Goal: Task Accomplishment & Management: Manage account settings

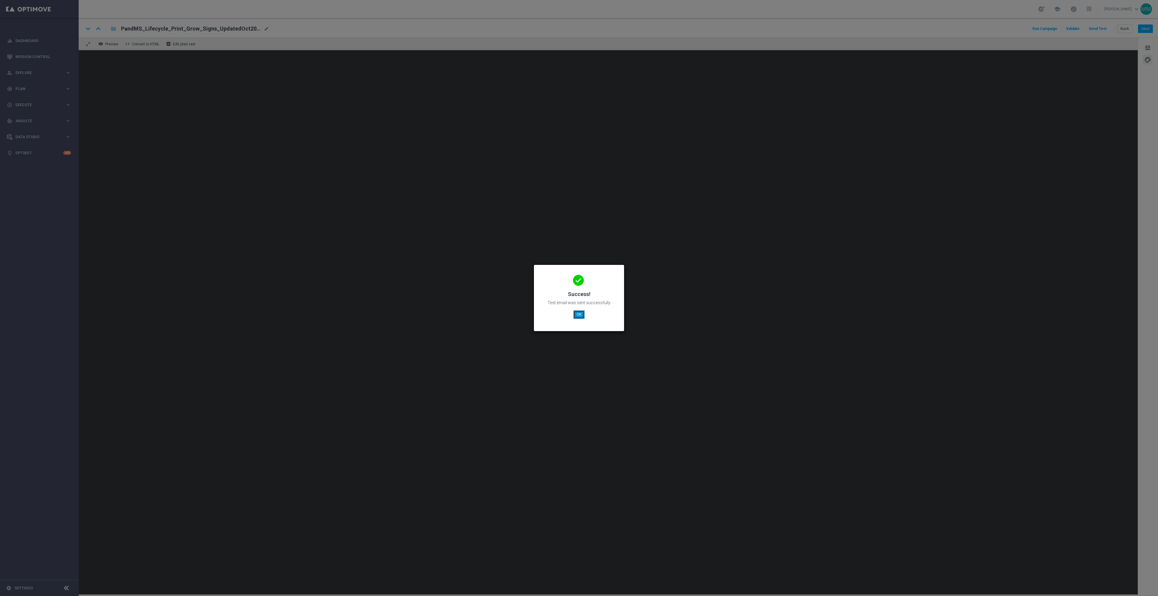
click at [580, 316] on button "OK" at bounding box center [578, 314] width 11 height 8
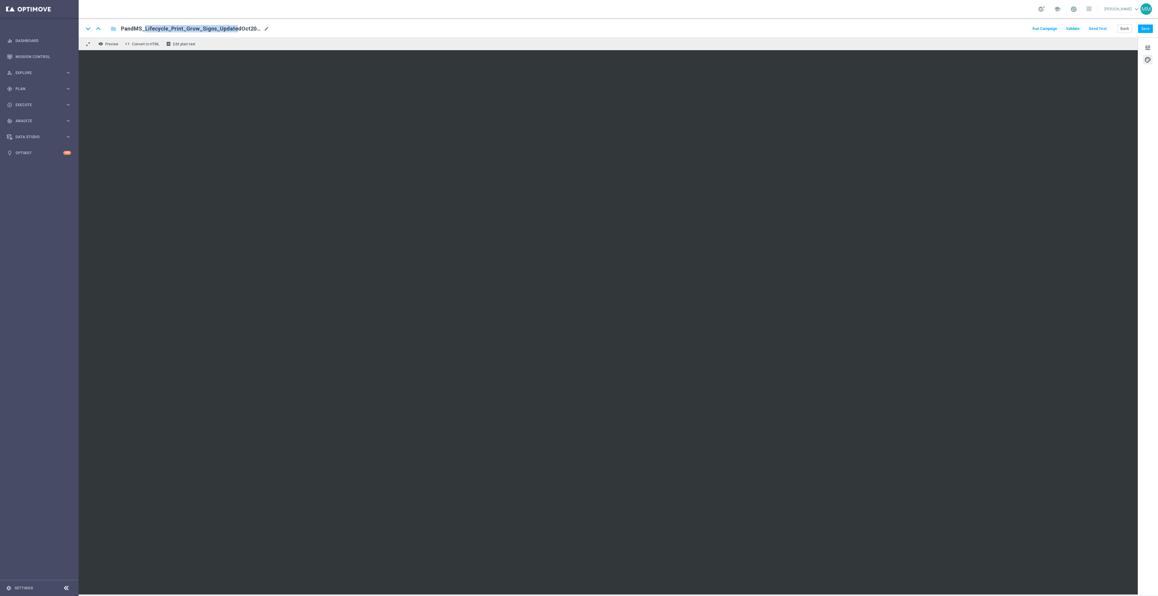
drag, startPoint x: 211, startPoint y: 29, endPoint x: 117, endPoint y: 28, distance: 94.4
click at [117, 28] on div "PandMS_Lifecycle_Print_Grow_Signs_UpdatedOct2025 PandMS_Lifecycle_Print_Grow_Si…" at bounding box center [192, 29] width 153 height 8
copy span "PandMS_Lifecycle_Print_Grow_Signs"
click at [1144, 31] on button "Save" at bounding box center [1145, 29] width 15 height 8
click at [1146, 29] on button "Save" at bounding box center [1145, 29] width 15 height 8
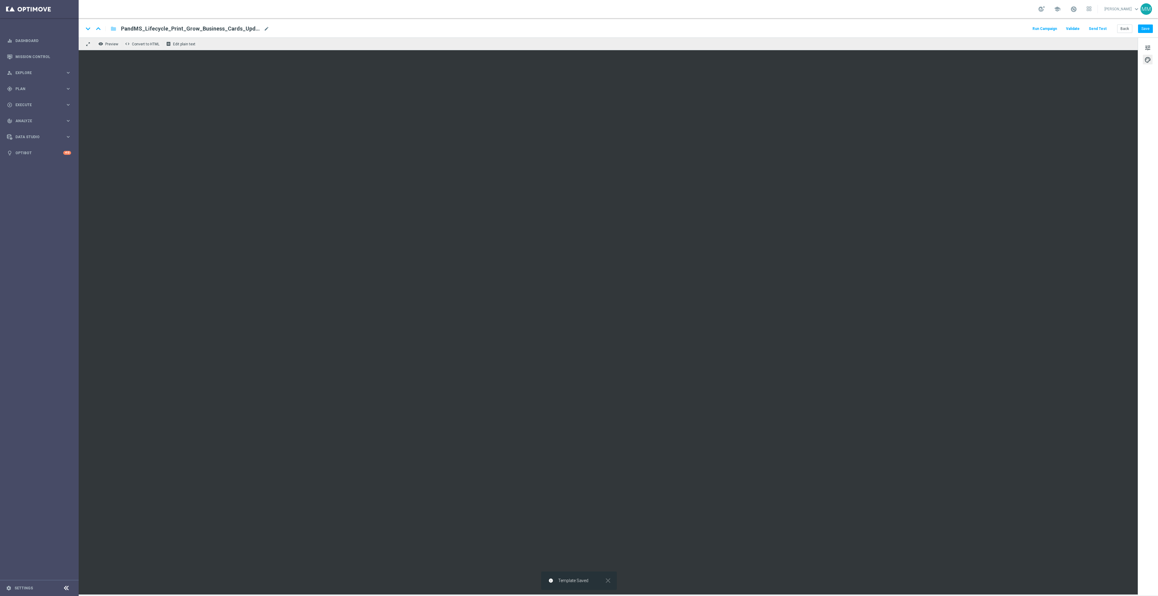
click at [1101, 31] on button "Send Test" at bounding box center [1098, 29] width 20 height 8
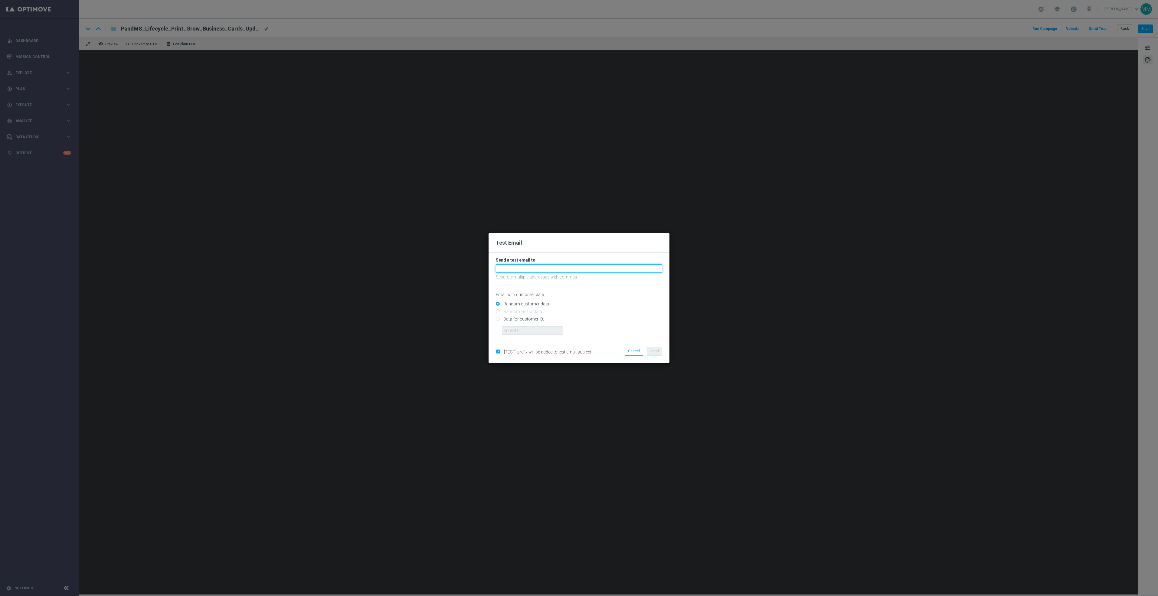
click at [653, 266] on input "text" at bounding box center [579, 268] width 166 height 8
paste input "staples.96a1-bitrw@litmusemail.com"
type input "staples.96a1-bitrw@litmusemail.com"
click at [657, 354] on button "Send" at bounding box center [654, 351] width 15 height 8
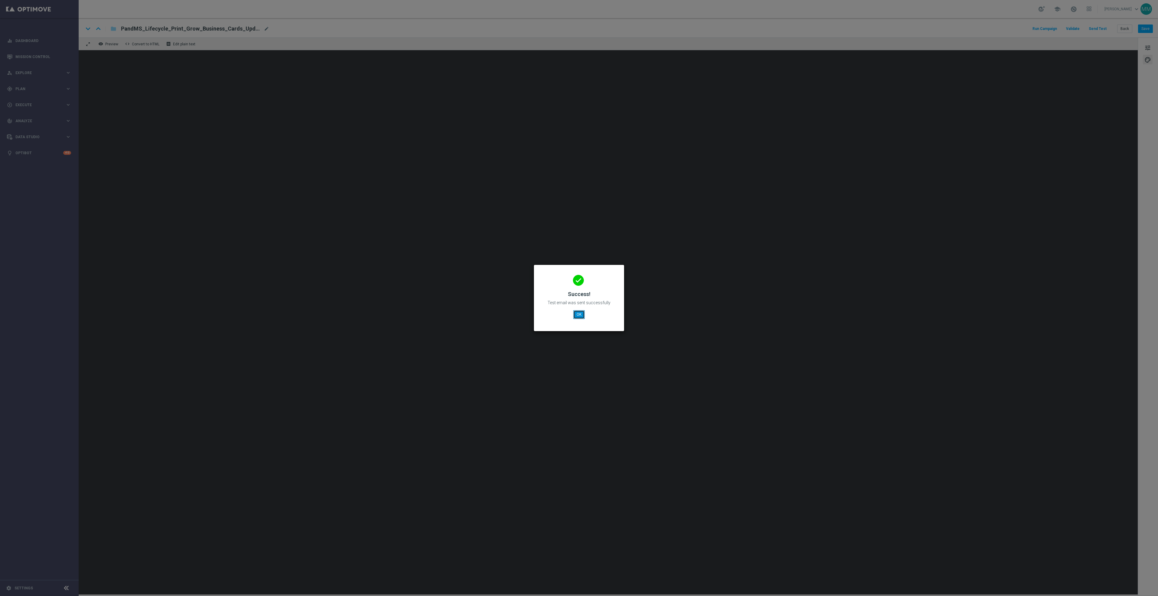
click at [575, 314] on button "OK" at bounding box center [578, 314] width 11 height 8
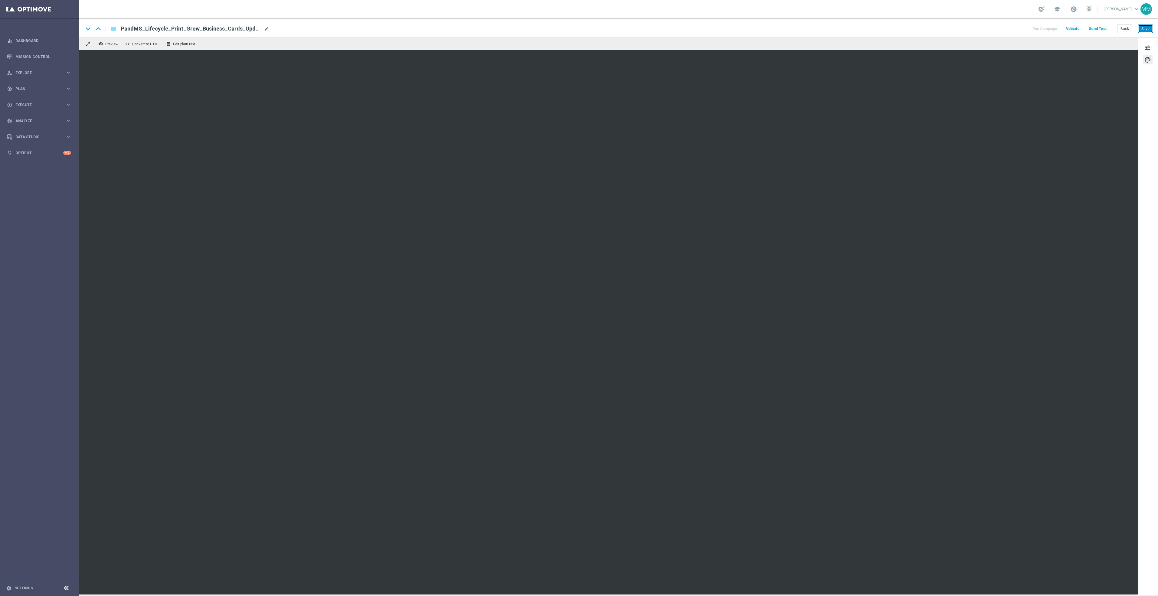
click at [1149, 25] on button "Save" at bounding box center [1145, 29] width 15 height 8
click at [1146, 28] on button "Save" at bounding box center [1145, 29] width 15 height 8
click at [1105, 28] on button "Send Test" at bounding box center [1098, 29] width 20 height 8
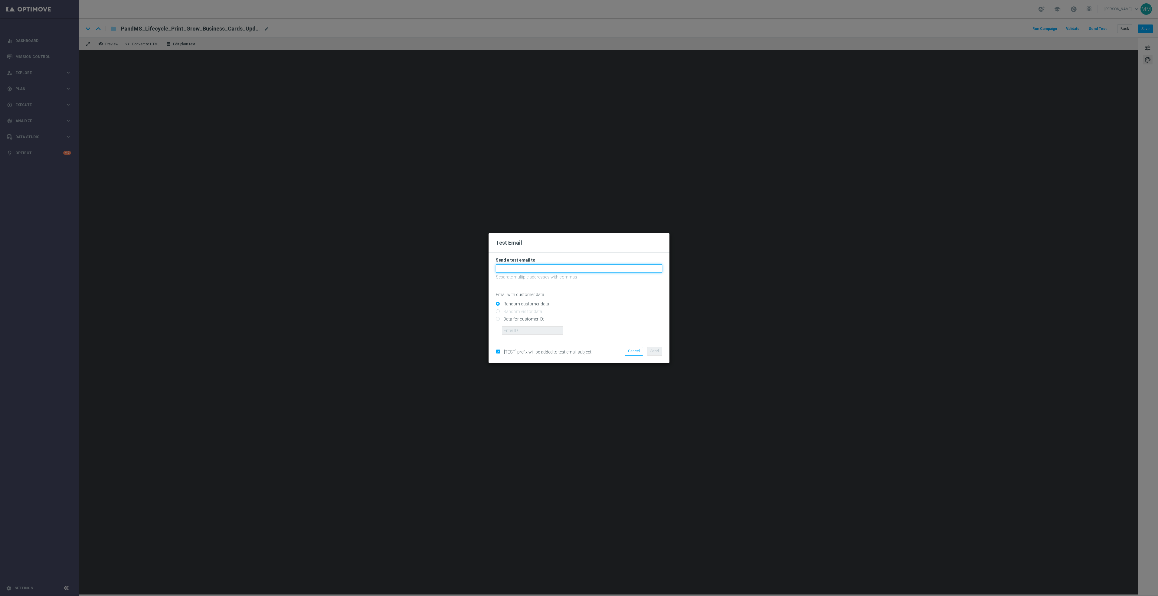
click at [567, 267] on input "text" at bounding box center [579, 268] width 166 height 8
paste input "staples.96a1-bitrw@litmusemail.com"
type input "staples.96a1-bitrw@litmusemail.com"
click at [656, 351] on span "Send" at bounding box center [655, 351] width 8 height 4
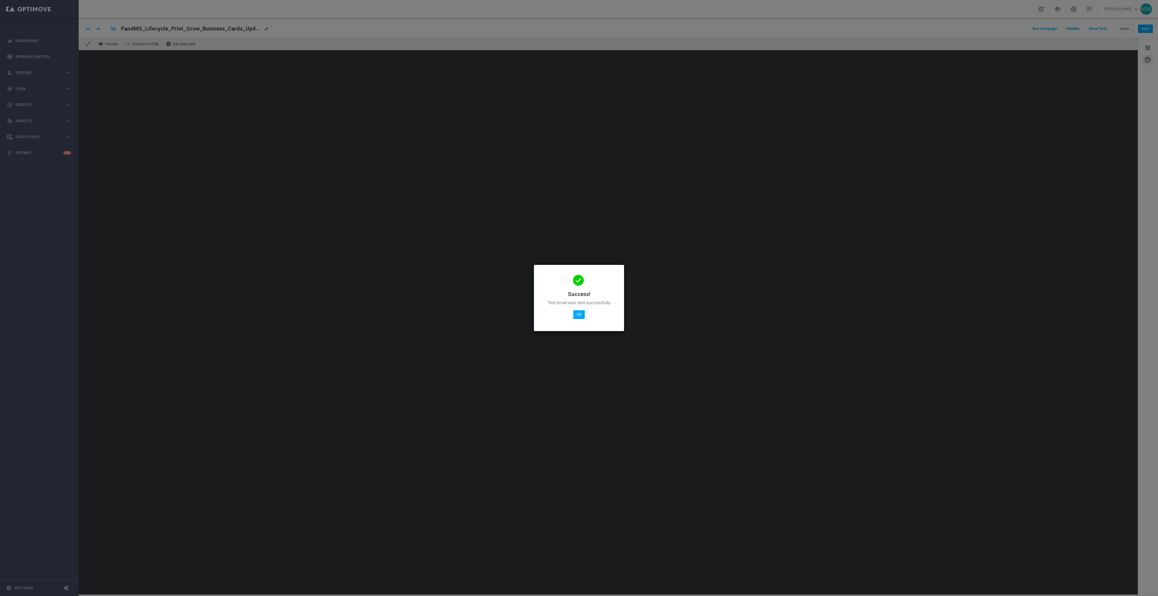
click at [585, 313] on div "done Success! Test email was sent successfully OK" at bounding box center [579, 297] width 76 height 53
click at [578, 311] on button "OK" at bounding box center [578, 314] width 11 height 8
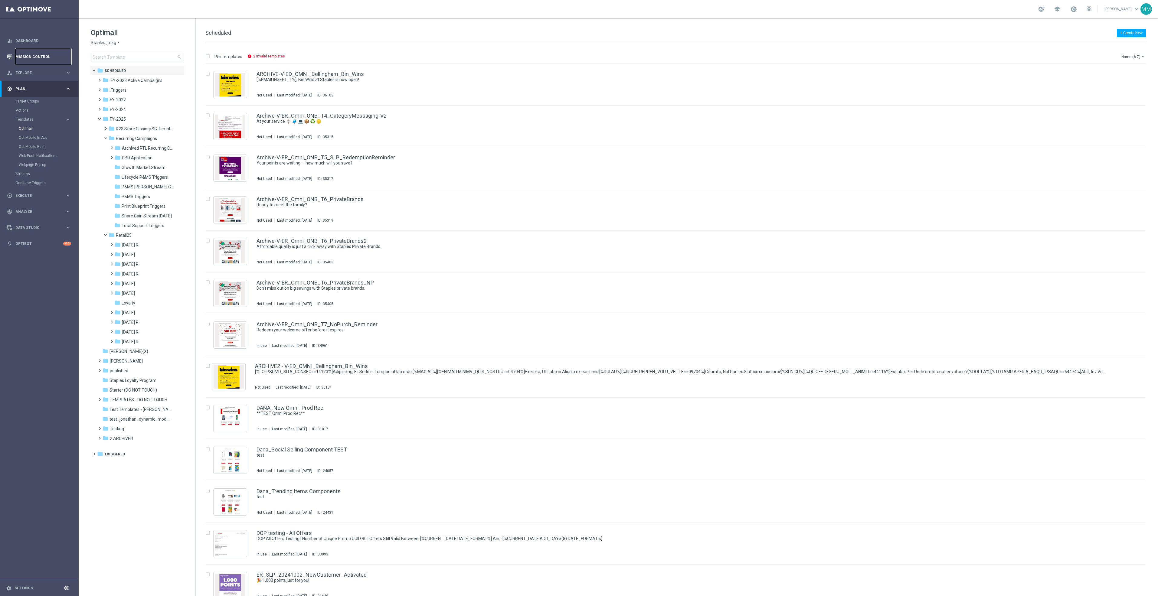
click at [57, 56] on link "Mission Control" at bounding box center [43, 57] width 56 height 16
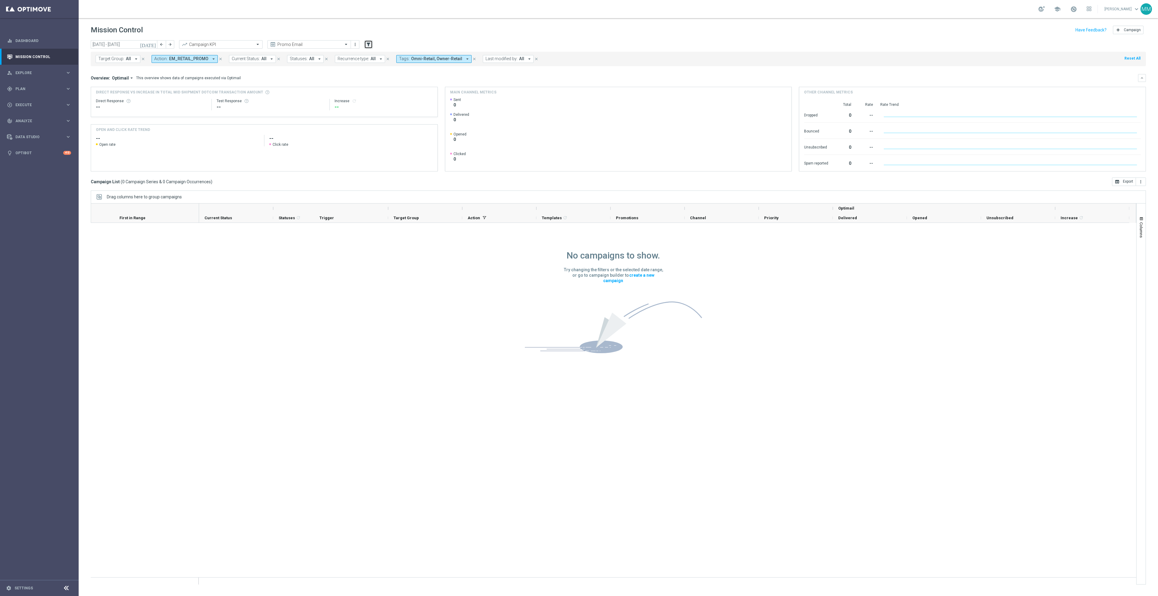
click at [367, 42] on icon "filter_alt" at bounding box center [368, 44] width 5 height 5
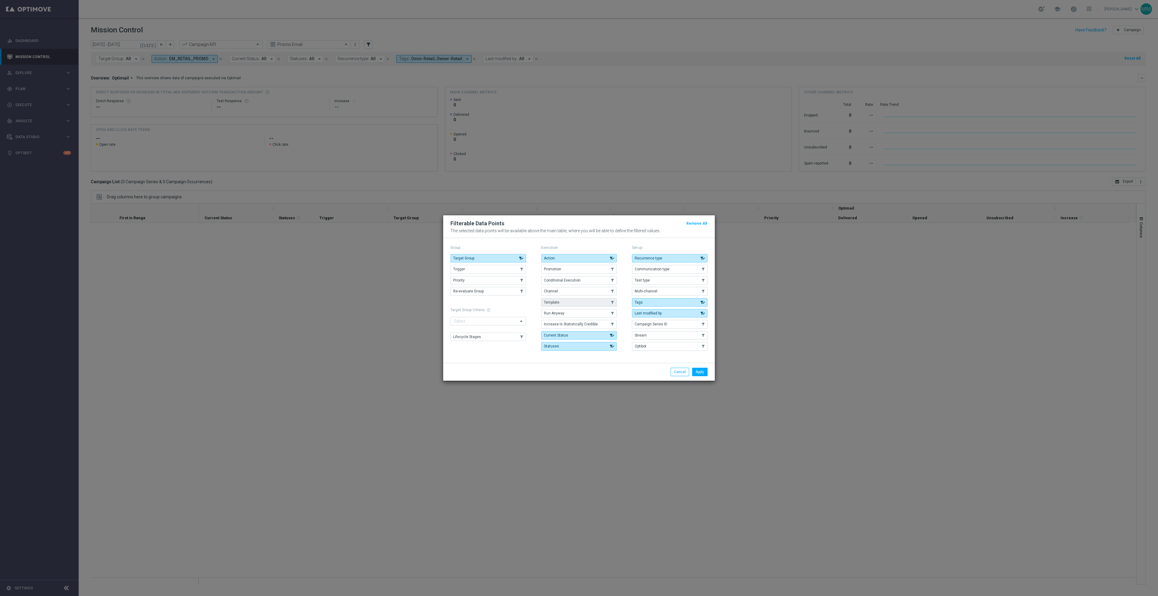
click at [570, 302] on button "Template" at bounding box center [579, 302] width 76 height 8
click at [700, 372] on button "Apply" at bounding box center [699, 372] width 15 height 8
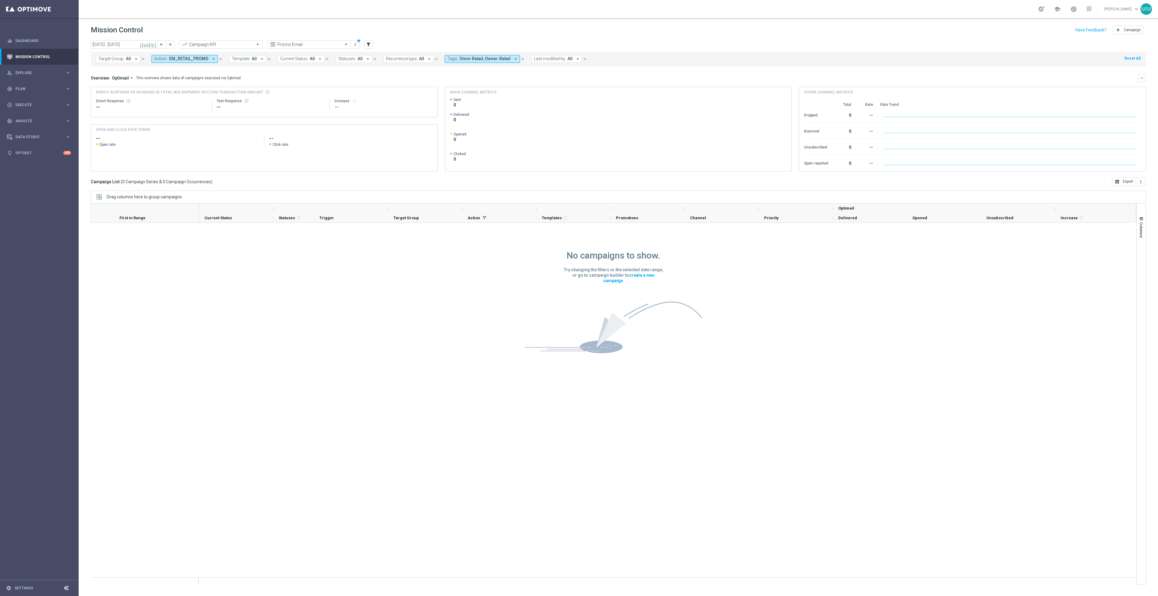
click at [252, 60] on span "All" at bounding box center [254, 58] width 5 height 5
click at [277, 101] on div "PandMS_Lifecycle_Print_Grow_Signs" at bounding box center [282, 98] width 100 height 10
type input "PandMS_Lifecycle_Print_Grow_Signs"
click at [405, 74] on mini-dashboard "Overview: Optimail arrow_drop_down This overview shows data of campaigns execut…" at bounding box center [618, 121] width 1055 height 111
click at [218, 60] on button "close" at bounding box center [220, 59] width 5 height 7
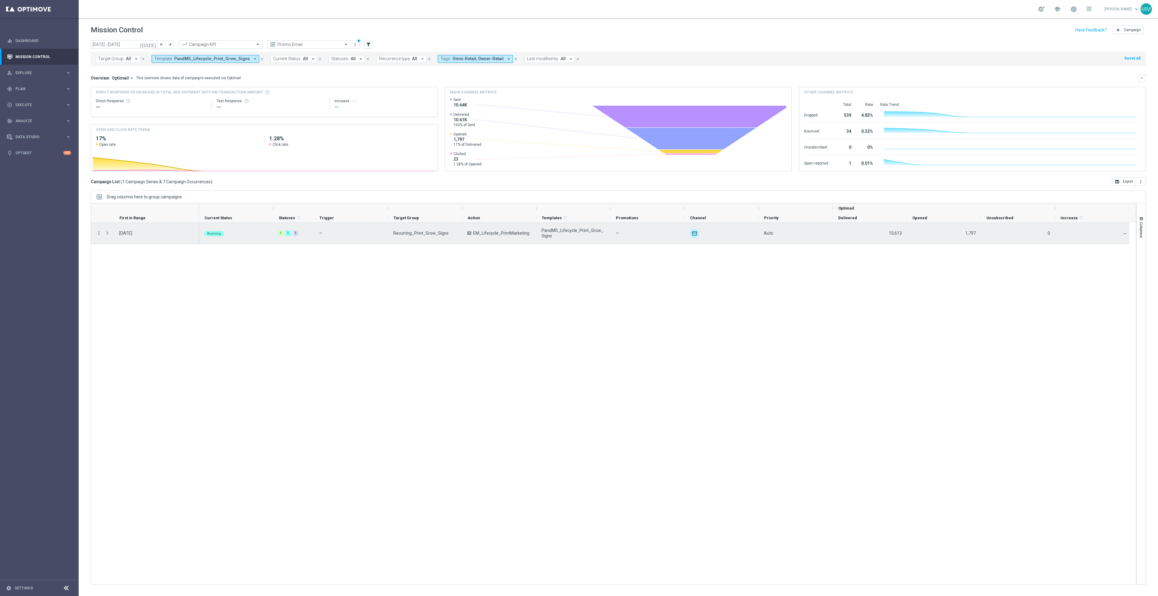
click at [100, 234] on icon "more_vert" at bounding box center [98, 233] width 5 height 5
click at [134, 284] on span "Duplicate and Edit" at bounding box center [126, 282] width 31 height 4
click at [100, 236] on icon "more_vert" at bounding box center [98, 233] width 5 height 5
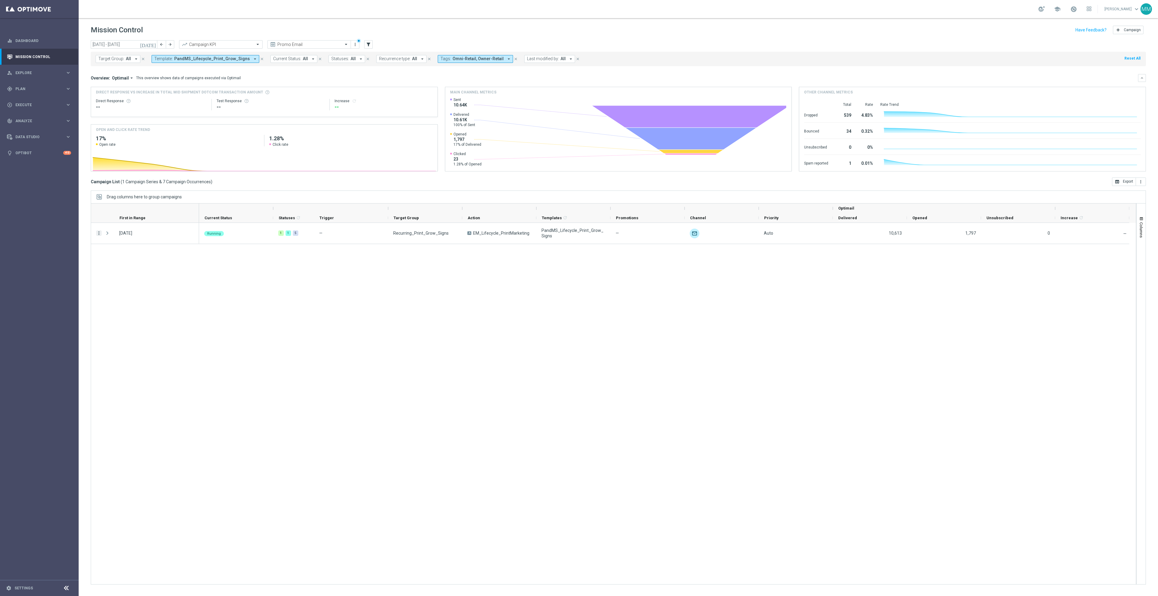
drag, startPoint x: 429, startPoint y: 439, endPoint x: 97, endPoint y: 234, distance: 390.2
click at [97, 234] on icon "more_vert" at bounding box center [98, 233] width 5 height 5
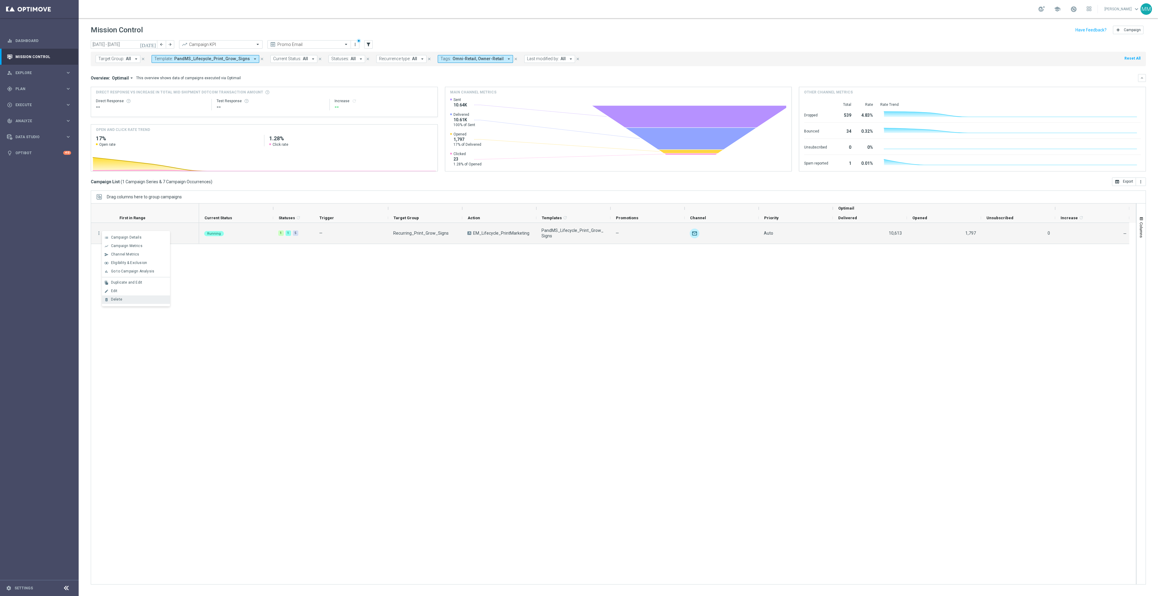
click at [123, 302] on div "delete_forever Delete" at bounding box center [136, 300] width 68 height 8
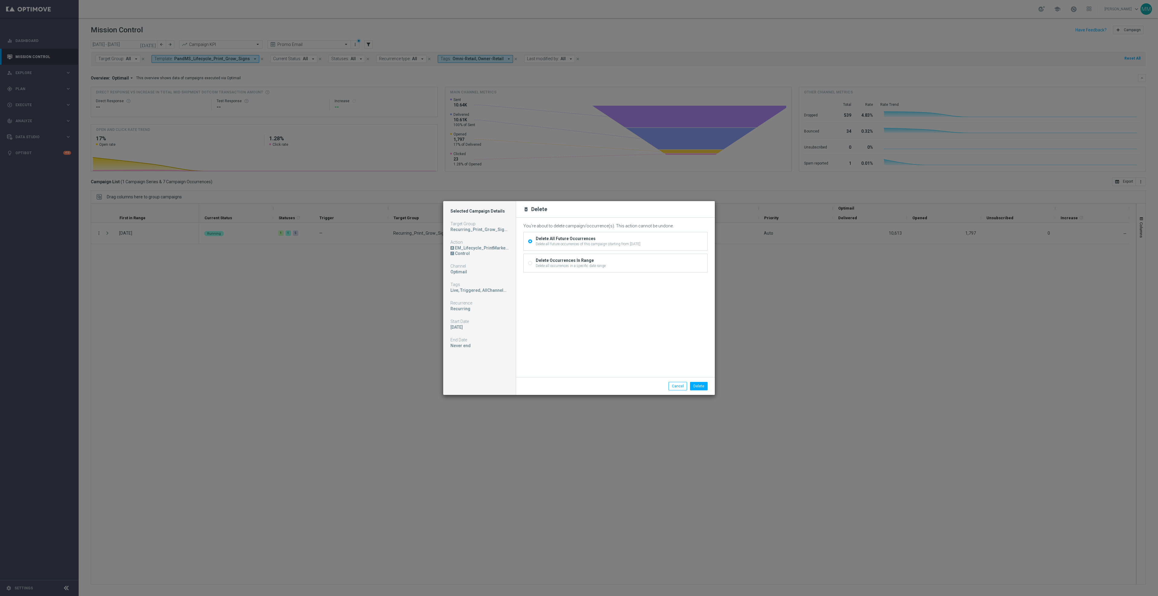
click at [604, 263] on div "Delete Occurrences In Range" at bounding box center [571, 260] width 70 height 5
click at [532, 263] on input "Delete Occurrences In Range Delete all occurrences in a specific date range" at bounding box center [530, 264] width 4 height 4
radio input "true"
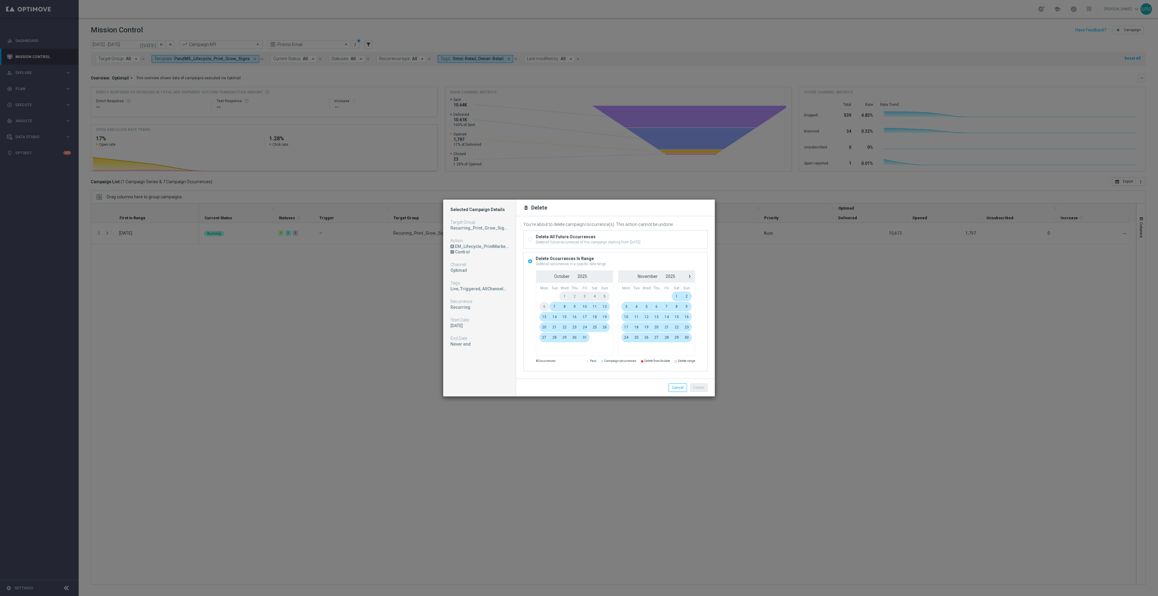
click at [580, 235] on div "Delete All Future Occurrences" at bounding box center [588, 236] width 105 height 5
click at [532, 238] on input "Delete All Future Occurrences Delete all future occurrences of this campaign st…" at bounding box center [530, 240] width 4 height 4
radio input "true"
radio input "false"
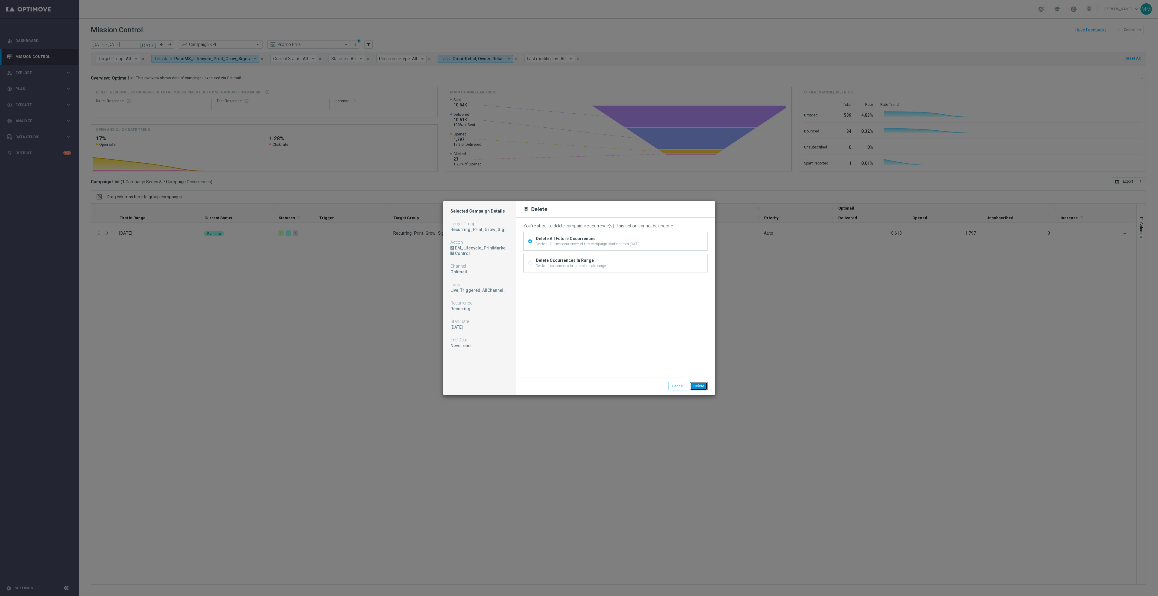
drag, startPoint x: 701, startPoint y: 387, endPoint x: 703, endPoint y: 392, distance: 5.2
click at [701, 387] on button "Delete" at bounding box center [699, 386] width 18 height 8
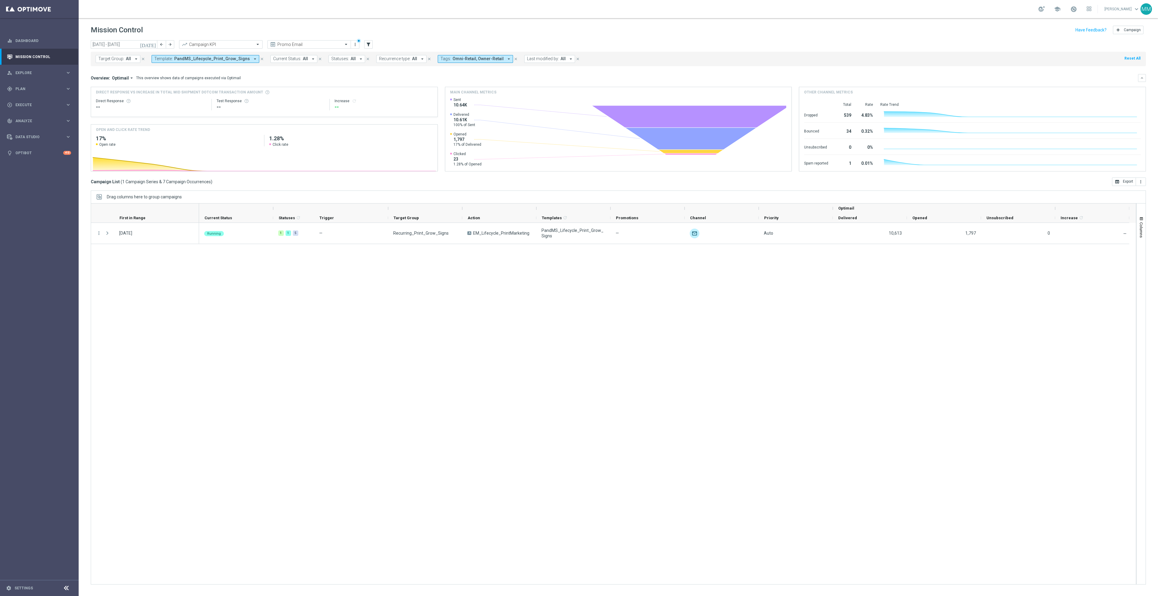
drag, startPoint x: 53, startPoint y: 94, endPoint x: 58, endPoint y: 97, distance: 6.3
click at [53, 94] on div "gps_fixed Plan keyboard_arrow_right" at bounding box center [39, 89] width 78 height 16
click at [34, 137] on link "OptiMobile In-App" at bounding box center [41, 137] width 44 height 5
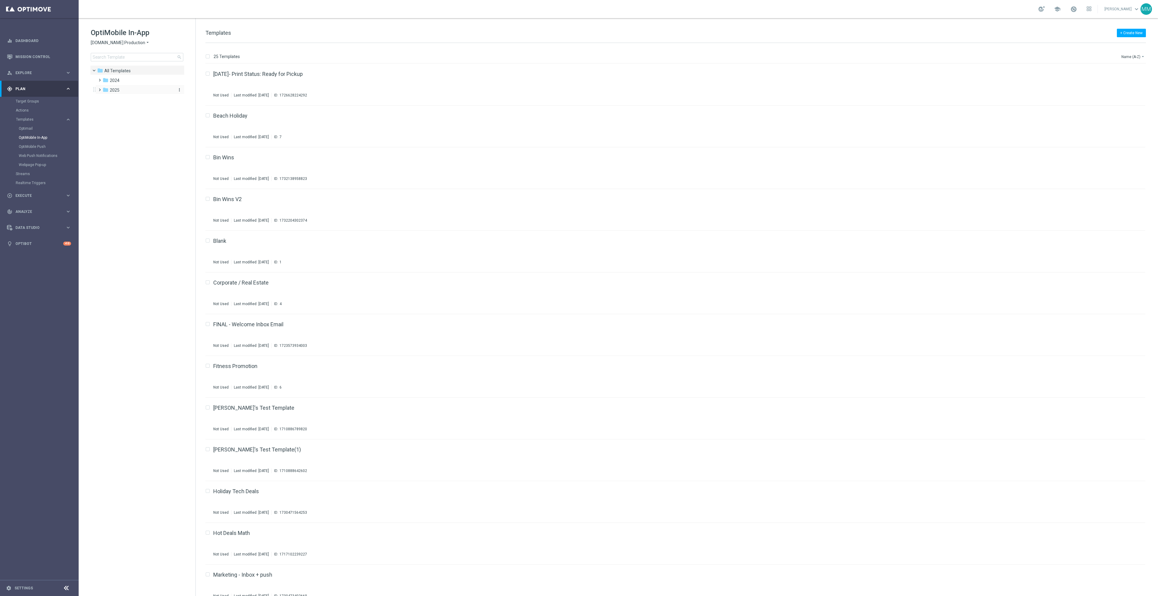
click at [132, 90] on div "folder 2025" at bounding box center [138, 90] width 70 height 7
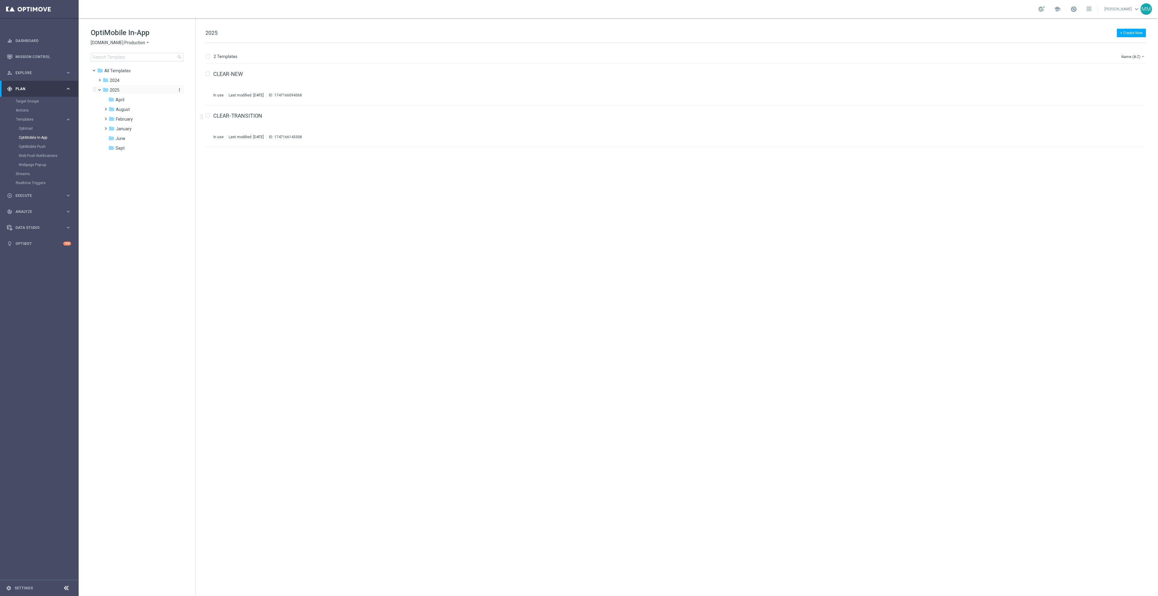
click at [179, 91] on icon "more_vert" at bounding box center [179, 89] width 5 height 5
click at [201, 91] on span "New Folder" at bounding box center [204, 91] width 18 height 5
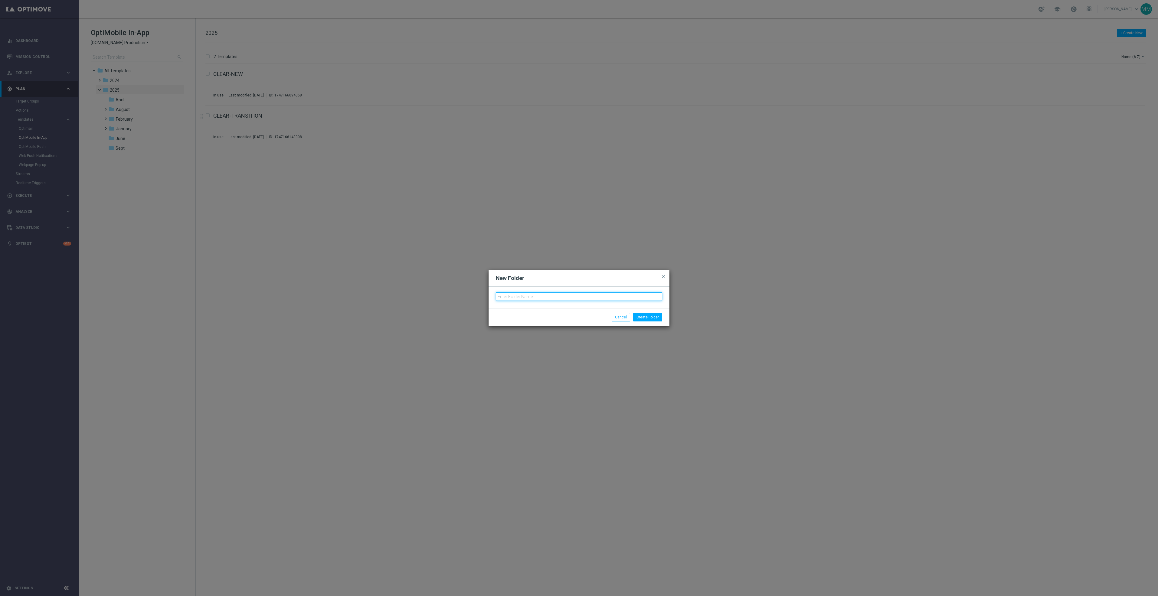
click at [527, 298] on input "text" at bounding box center [579, 297] width 166 height 8
type input "Oct."
click at [650, 317] on button "Create Folder" at bounding box center [647, 317] width 29 height 8
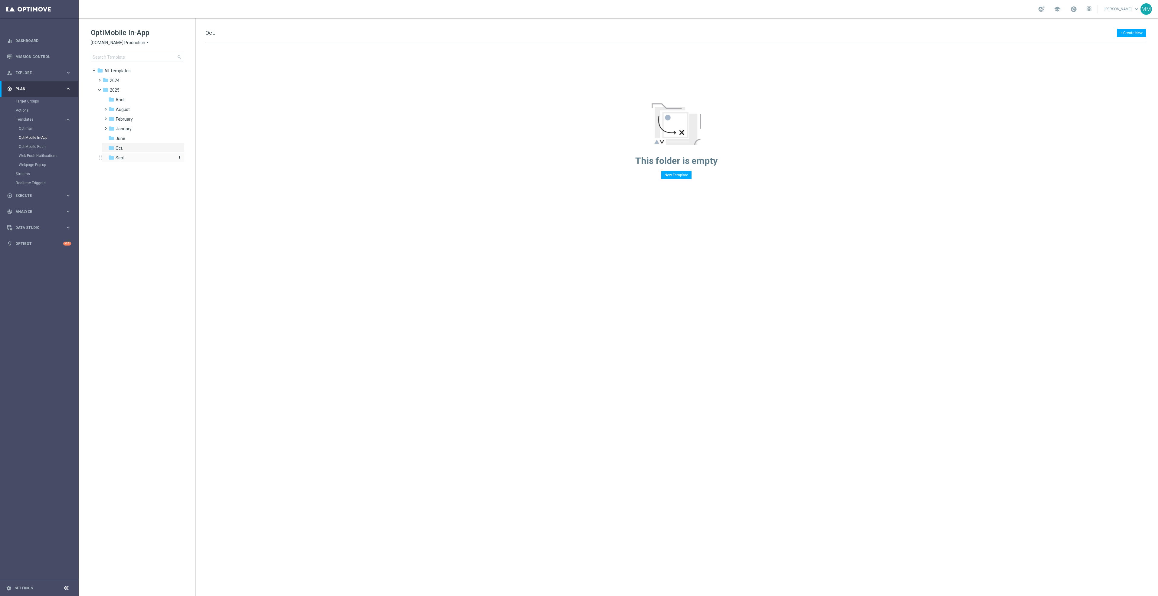
click at [142, 158] on div "folder Sept" at bounding box center [140, 158] width 64 height 7
click at [1128, 73] on icon "file_copy" at bounding box center [1128, 72] width 5 height 5
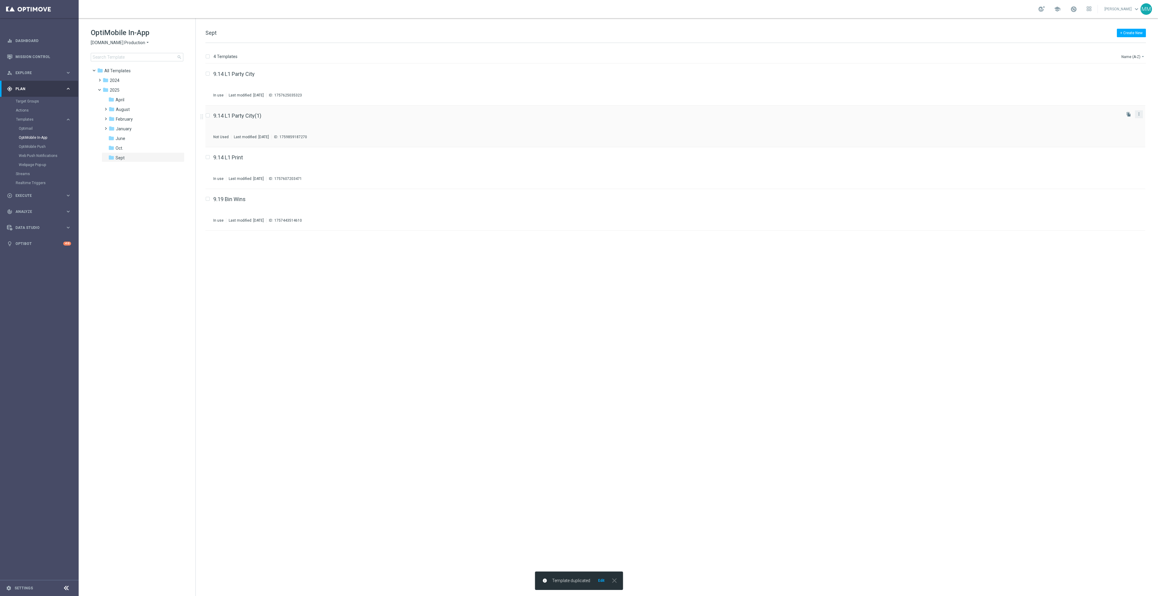
click at [1142, 116] on button "more_vert" at bounding box center [1139, 113] width 6 height 7
click at [1127, 121] on div "Move" at bounding box center [1115, 121] width 37 height 4
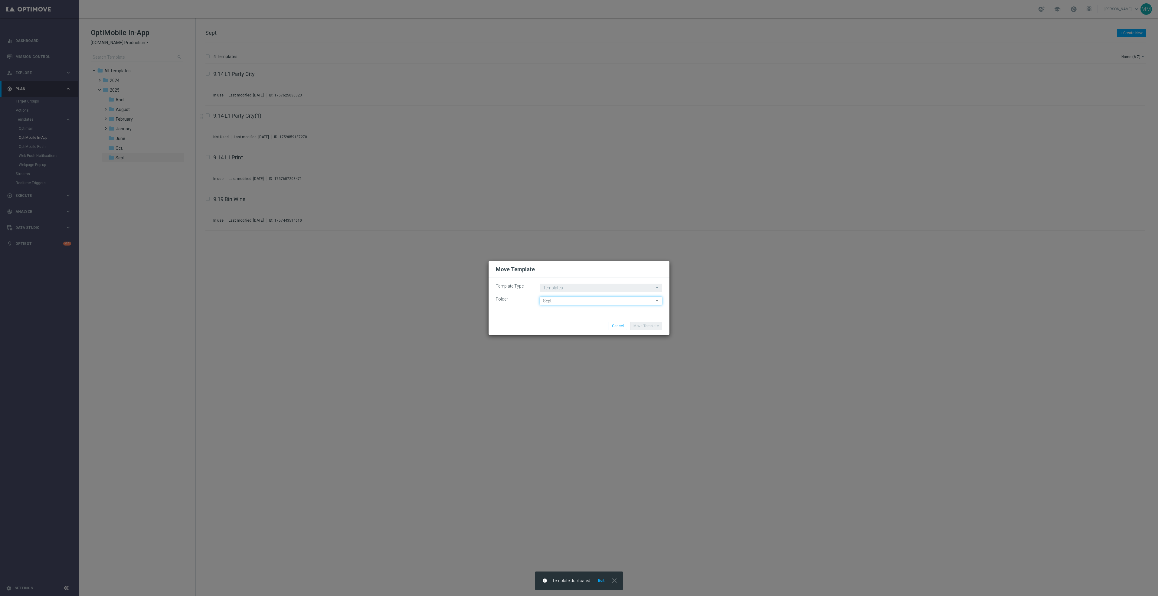
click at [595, 303] on input "Sept" at bounding box center [601, 301] width 123 height 8
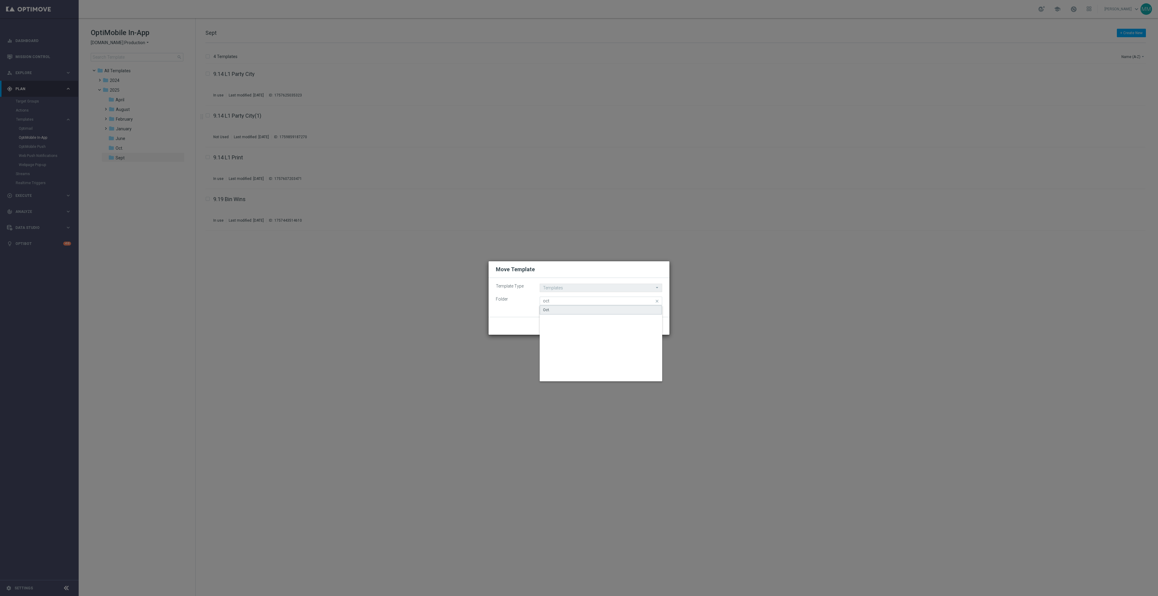
click at [633, 306] on div "Oct." at bounding box center [601, 310] width 122 height 9
type input "Oct."
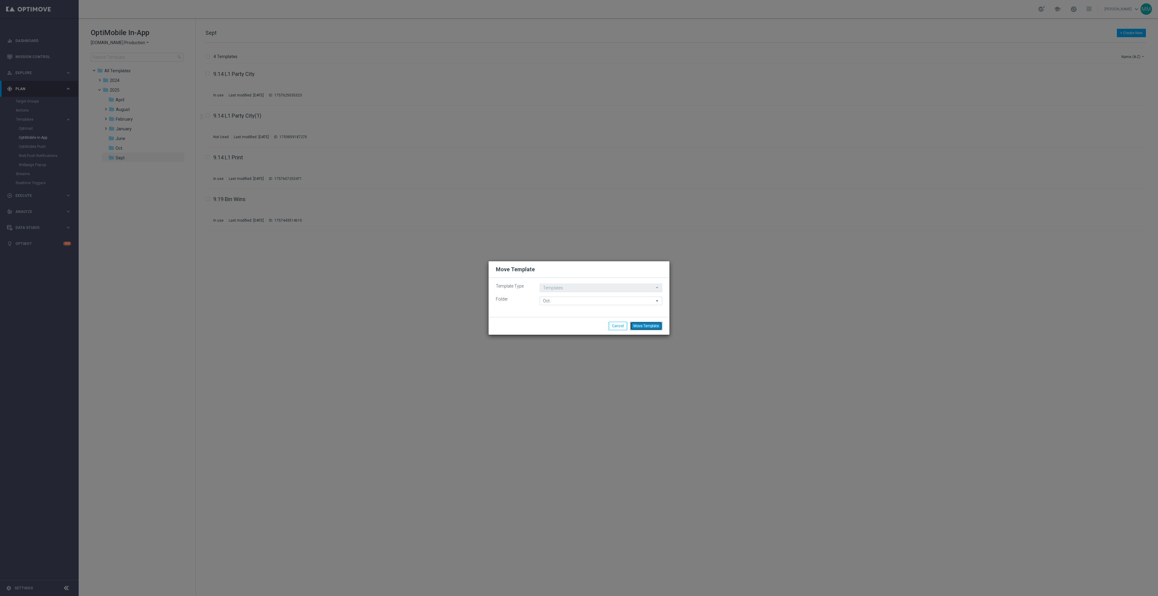
click at [651, 326] on button "Move Template" at bounding box center [646, 326] width 32 height 8
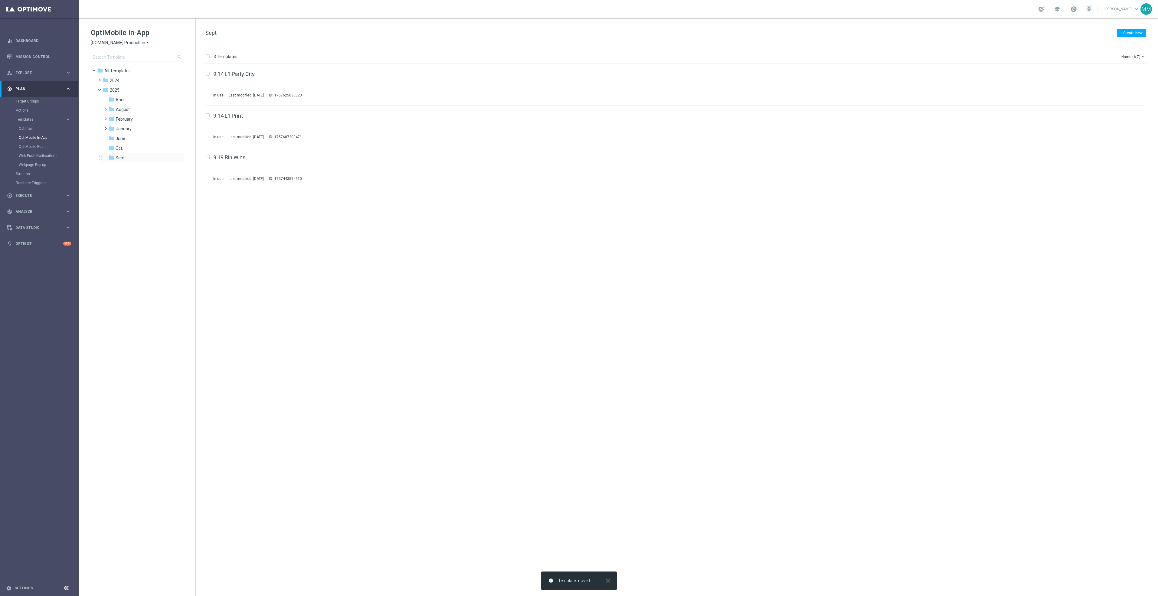
click at [139, 153] on div "folder Sept more_vert" at bounding box center [143, 157] width 83 height 10
click at [138, 151] on div "folder Oct." at bounding box center [140, 148] width 64 height 7
click at [38, 101] on link "Target Groups" at bounding box center [39, 101] width 47 height 5
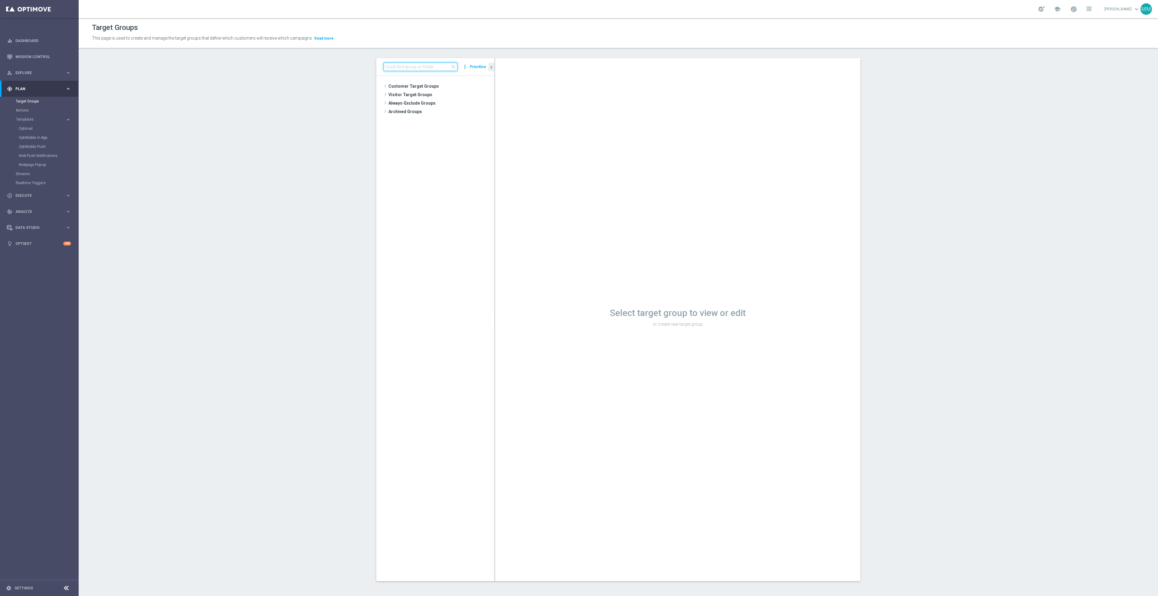
click at [440, 66] on input at bounding box center [421, 67] width 74 height 8
type input "inbox"
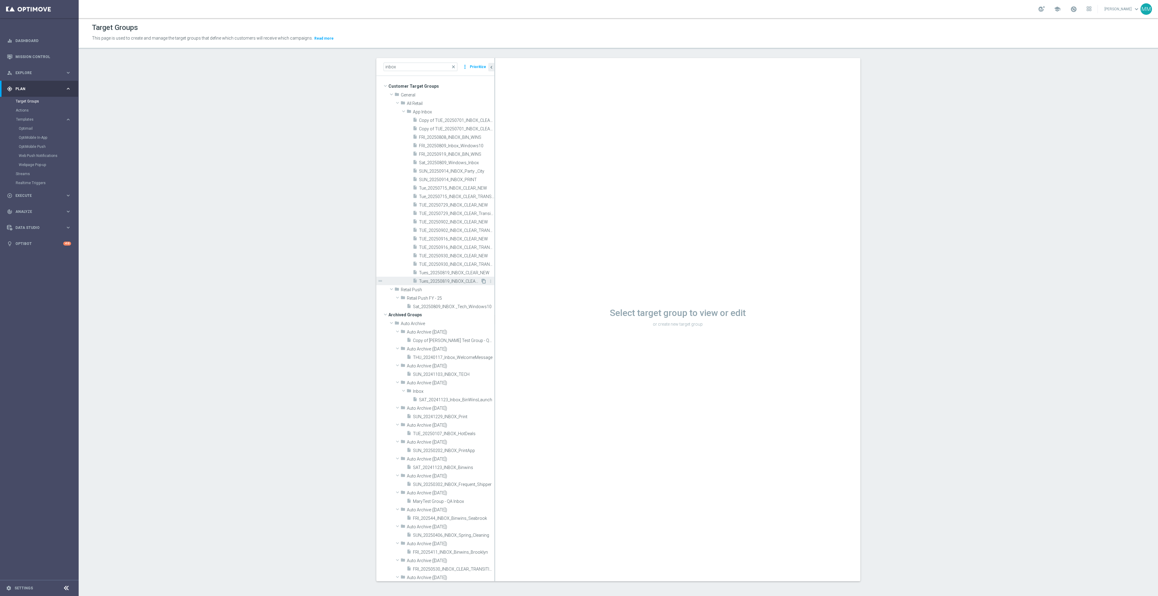
click at [481, 281] on icon "content_copy" at bounding box center [483, 281] width 5 height 5
click at [464, 118] on span "Copy of TUE_20250701_INBOX_CLEAR_NEW" at bounding box center [450, 120] width 62 height 5
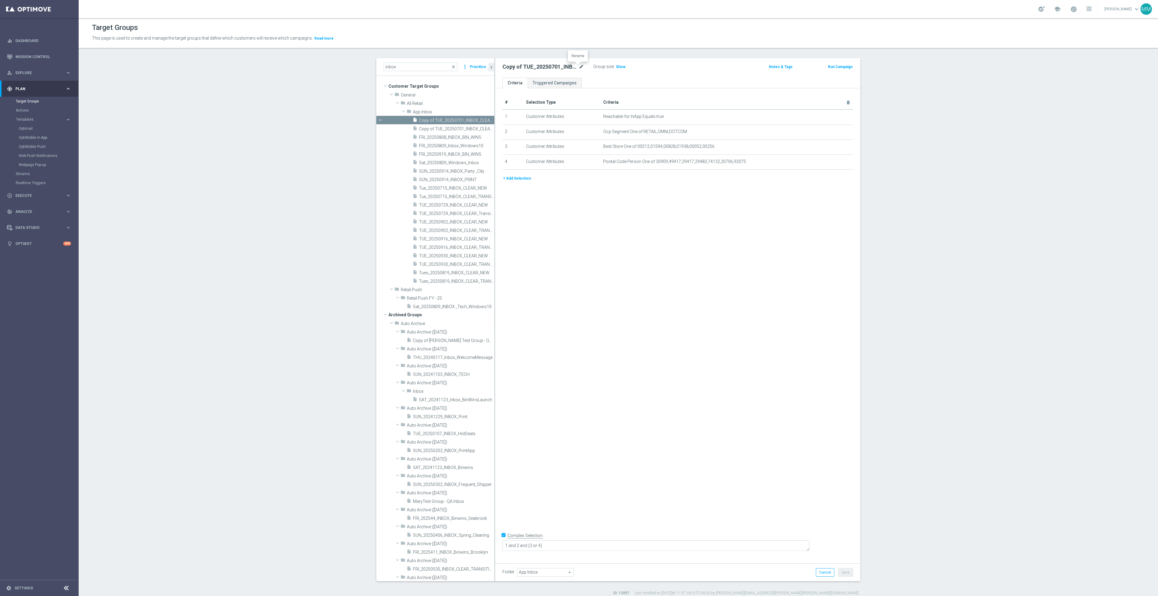
click at [580, 66] on icon "mode_edit" at bounding box center [581, 66] width 5 height 7
click at [504, 67] on input "Copy of TUE_20250701_INBOX_CLEAR_NEW" at bounding box center [544, 67] width 82 height 8
drag, startPoint x: 511, startPoint y: 67, endPoint x: 442, endPoint y: 67, distance: 69.3
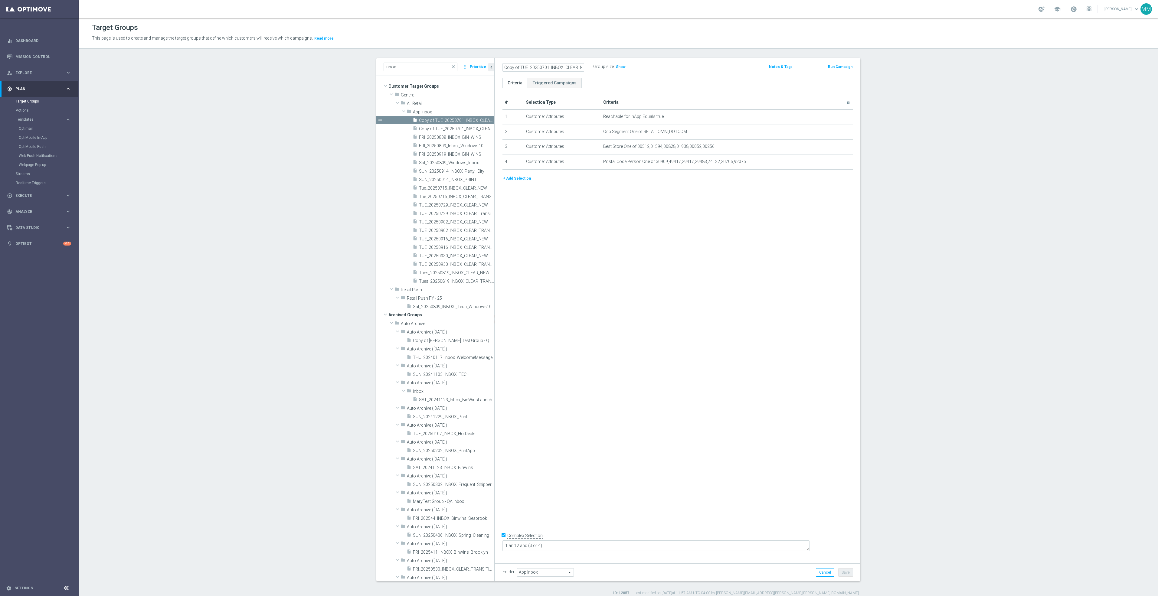
click at [445, 66] on as-split "inbox close more_vert Prioritize Customer Target Groups library_add create_new_…" at bounding box center [618, 319] width 484 height 523
drag, startPoint x: 498, startPoint y: 65, endPoint x: 488, endPoint y: 65, distance: 10.0
click at [488, 65] on as-split "inbox close more_vert Prioritize Customer Target Groups library_add create_new_…" at bounding box center [618, 319] width 484 height 523
drag, startPoint x: 528, startPoint y: 66, endPoint x: 523, endPoint y: 66, distance: 5.2
click at [523, 66] on input "SUN_20250701_INBOX_CLEAR_NEW" at bounding box center [544, 67] width 82 height 8
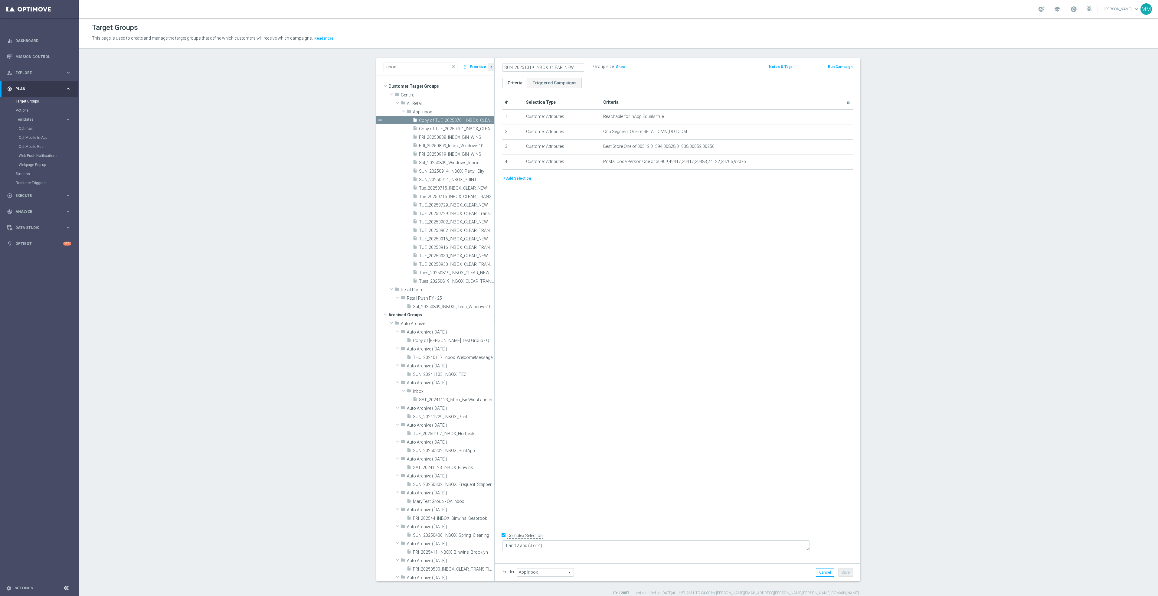
drag, startPoint x: 577, startPoint y: 65, endPoint x: 547, endPoint y: 68, distance: 30.1
click at [547, 68] on input "SUN_20251019_INBOX_CLEAR_NEW" at bounding box center [544, 67] width 82 height 8
type input "SUN_20251019_INBOX_P&MS_Courier"
click at [606, 248] on div "# Selection Type Criteria delete_forever 1 Customer Attributes Reachable for In…" at bounding box center [677, 323] width 365 height 470
click at [827, 148] on span "Best Store One of 00512,01594,00828,01938,00052,00256" at bounding box center [717, 146] width 228 height 5
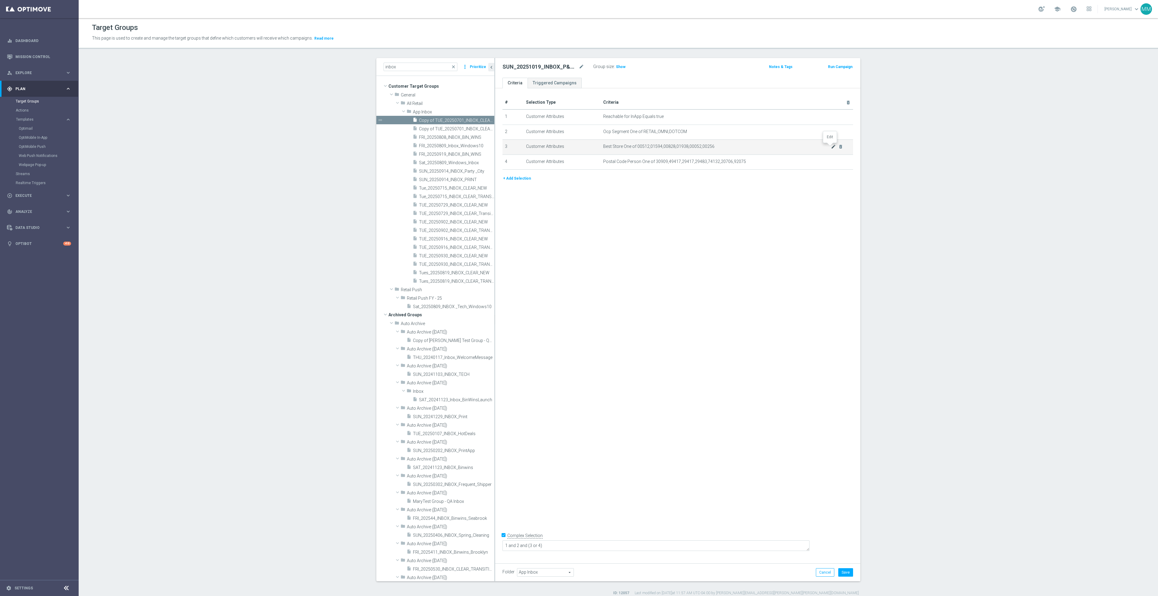
click at [831, 148] on icon "mode_edit" at bounding box center [833, 146] width 5 height 5
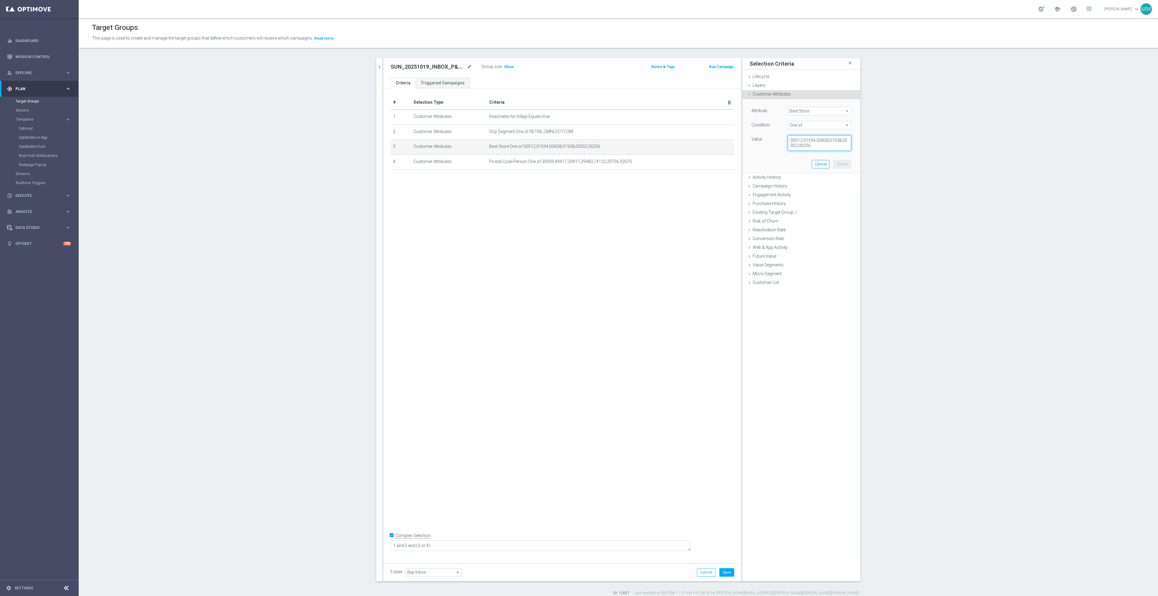
drag, startPoint x: 824, startPoint y: 149, endPoint x: 692, endPoint y: 100, distance: 141.4
click at [693, 102] on as-split "inbox close more_vert Prioritize Customer Target Groups library_add create_new_…" at bounding box center [618, 319] width 484 height 523
type textarea "00178,00200,01219,01509,01660,01715,01116,00154"
click at [845, 165] on button "Update" at bounding box center [843, 164] width 18 height 8
click at [713, 162] on icon "mode_edit" at bounding box center [715, 161] width 5 height 5
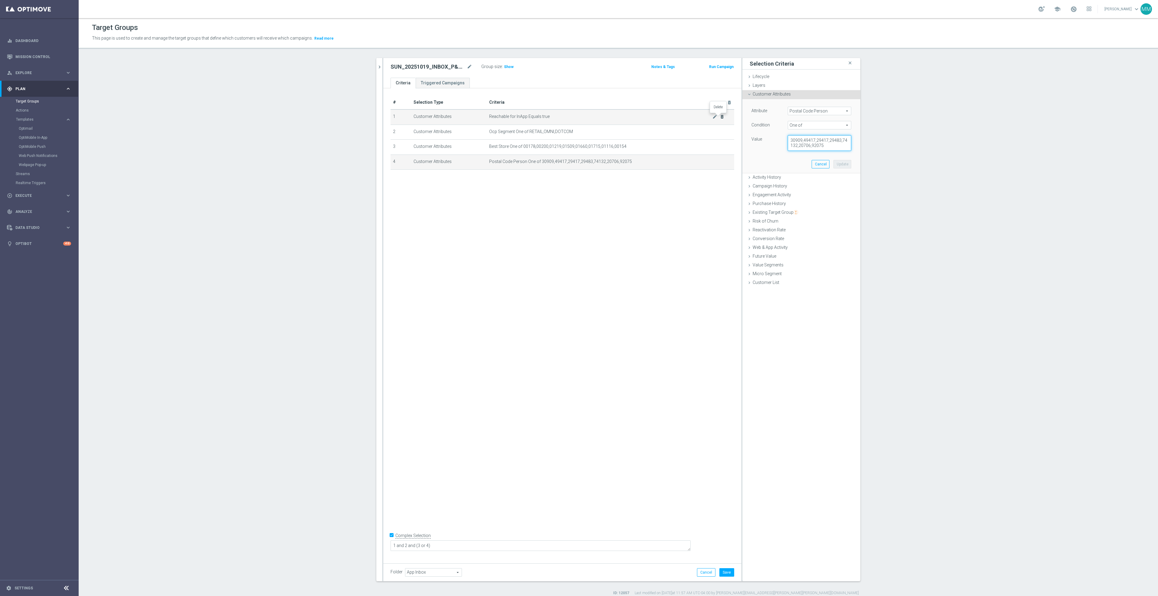
drag, startPoint x: 832, startPoint y: 147, endPoint x: 718, endPoint y: 118, distance: 117.5
click at [718, 118] on as-split "inbox close more_vert Prioritize Customer Target Groups library_add create_new_…" at bounding box center [618, 319] width 484 height 523
click at [835, 141] on textarea "01803," at bounding box center [820, 143] width 64 height 16
click at [821, 135] on textarea "01803,02494," at bounding box center [820, 143] width 64 height 16
click at [833, 143] on textarea "01803,02494,01720," at bounding box center [820, 143] width 64 height 16
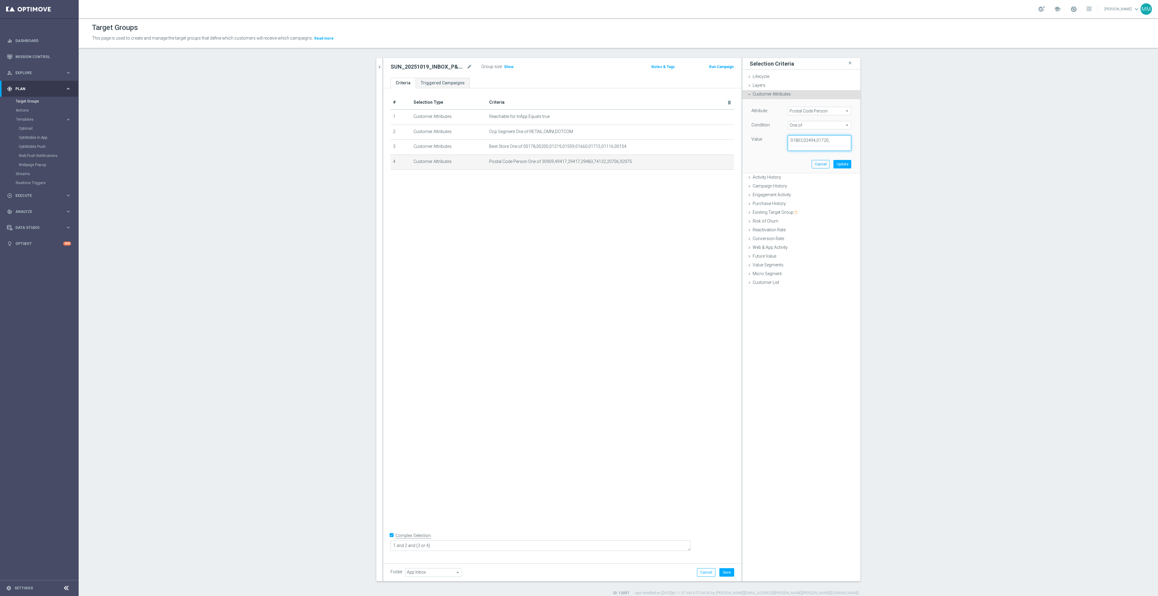
click at [841, 140] on textarea "01803,02494,01720," at bounding box center [820, 143] width 64 height 16
click at [842, 141] on textarea "01803,02494,01720,02359," at bounding box center [820, 143] width 64 height 16
click at [806, 149] on textarea "01803,02494,01720,02359,02145," at bounding box center [820, 143] width 64 height 16
click at [824, 143] on textarea "01803,02494,01720,02359,02145,02653," at bounding box center [820, 143] width 64 height 16
click at [818, 143] on textarea "01803,02494,01720,02359,02145,02653," at bounding box center [820, 143] width 64 height 16
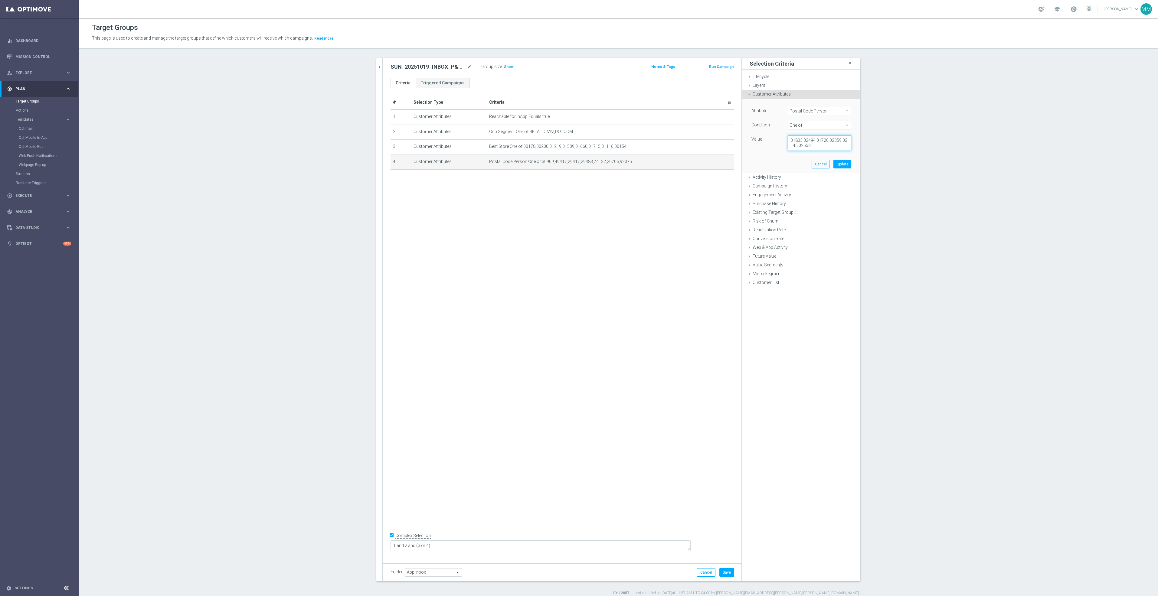
click at [813, 148] on textarea "01803,02494,01720,02359,02145,02653," at bounding box center [820, 143] width 64 height 16
click at [824, 144] on textarea "01803,02494,01720,02359,02145,02653,02601," at bounding box center [820, 143] width 64 height 16
type textarea "01803,02494,01720,02359,02145,02653,02601,01824"
click at [844, 164] on button "Update" at bounding box center [843, 164] width 18 height 8
click at [727, 569] on button "Save" at bounding box center [726, 573] width 15 height 8
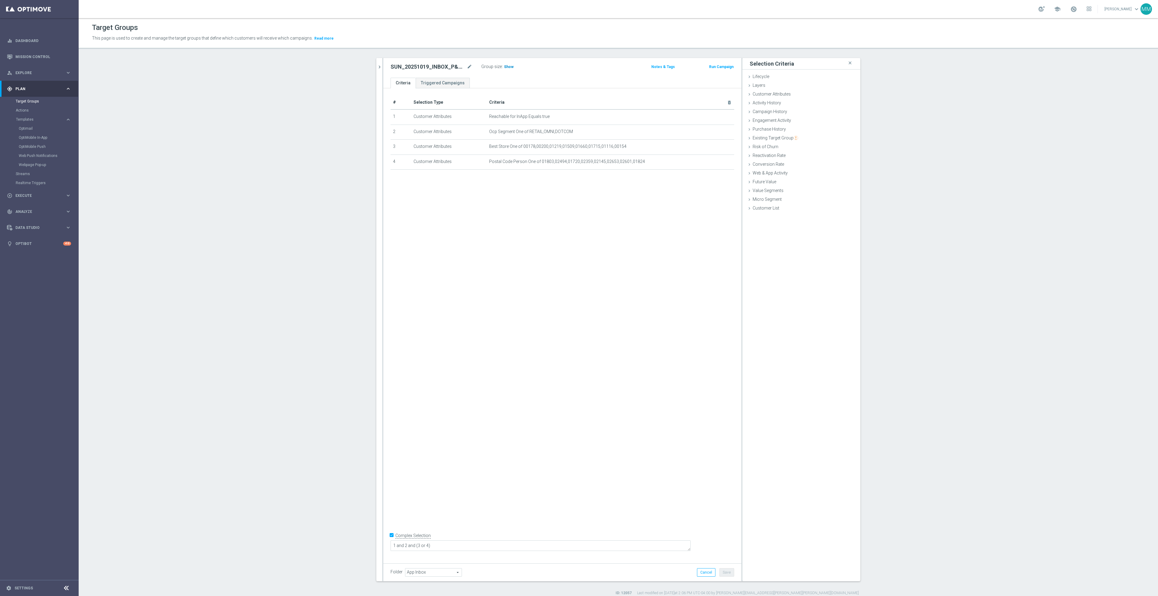
click at [507, 68] on span "Show" at bounding box center [509, 67] width 10 height 4
click at [40, 139] on link "OptiMobile In-App" at bounding box center [41, 137] width 44 height 5
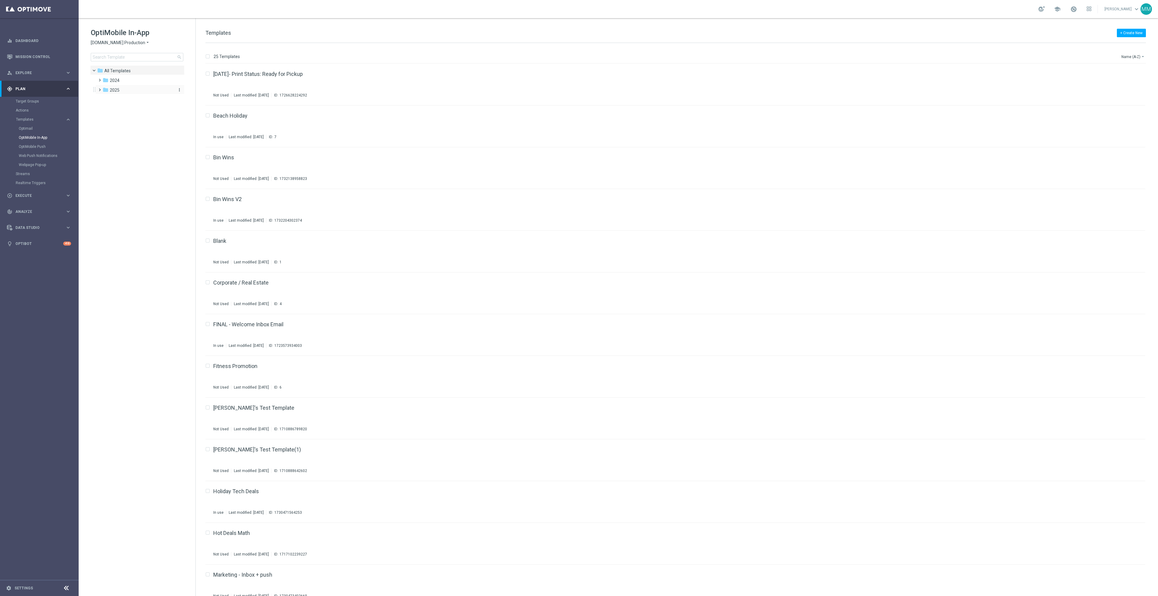
click at [118, 90] on span "2025" at bounding box center [115, 89] width 10 height 5
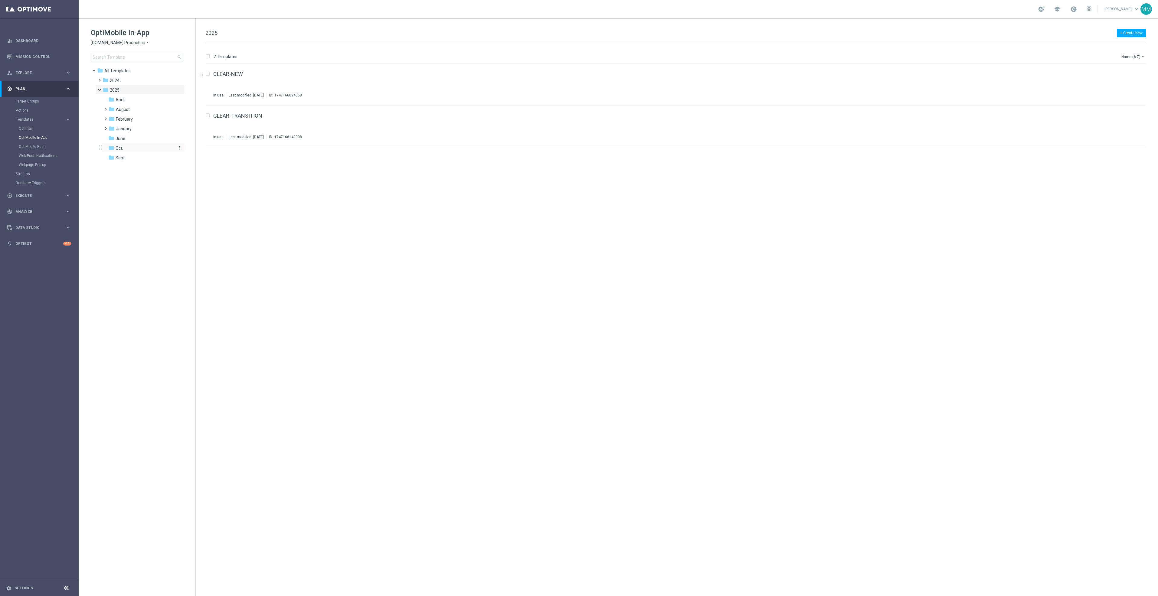
click at [132, 147] on div "folder Oct." at bounding box center [140, 148] width 64 height 7
click at [229, 71] on link "10.19 Print" at bounding box center [226, 73] width 26 height 5
click at [37, 53] on link "Mission Control" at bounding box center [43, 57] width 56 height 16
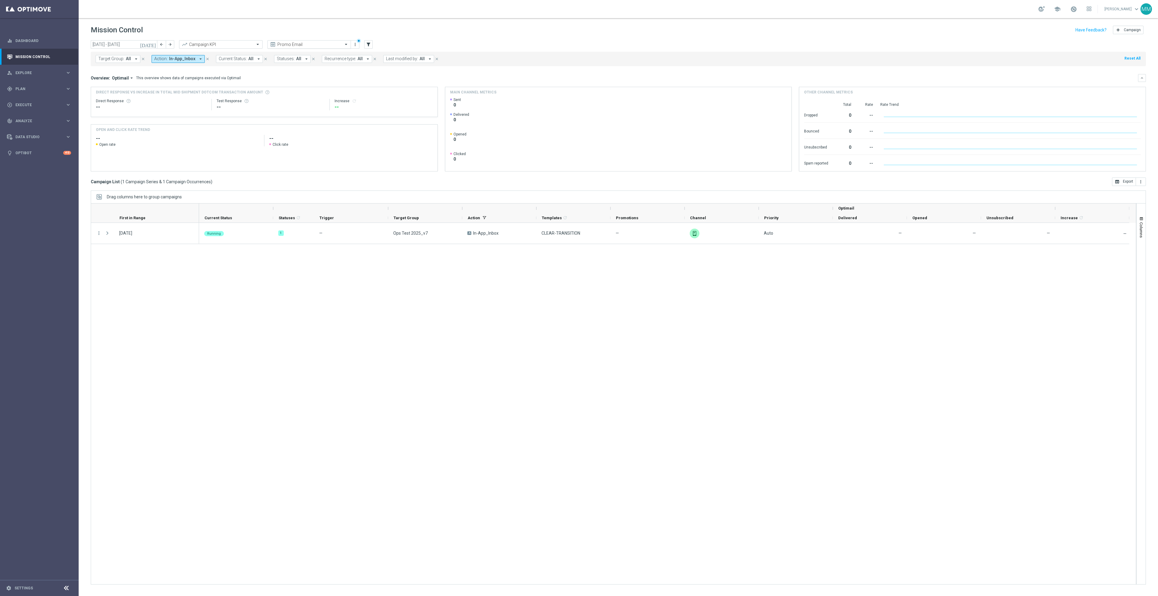
click at [337, 44] on div at bounding box center [309, 44] width 83 height 5
click at [282, 8] on div "school Mary Musialowski keyboard_arrow_down MM" at bounding box center [619, 9] width 1080 height 18
click at [183, 60] on span "In-App_Inbox" at bounding box center [182, 58] width 26 height 5
click at [205, 58] on icon "close" at bounding box center [207, 59] width 4 height 4
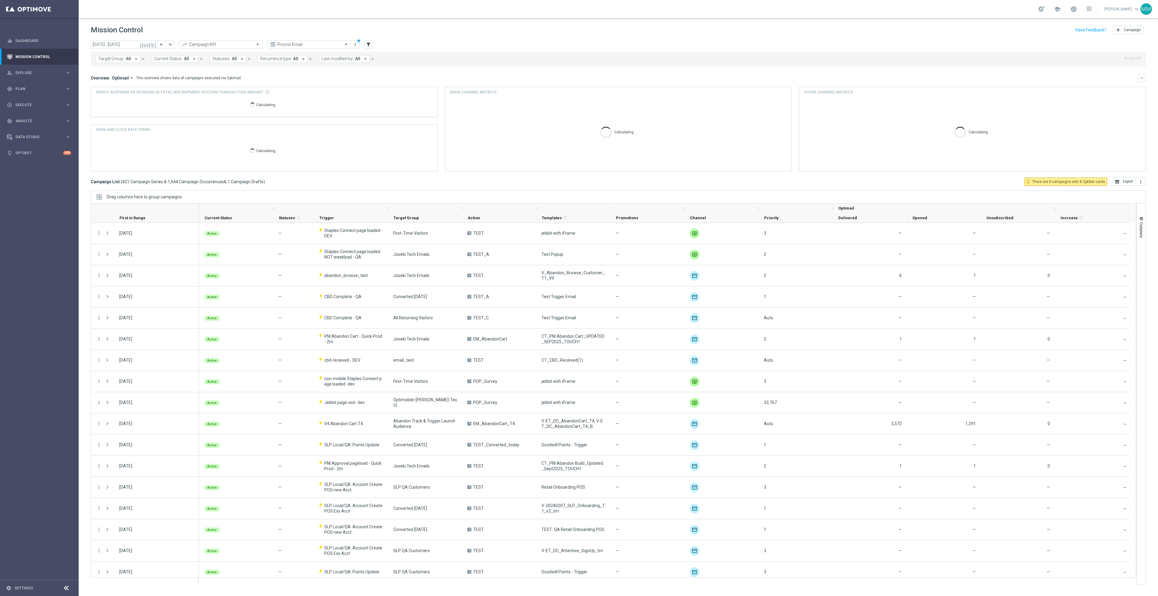
click at [129, 60] on span "All" at bounding box center [128, 58] width 5 height 5
type input "PandMS_Lifecycle_Print_Grow_Business_Cards"
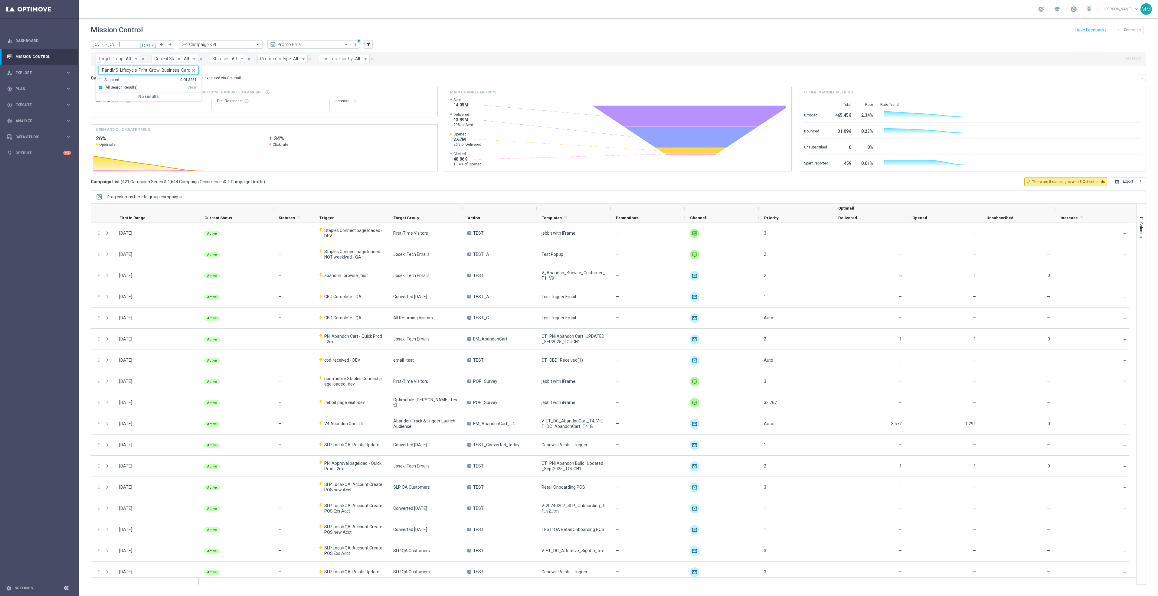
drag, startPoint x: 163, startPoint y: 68, endPoint x: 209, endPoint y: 77, distance: 46.3
click at [209, 77] on div "today 06 Oct 2025 - 12 Oct 2025 arrow_back arrow_forward Campaign KPI trending_…" at bounding box center [619, 315] width 1080 height 551
click at [107, 60] on span "Target Group:" at bounding box center [111, 58] width 26 height 5
type input "PandMS_Lifecycle_Print"
drag, startPoint x: 160, startPoint y: 73, endPoint x: 57, endPoint y: 65, distance: 102.5
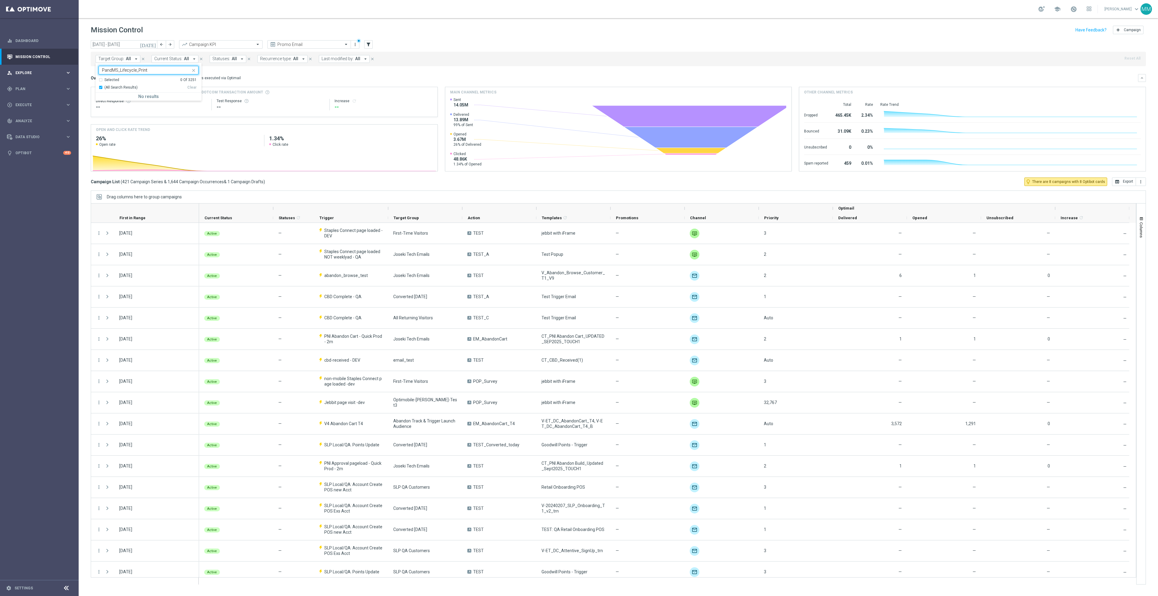
click at [56, 67] on main "equalizer Dashboard Mission Control" at bounding box center [579, 298] width 1158 height 596
click at [369, 42] on icon "filter_alt" at bounding box center [368, 44] width 5 height 5
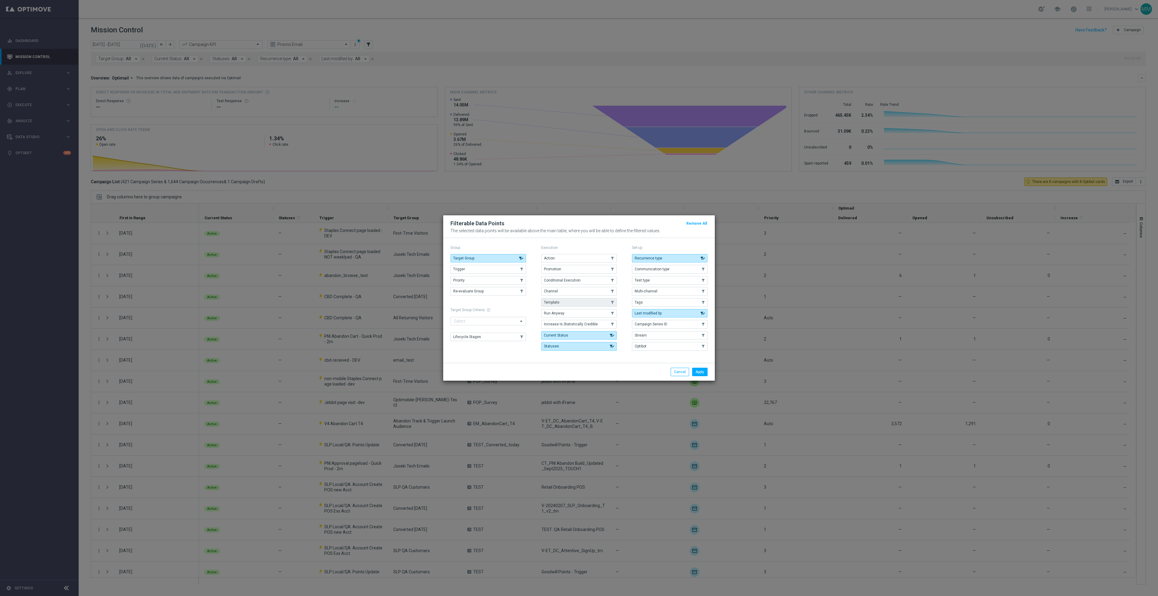
click at [578, 301] on button "Template" at bounding box center [579, 302] width 76 height 8
click at [703, 372] on button "Apply" at bounding box center [699, 372] width 15 height 8
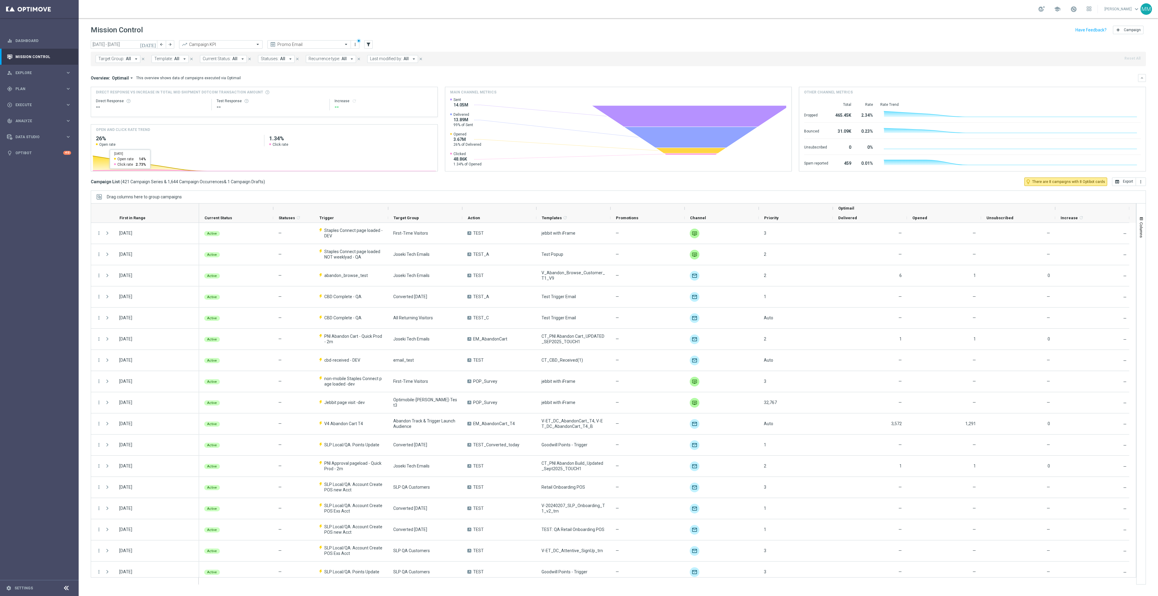
click at [179, 60] on button "Template: All arrow_drop_down" at bounding box center [170, 59] width 37 height 8
click at [211, 99] on label "PandMS_Lifecycle_Print_Grow_Business_Cards" at bounding box center [198, 98] width 74 height 4
type input "PandMS_Lifecycle_Print_Grow_Business_Cards"
click at [358, 72] on mini-dashboard "Overview: Optimail arrow_drop_down This overview shows data of campaigns execut…" at bounding box center [618, 121] width 1055 height 111
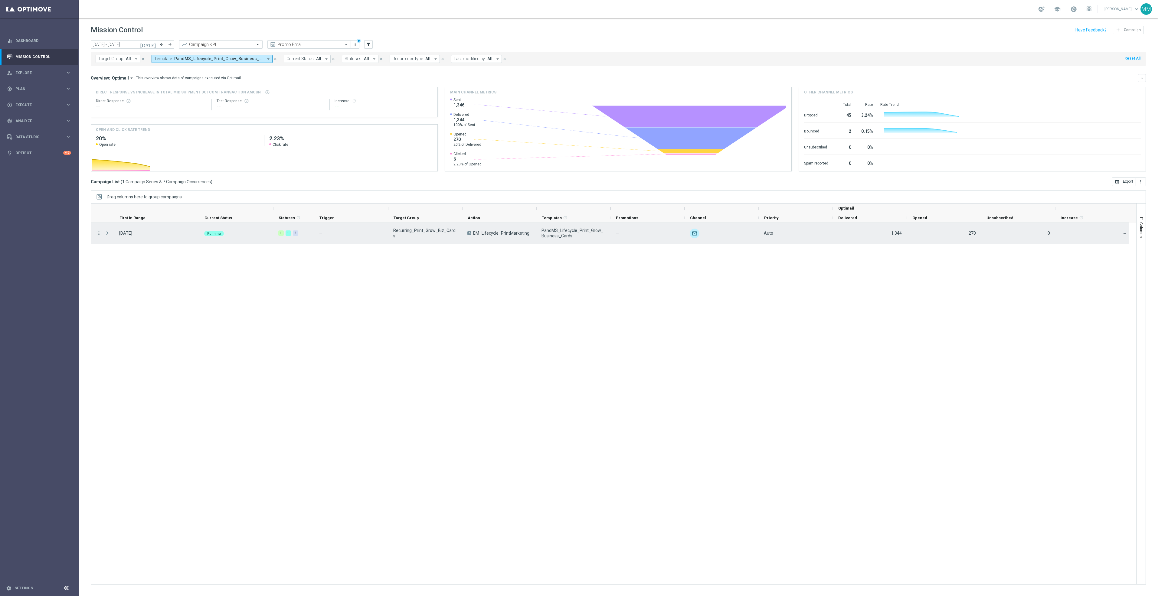
click at [98, 233] on icon "more_vert" at bounding box center [98, 233] width 5 height 5
click at [122, 280] on span "Duplicate and Edit" at bounding box center [126, 282] width 31 height 4
click at [98, 233] on icon "more_vert" at bounding box center [98, 233] width 5 height 5
click at [124, 300] on div "Delete" at bounding box center [139, 299] width 56 height 4
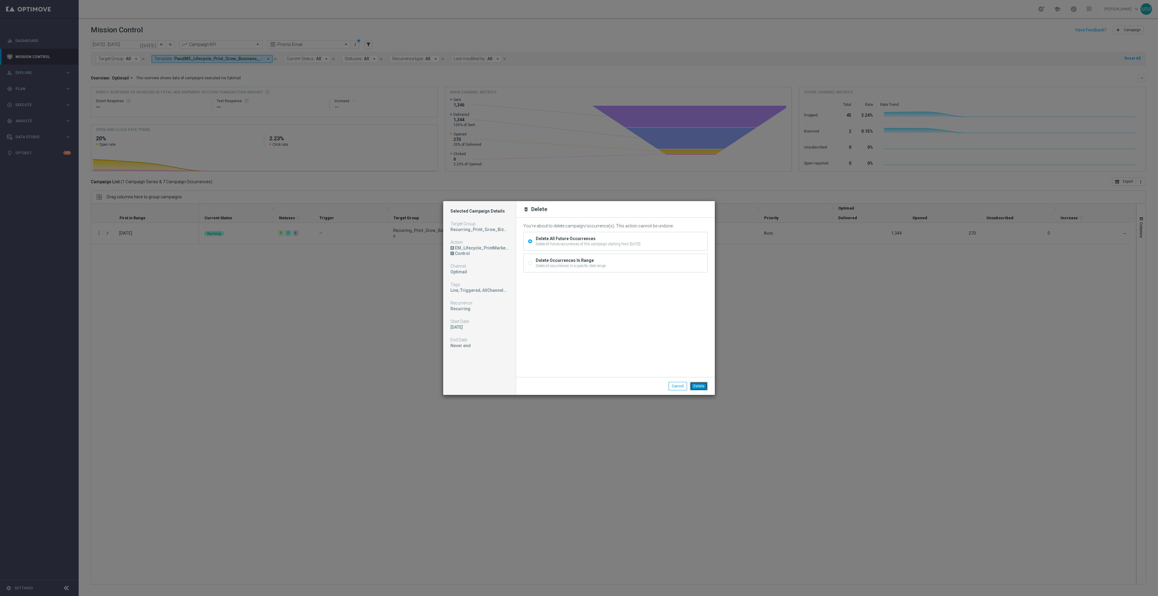
click at [700, 387] on button "Delete" at bounding box center [699, 386] width 18 height 8
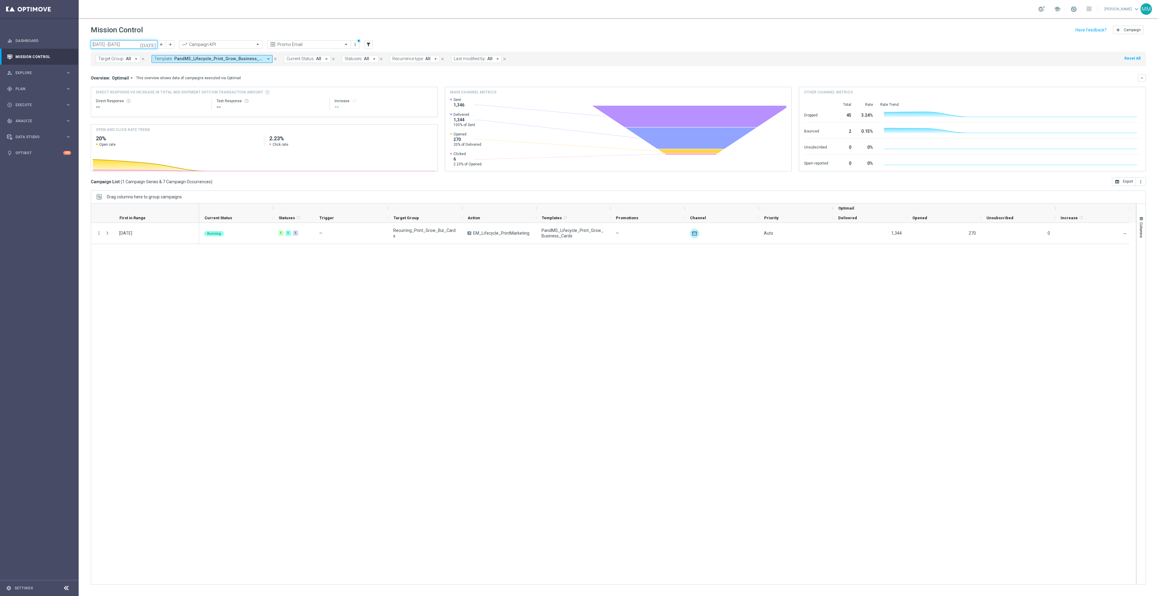
click at [126, 41] on input "06 Oct 2025 - 12 Oct 2025" at bounding box center [124, 44] width 67 height 8
click at [172, 25] on div "Mission Control add Campaign" at bounding box center [618, 30] width 1055 height 12
click at [146, 43] on input "06 Oct 2025 - 12 Oct 2025" at bounding box center [124, 44] width 67 height 8
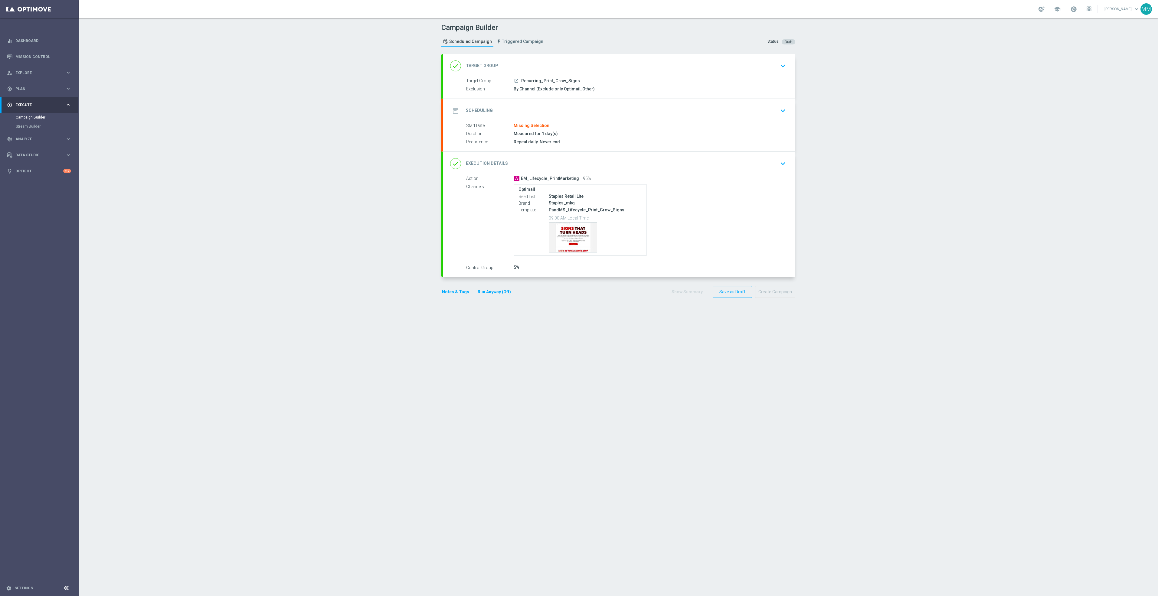
click at [634, 120] on div "date_range Scheduling keyboard_arrow_down" at bounding box center [619, 111] width 352 height 24
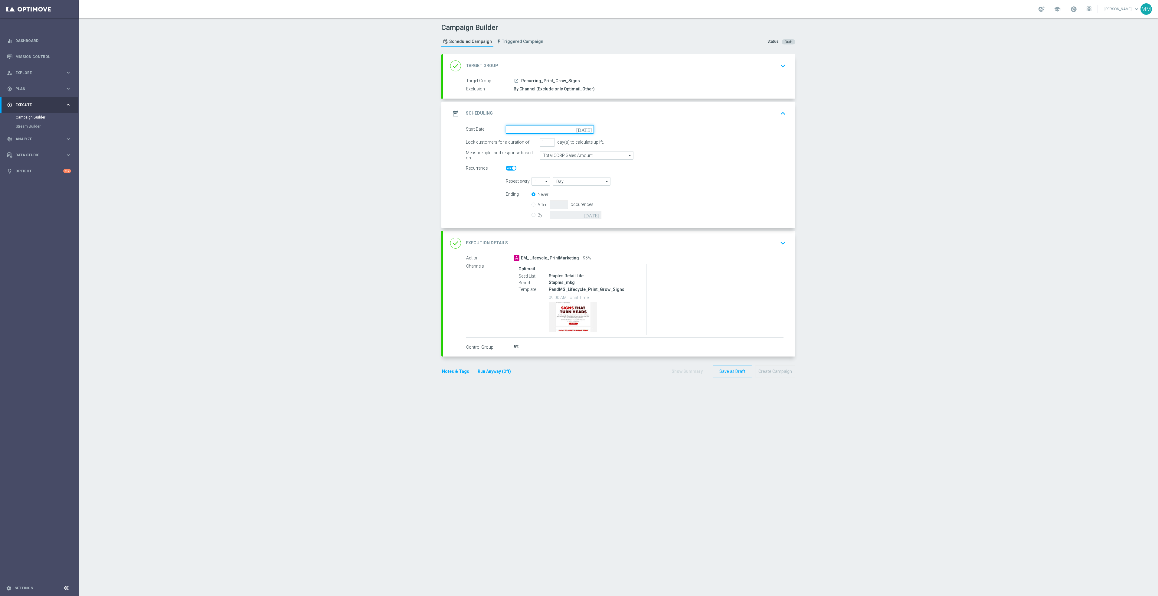
click at [565, 128] on input at bounding box center [550, 129] width 88 height 8
click at [526, 172] on span "7" at bounding box center [531, 173] width 10 height 10
type input "07 Oct 2025"
click at [769, 250] on div "done Execution Details keyboard_arrow_down" at bounding box center [619, 243] width 352 height 24
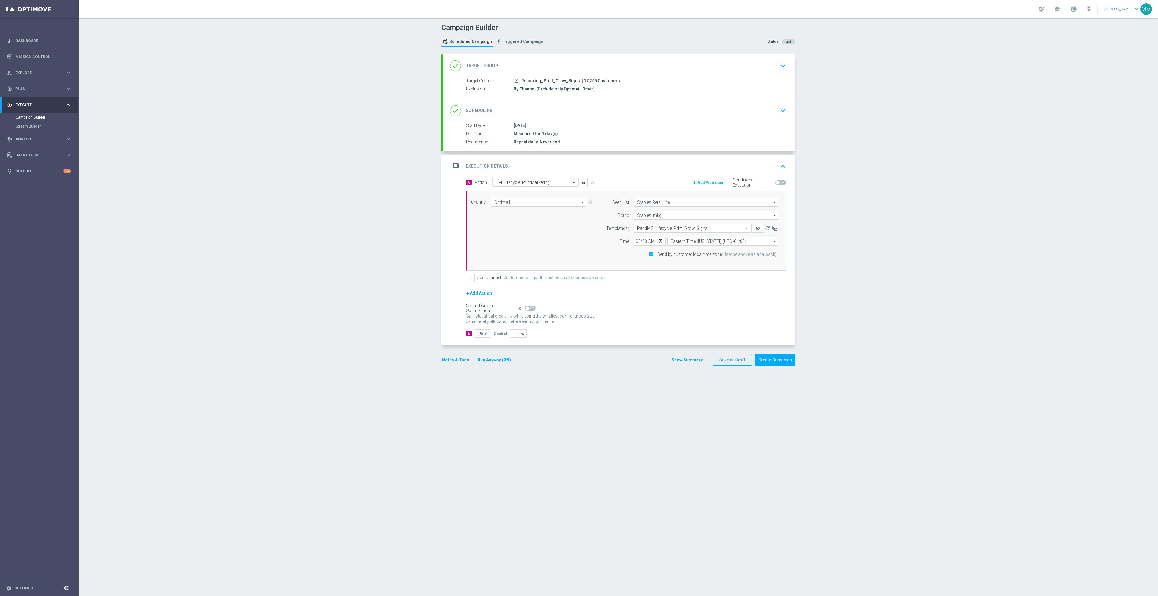
click at [477, 293] on button "+ Add Action" at bounding box center [479, 294] width 27 height 8
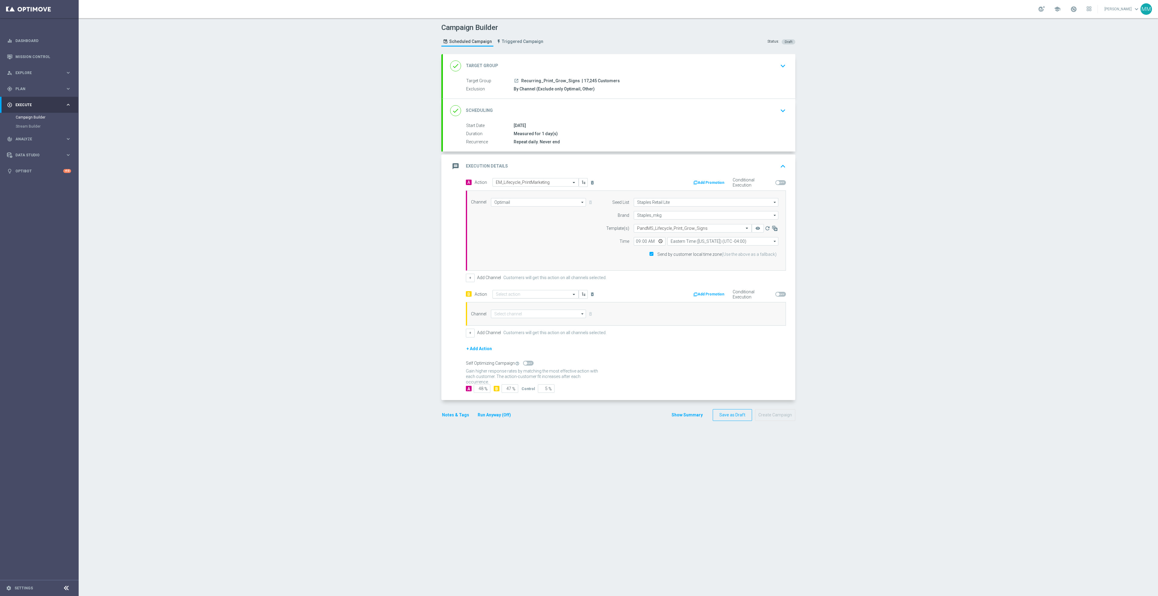
click at [516, 294] on input "text" at bounding box center [529, 294] width 67 height 5
type input "em_lifec"
click at [539, 306] on div "EM_Lifecycle_PrintMarketing edit" at bounding box center [536, 305] width 80 height 10
click at [507, 314] on input at bounding box center [538, 314] width 95 height 8
click at [508, 322] on div "Optimail" at bounding box center [536, 323] width 90 height 9
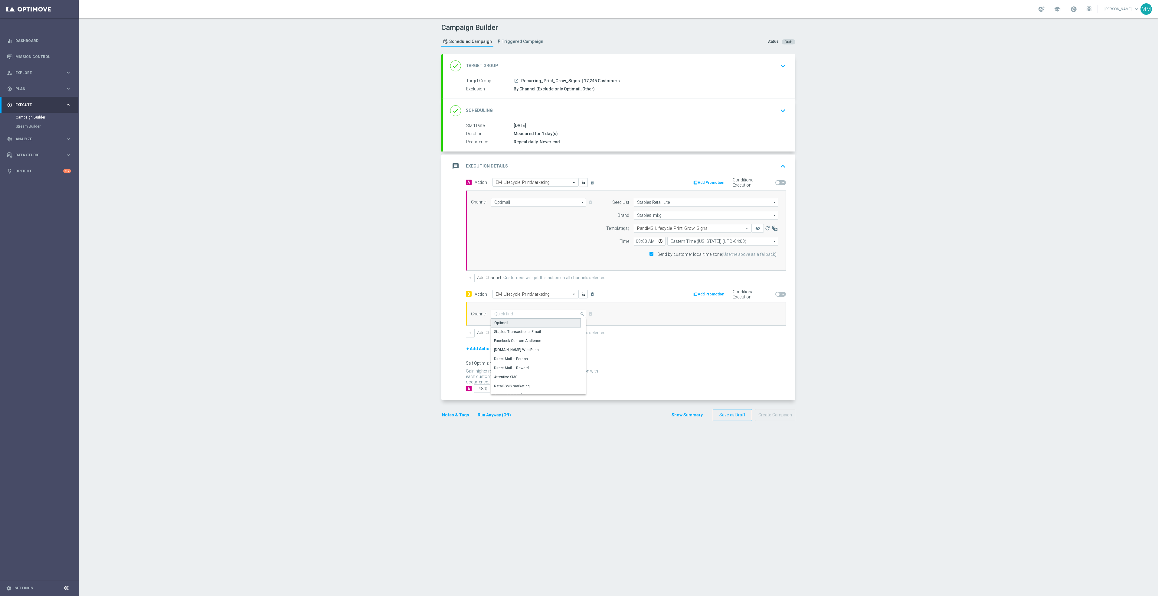
type input "Optimail"
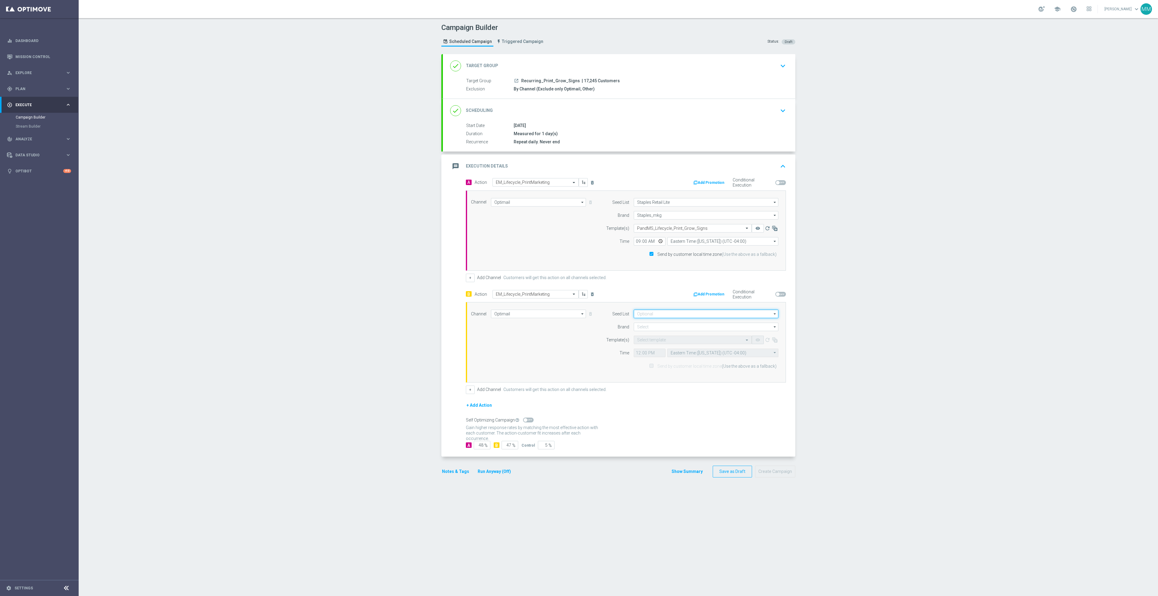
click at [649, 318] on input at bounding box center [706, 314] width 145 height 8
click at [677, 356] on div "Staples Retail Lite" at bounding box center [706, 354] width 145 height 8
click at [576, 332] on div "Channel Optimail Optimail arrow_drop_down Show Selected 0 of NaN Optimail" at bounding box center [625, 342] width 316 height 65
type input "Staples Retail Lite"
click at [655, 328] on input at bounding box center [706, 327] width 145 height 8
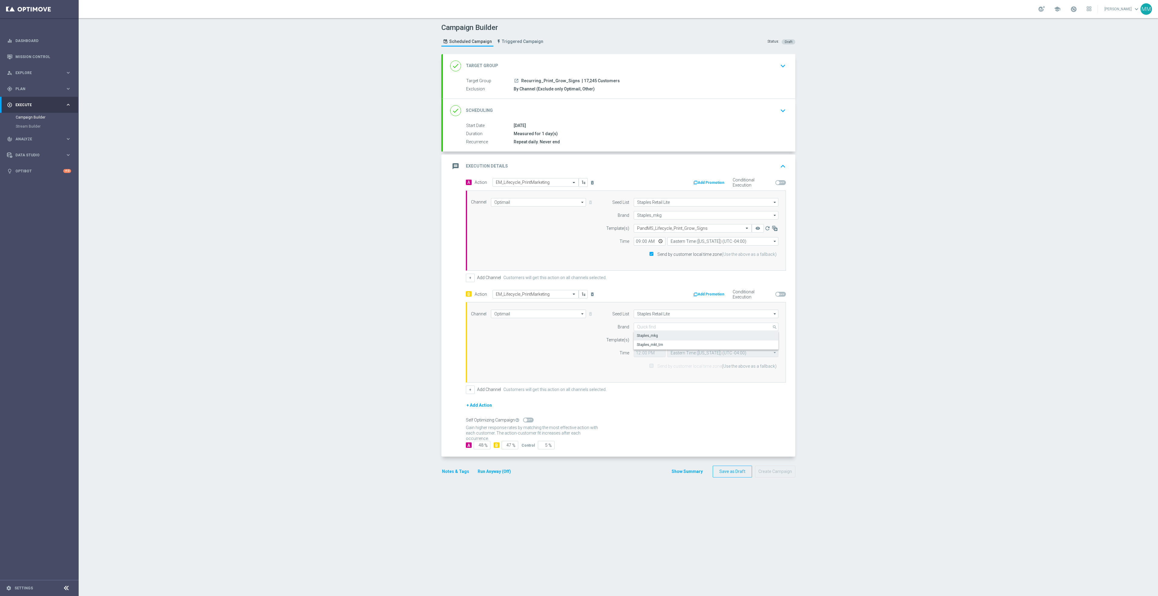
click at [657, 339] on div "Staples_mkg" at bounding box center [706, 336] width 145 height 8
type input "Staples_mkg"
click at [662, 343] on input "text" at bounding box center [686, 340] width 99 height 5
paste input "PandMS_Lifecycle_Print_Grow_Signs"
click at [683, 362] on label "PandMS_Lifecycle_Print_Grow_Signs_UpdatedOct2025" at bounding box center [680, 359] width 87 height 5
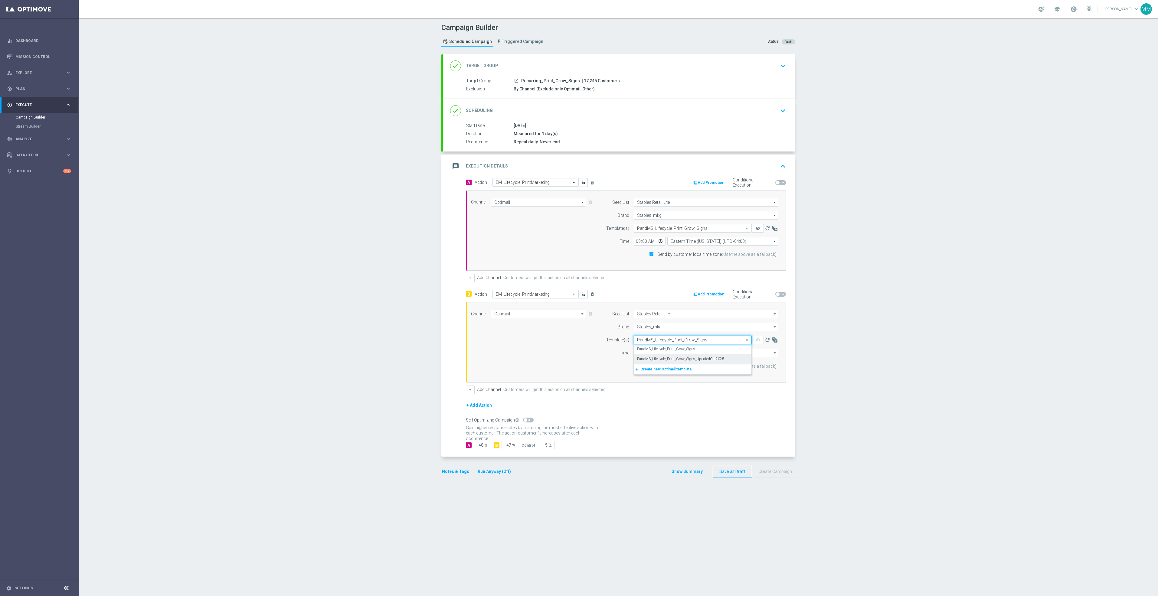
type input "PandMS_Lifecycle_Print_Grow_Signs"
click at [654, 353] on input "12:00" at bounding box center [650, 353] width 32 height 8
type input "09:00"
click at [559, 350] on div "Channel Optimail Optimail arrow_drop_down Show Selected 1 of 30 Optimail" at bounding box center [625, 342] width 316 height 65
click at [651, 368] on input "Send by customer local time zone (Use the above as a fallback)" at bounding box center [651, 367] width 4 height 4
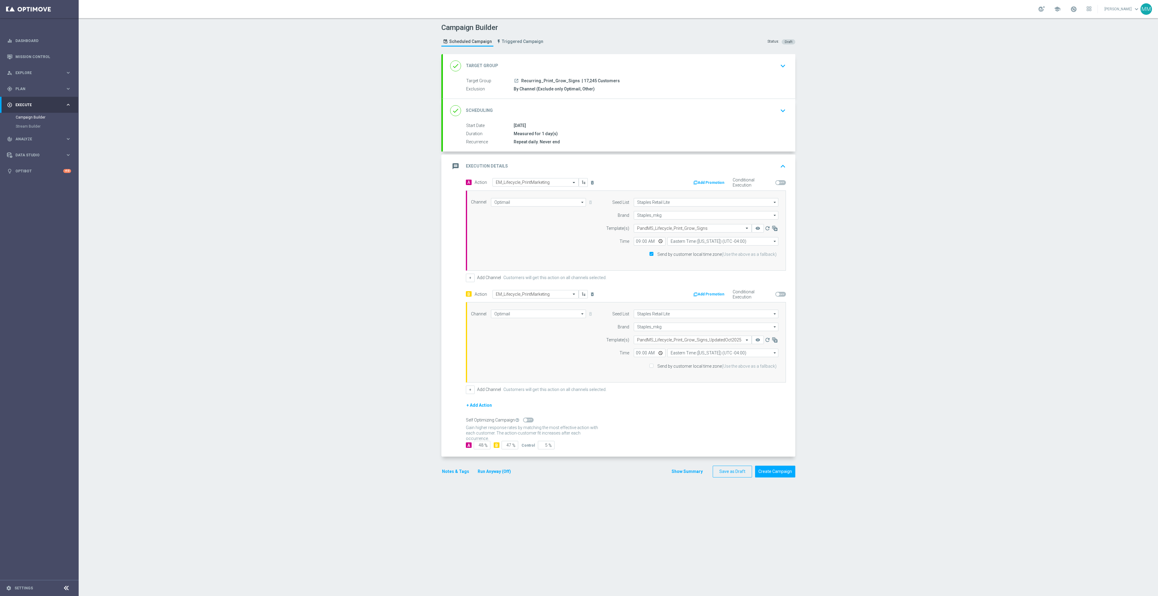
checkbox input "true"
click at [549, 106] on div "done Scheduling keyboard_arrow_down" at bounding box center [619, 110] width 338 height 11
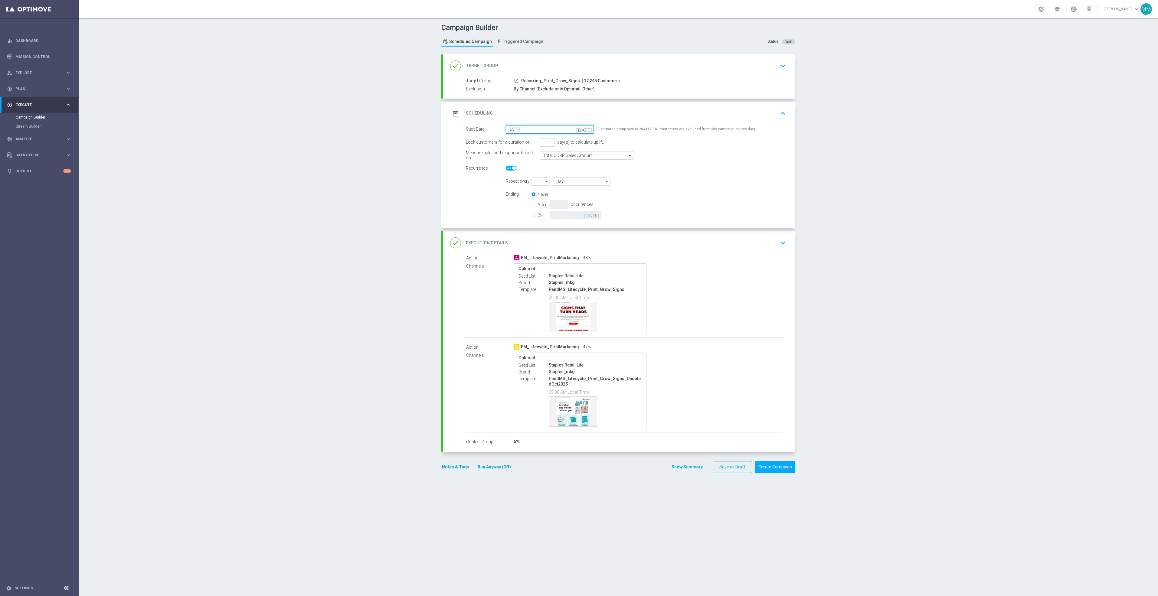
click at [518, 130] on input "07 Oct 2025" at bounding box center [550, 129] width 88 height 8
click at [538, 175] on span "8" at bounding box center [541, 173] width 10 height 10
type input "08 Oct 2025"
click at [726, 469] on button "Save as Draft" at bounding box center [732, 466] width 39 height 12
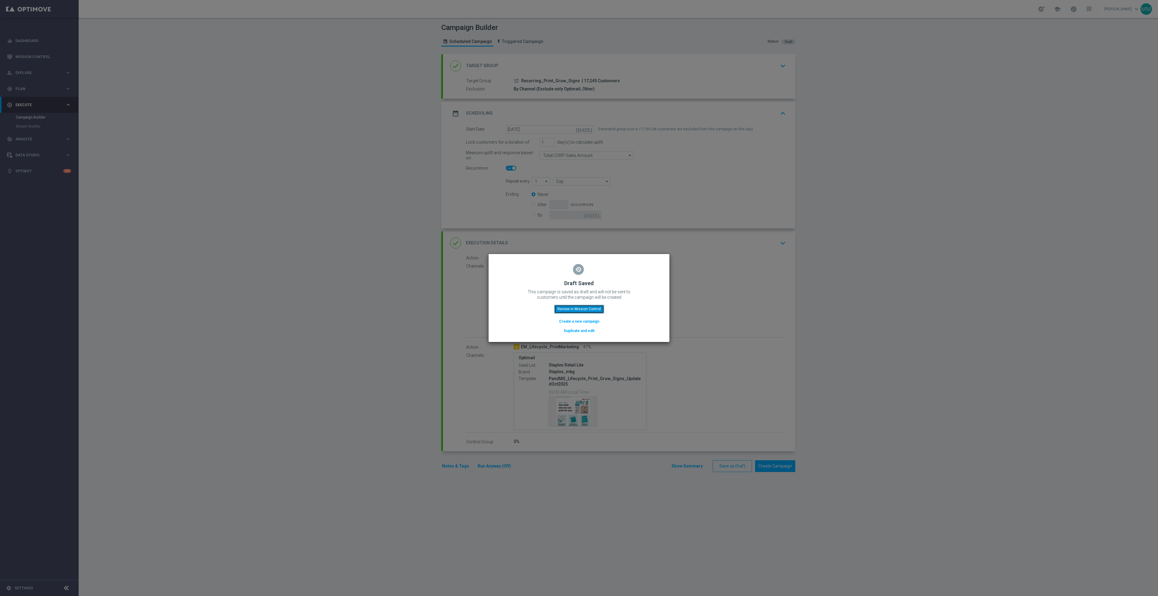
click at [583, 308] on button "Review in Mission Control" at bounding box center [579, 309] width 50 height 8
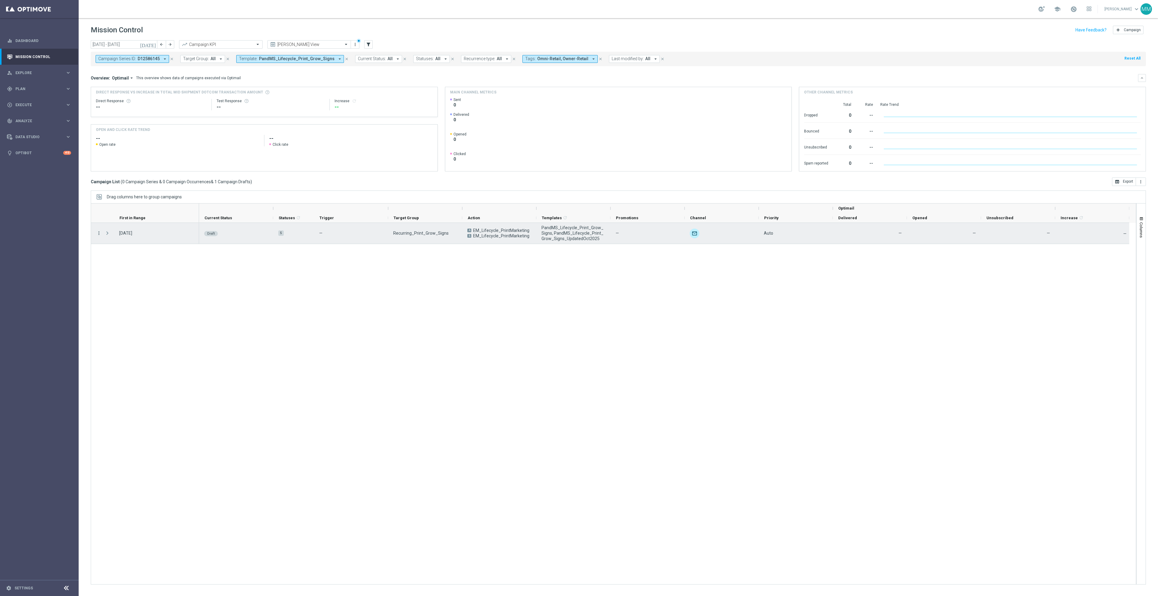
click at [99, 236] on icon "more_vert" at bounding box center [98, 233] width 5 height 5
click at [125, 258] on div "Edit" at bounding box center [139, 257] width 56 height 4
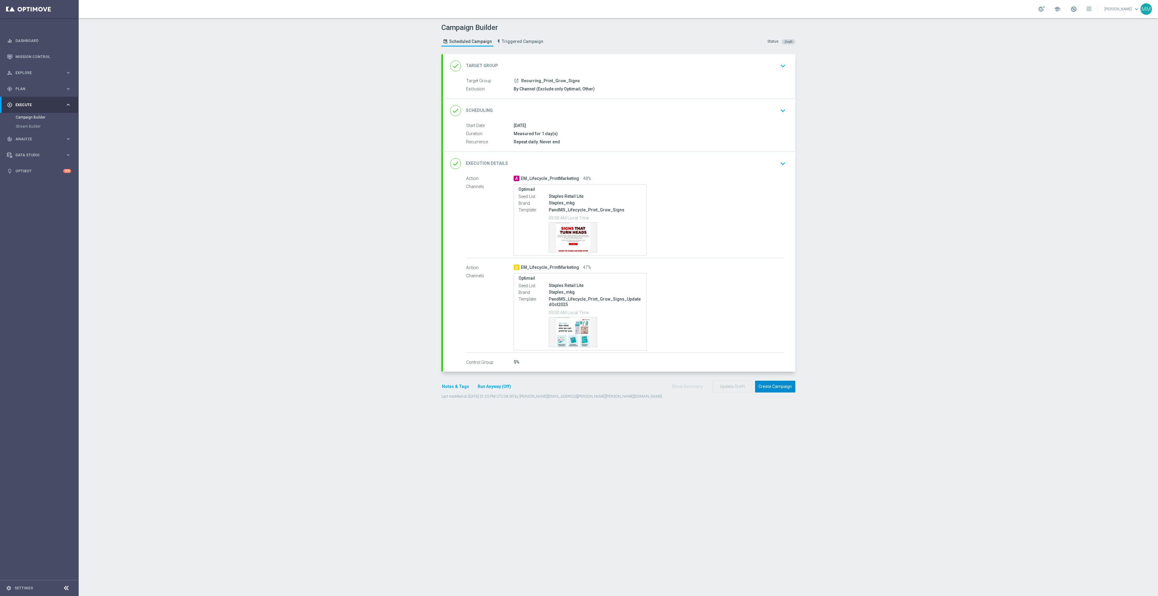
click at [782, 389] on button "Create Campaign" at bounding box center [775, 387] width 40 height 12
drag, startPoint x: 571, startPoint y: 82, endPoint x: 516, endPoint y: 84, distance: 55.4
click at [516, 84] on div at bounding box center [573, 298] width 1158 height 596
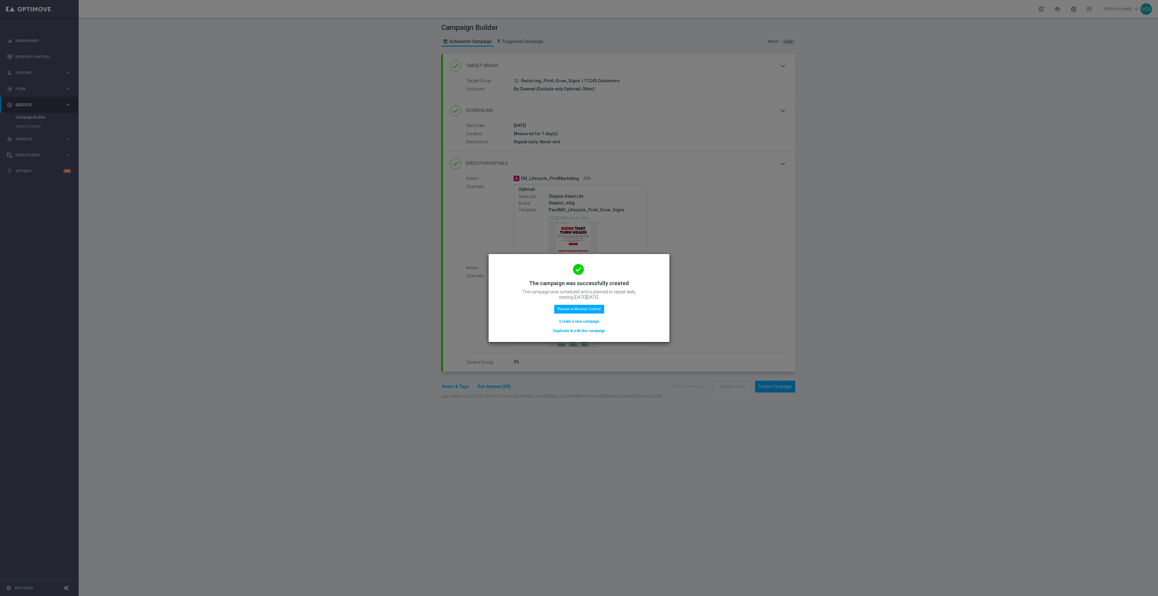
drag, startPoint x: 277, startPoint y: 251, endPoint x: 150, endPoint y: 74, distance: 218.1
click at [277, 251] on modal-container "done The campaign was successfully created The campaign was scheduled and is pl…" at bounding box center [579, 298] width 1158 height 596
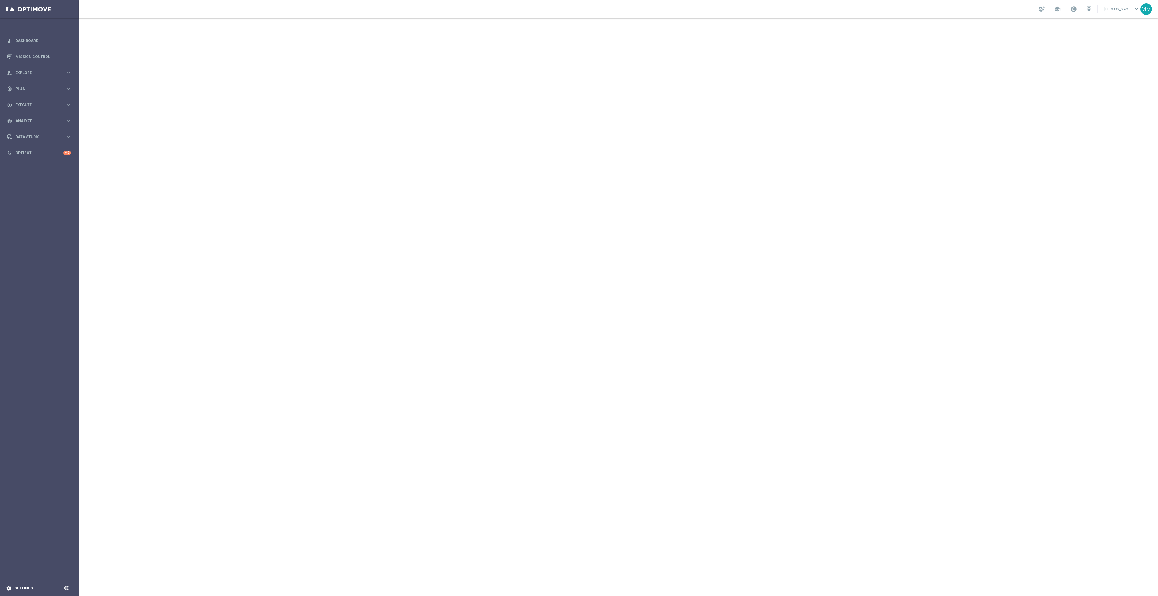
click at [18, 591] on div "settings Settings" at bounding box center [30, 588] width 61 height 5
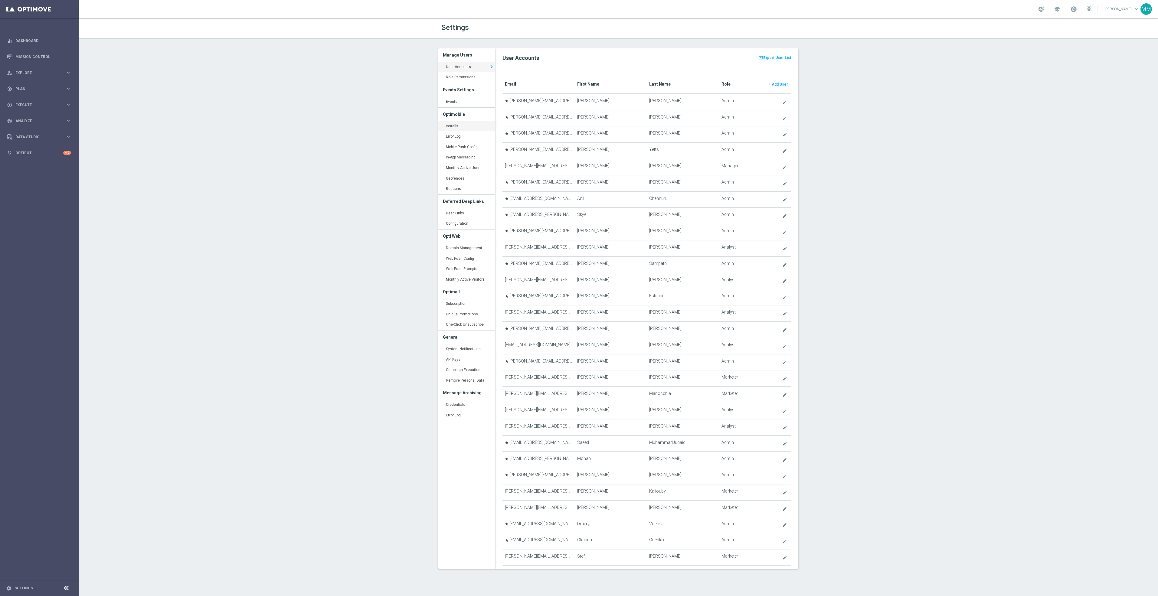
click at [462, 127] on link "Installs keyboard_arrow_right" at bounding box center [466, 126] width 57 height 11
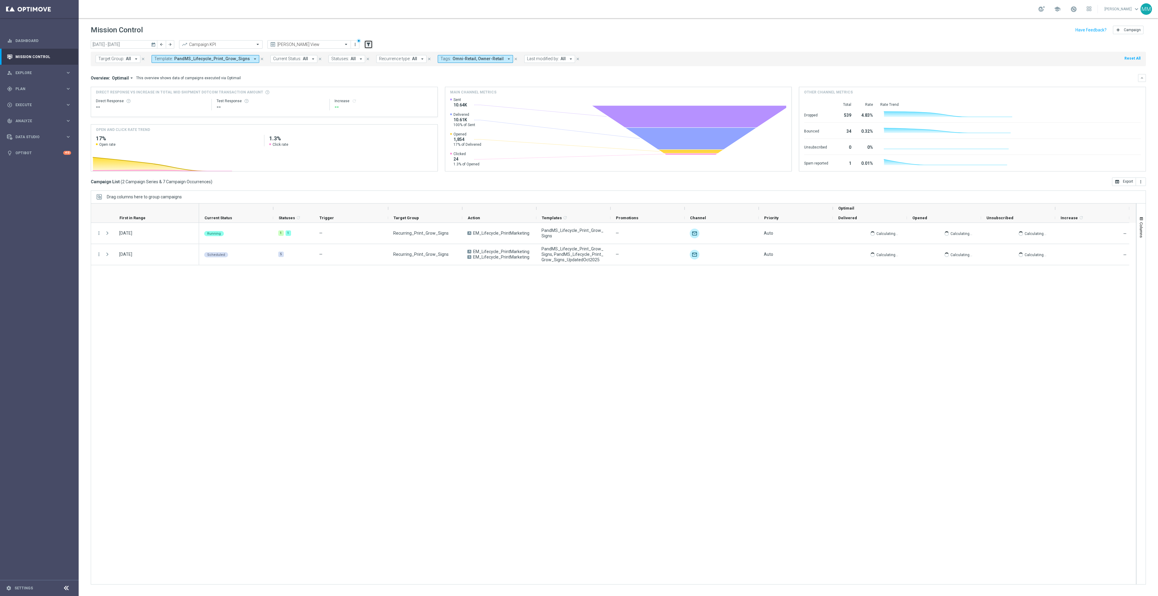
click at [366, 47] on icon "filter_alt" at bounding box center [368, 44] width 5 height 5
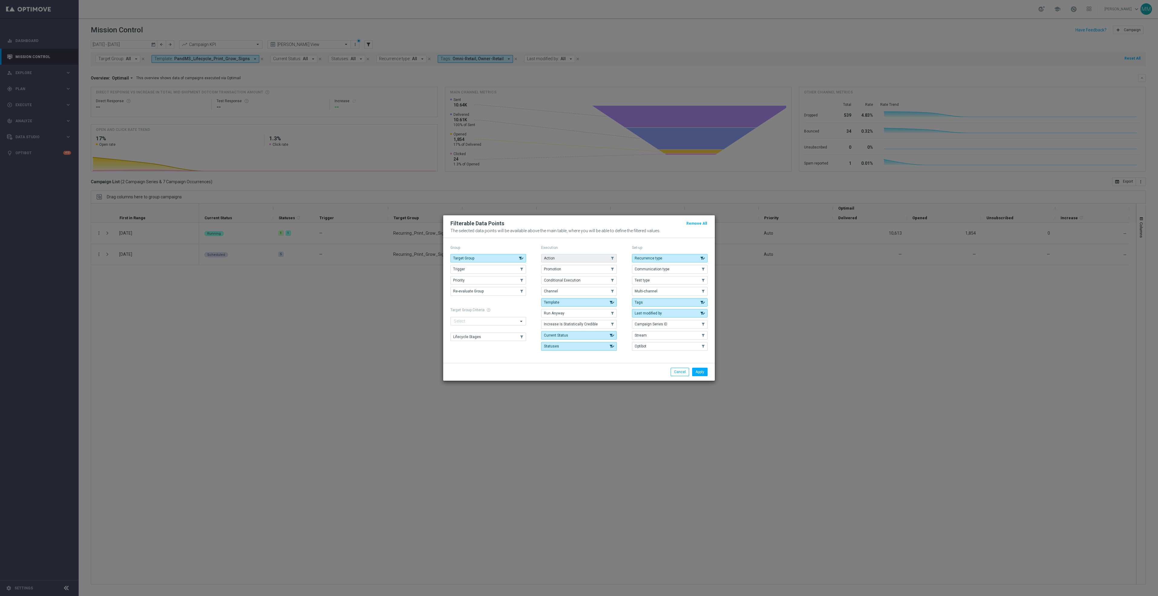
click at [558, 258] on button "Action" at bounding box center [579, 258] width 76 height 8
click at [699, 376] on button "Apply" at bounding box center [699, 372] width 15 height 8
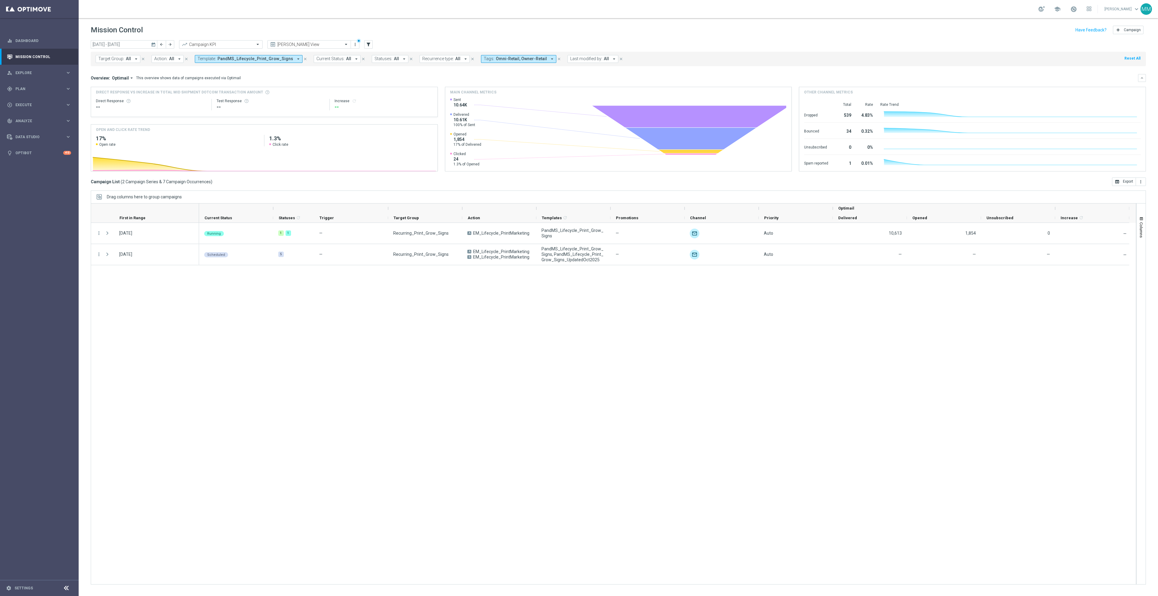
click at [303, 56] on button "close" at bounding box center [305, 59] width 5 height 7
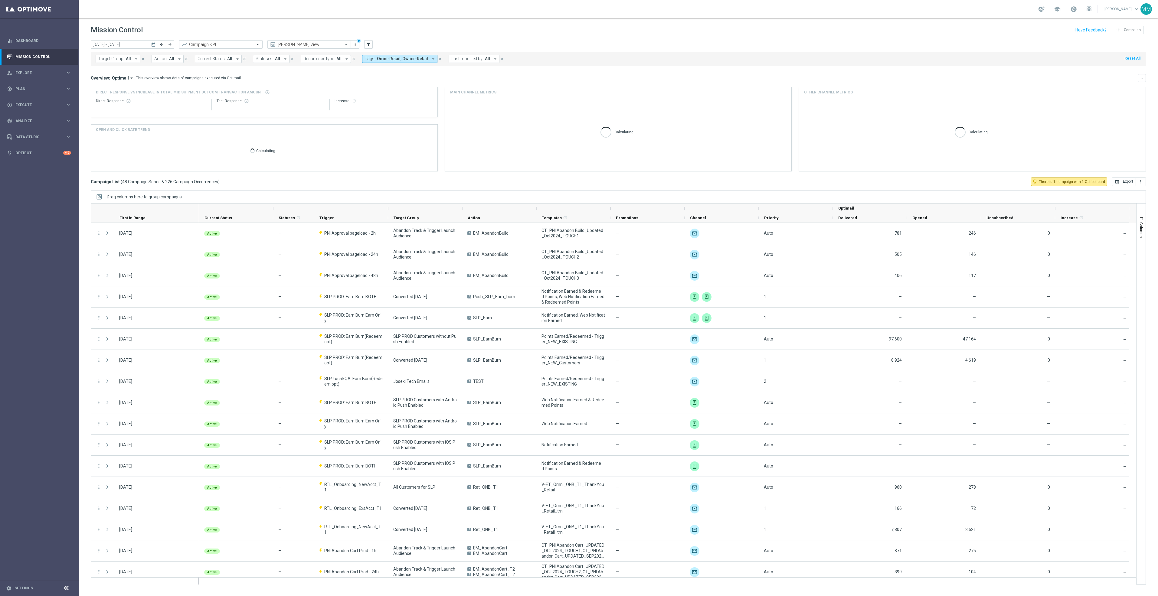
click at [438, 61] on button "close" at bounding box center [440, 59] width 5 height 7
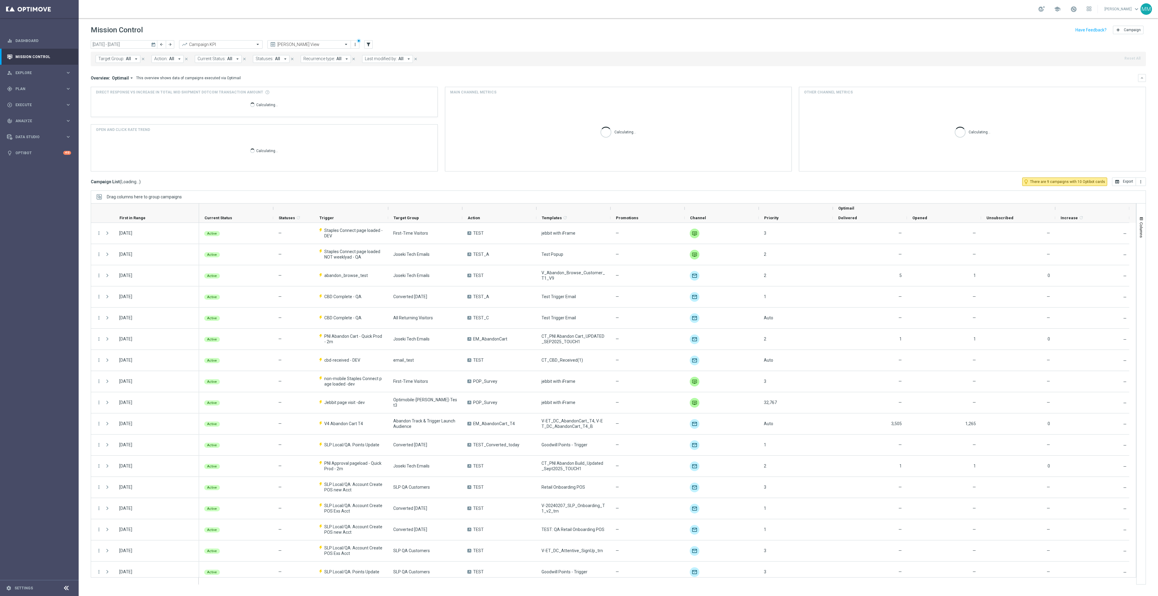
click at [166, 57] on span "Action:" at bounding box center [160, 58] width 13 height 5
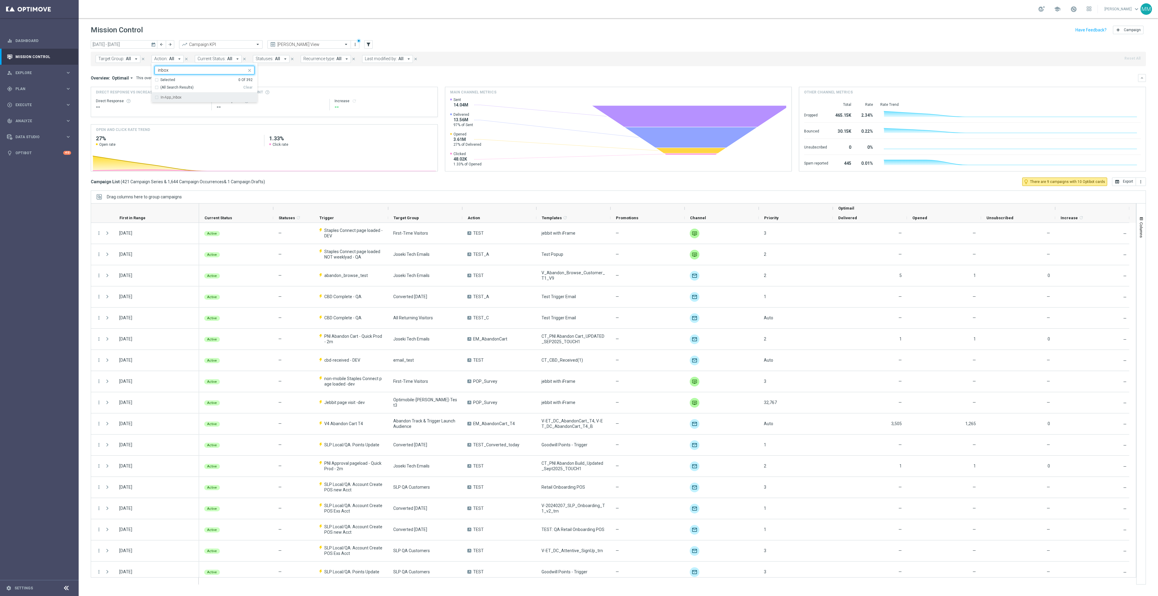
click at [210, 97] on div "In-App_Inbox" at bounding box center [208, 98] width 94 height 4
type input "inbox"
click at [195, 30] on div "Mission Control add Campaign" at bounding box center [618, 30] width 1055 height 12
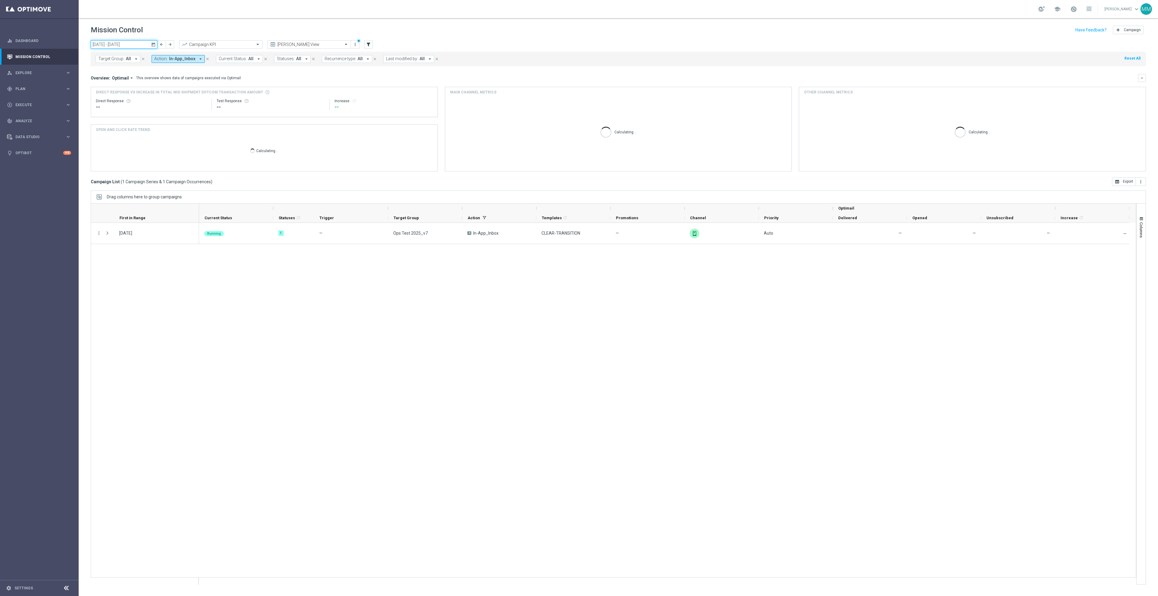
click at [133, 42] on input "06 Oct 2025 - 12 Oct 2025" at bounding box center [124, 44] width 67 height 8
click at [100, 57] on span "‹" at bounding box center [101, 59] width 8 height 8
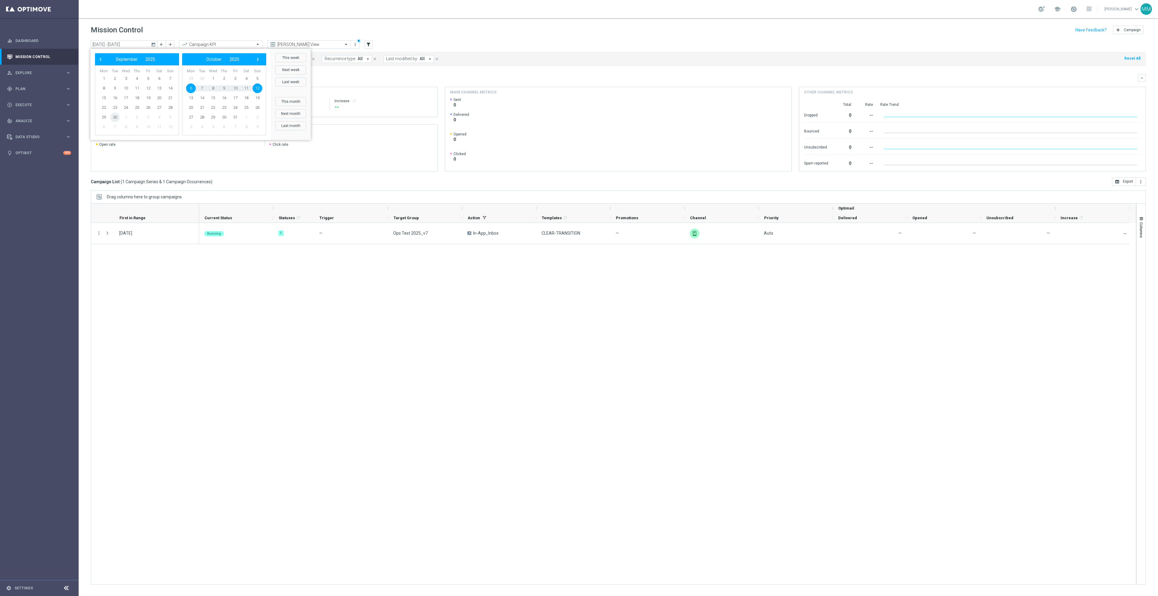
click at [113, 116] on span "30" at bounding box center [115, 118] width 10 height 10
type input "30 Sep 2025 - 30 Sep 2025"
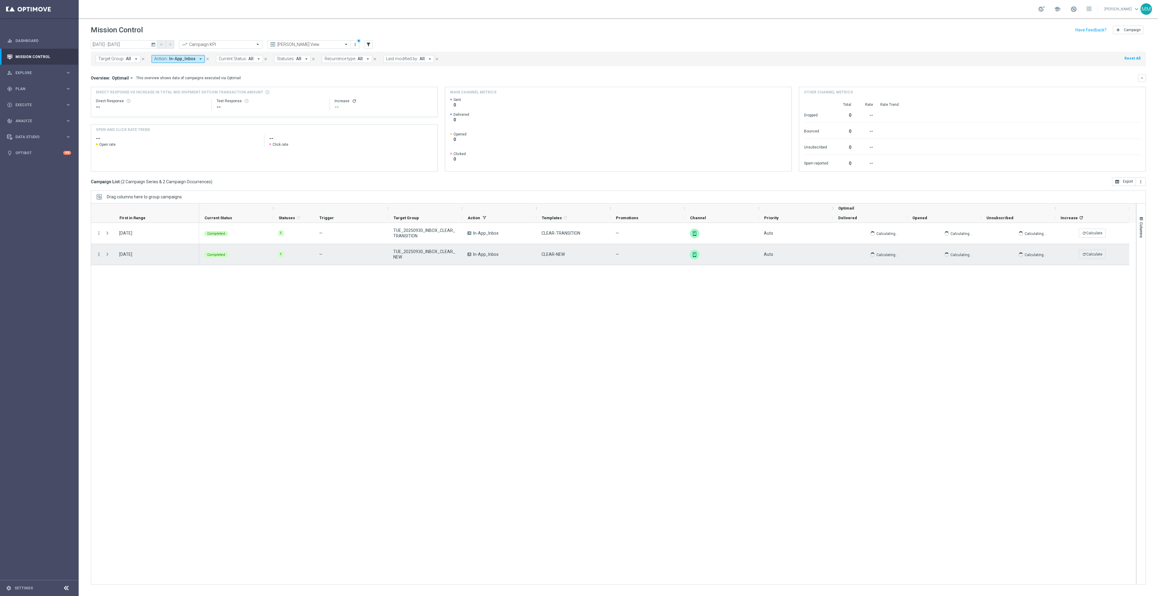
click at [100, 256] on icon "more_vert" at bounding box center [98, 254] width 5 height 5
click at [119, 304] on span "Duplicate and Edit" at bounding box center [126, 304] width 31 height 4
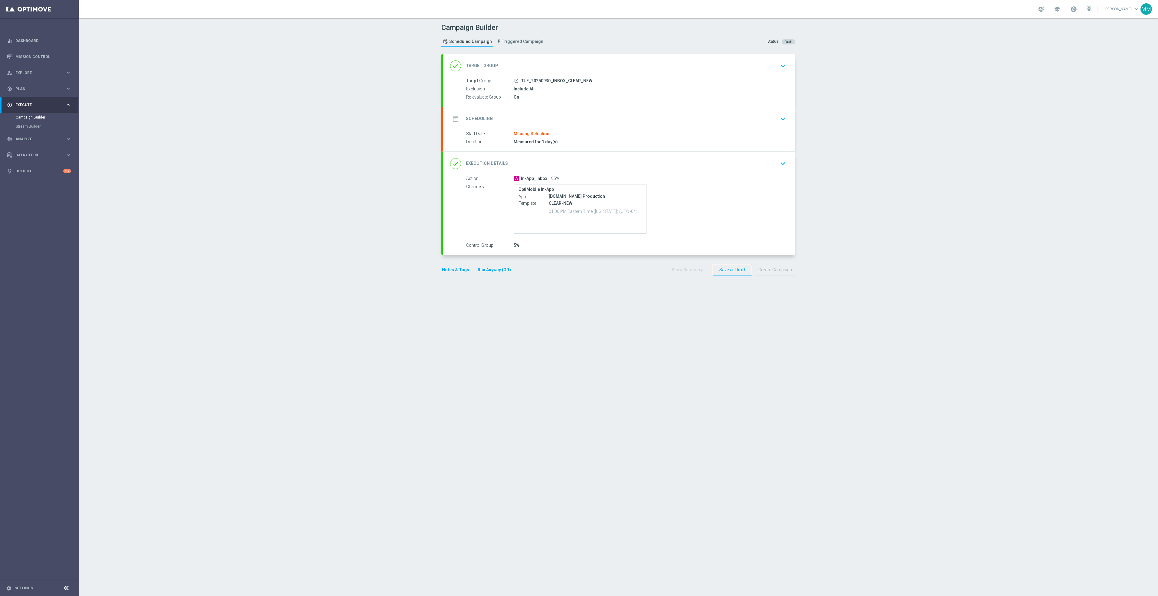
click at [593, 81] on div "launch TUE_20250930_INBOX_CLEAR_NEW" at bounding box center [649, 81] width 270 height 6
click at [583, 67] on div "done Target Group keyboard_arrow_down" at bounding box center [619, 65] width 338 height 11
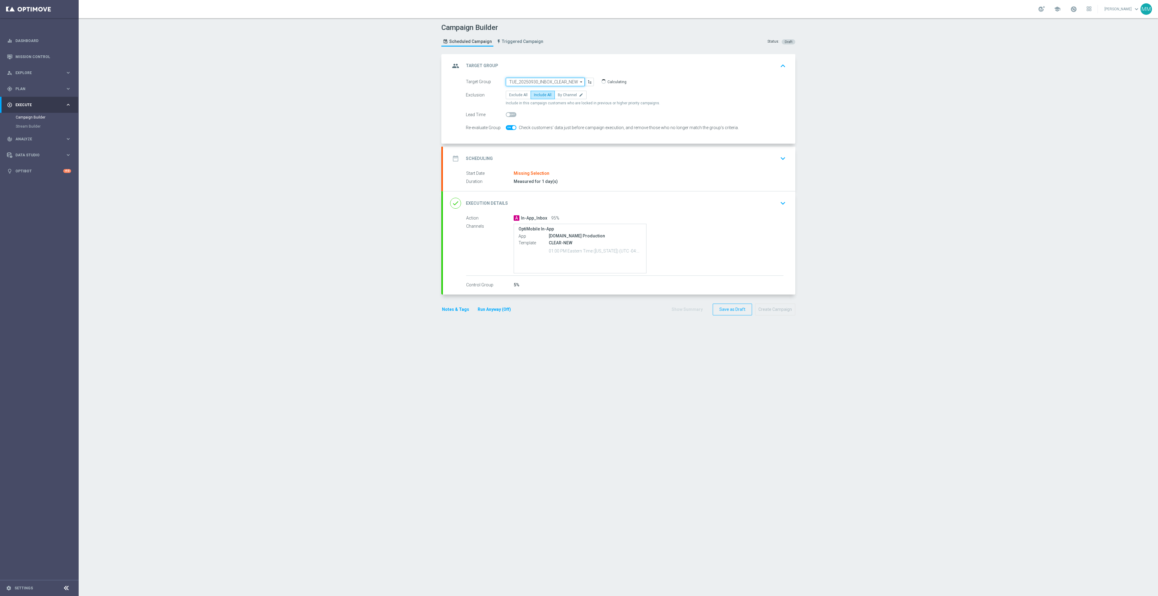
click at [533, 83] on input "TUE_20250930_INBOX_CLEAR_NEW" at bounding box center [545, 82] width 79 height 8
click at [554, 88] on div "SUN_20251019_INBOX_P&MS_Courier" at bounding box center [545, 91] width 79 height 9
type input "SUN_20251019_INBOX_P&MS_Courier"
click at [561, 156] on div "date_range Scheduling keyboard_arrow_down" at bounding box center [619, 158] width 338 height 11
click at [551, 136] on input at bounding box center [550, 137] width 88 height 8
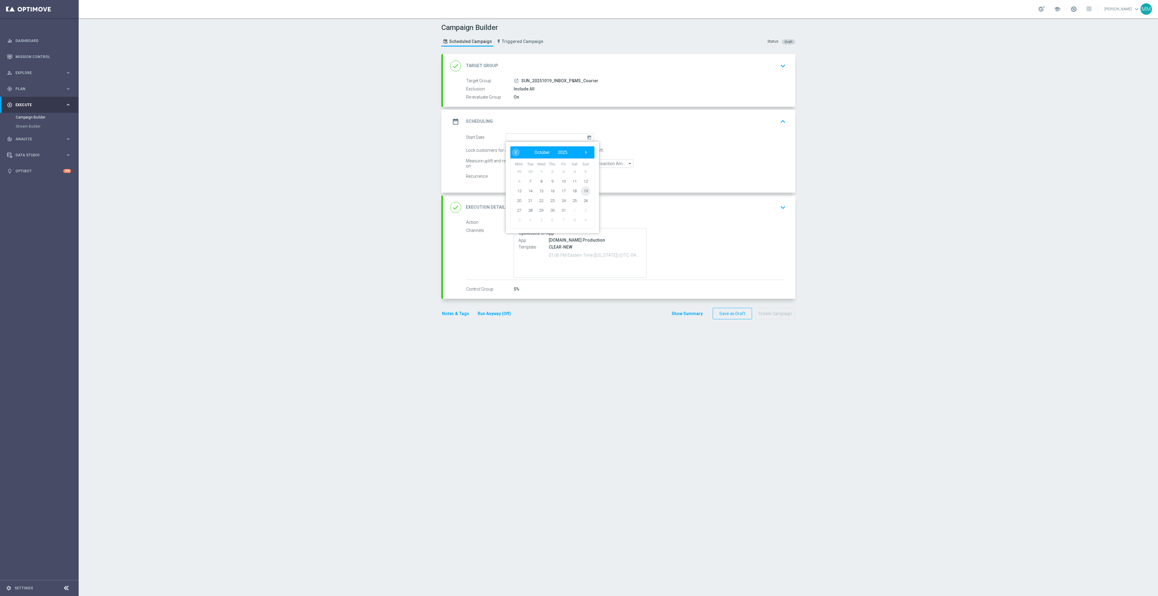
click at [581, 193] on span "19" at bounding box center [586, 191] width 10 height 10
type input "19 Oct 2025"
click at [625, 205] on div "done Execution Details keyboard_arrow_down" at bounding box center [619, 207] width 338 height 11
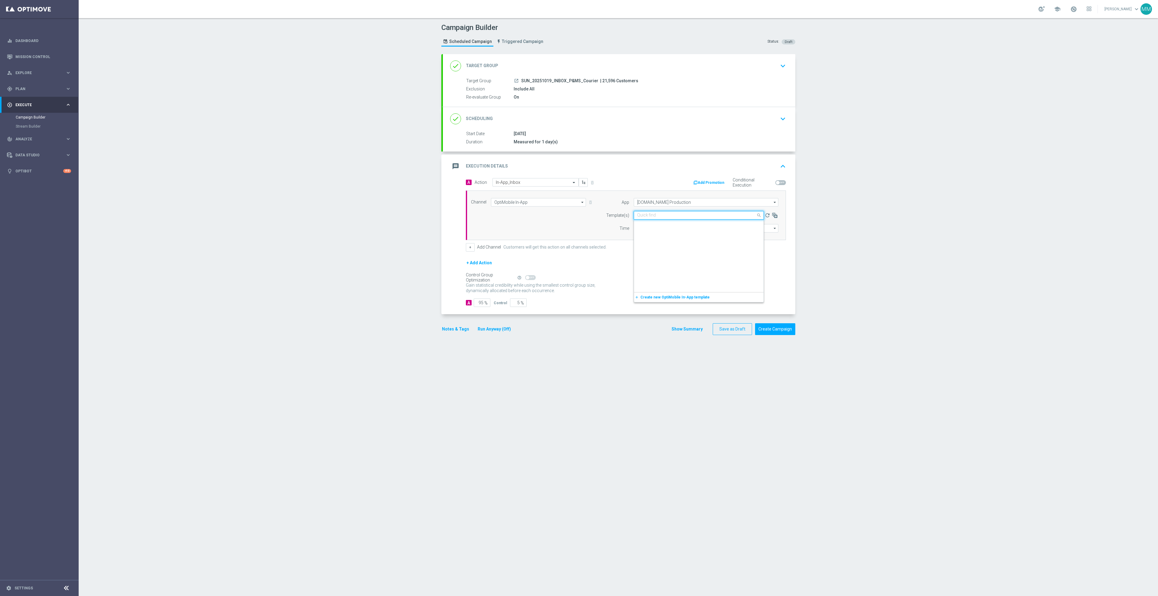
click at [658, 218] on input "text" at bounding box center [692, 215] width 111 height 5
click at [664, 223] on div "10.19 Print" at bounding box center [698, 225] width 123 height 10
type input "10"
click at [711, 245] on div "+ Add Channel Customers will get this action on all channels selected." at bounding box center [626, 247] width 320 height 8
click at [654, 230] on input "13:00" at bounding box center [650, 228] width 32 height 8
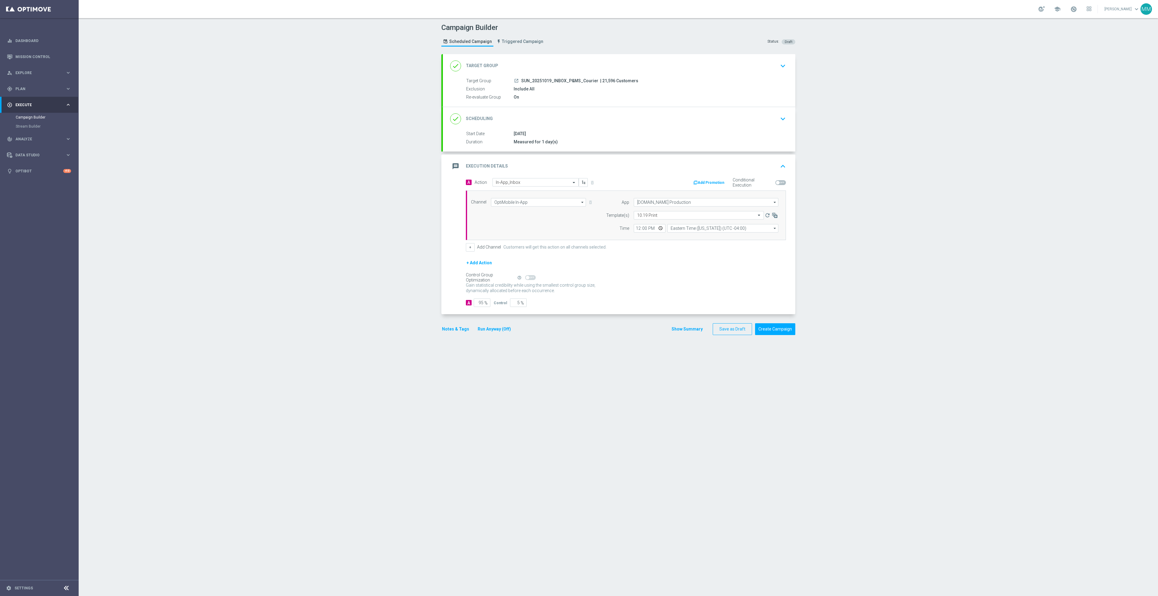
type input "12:00"
click at [577, 232] on div "Channel OptiMobile In-App OptiMobile In-App arrow_drop_down Show Selected 1 of …" at bounding box center [625, 215] width 316 height 34
click at [728, 332] on button "Save as Draft" at bounding box center [732, 329] width 39 height 12
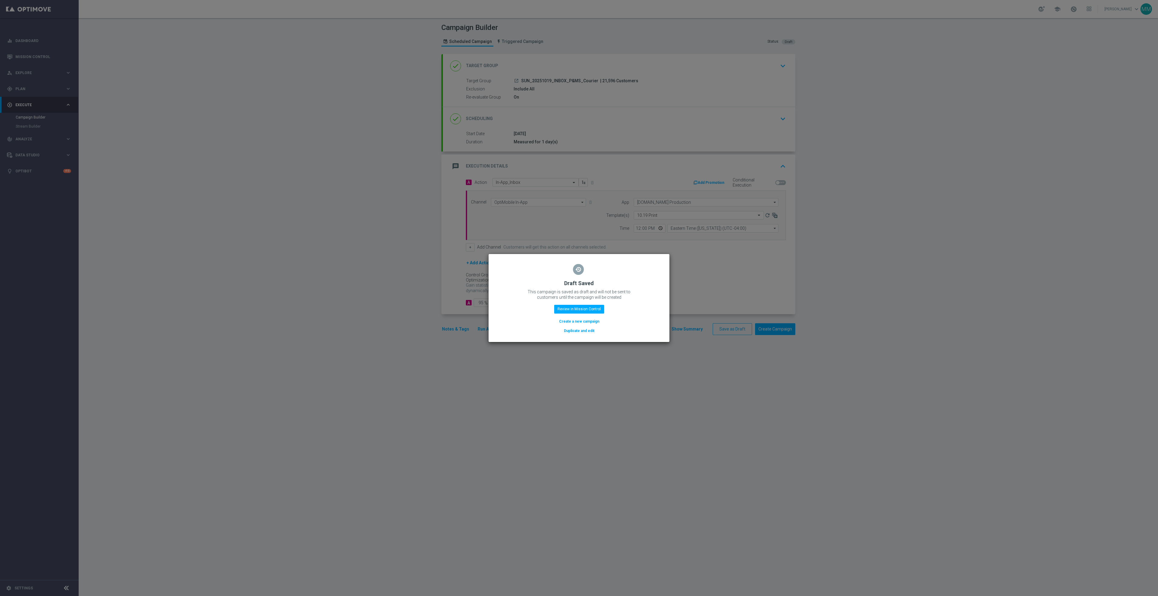
click at [221, 97] on modal-container "restore Draft Saved This campaign is saved as draft and will not be sent to cus…" at bounding box center [579, 298] width 1158 height 596
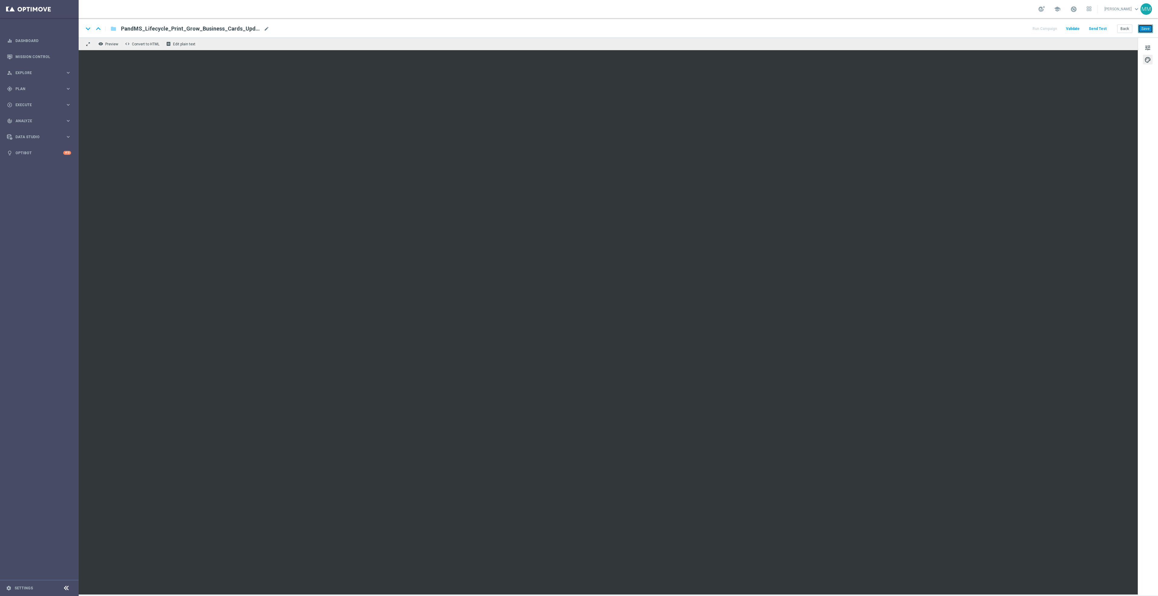
click at [1147, 31] on button "Save" at bounding box center [1145, 29] width 15 height 8
click at [1098, 25] on button "Send Test" at bounding box center [1098, 29] width 20 height 8
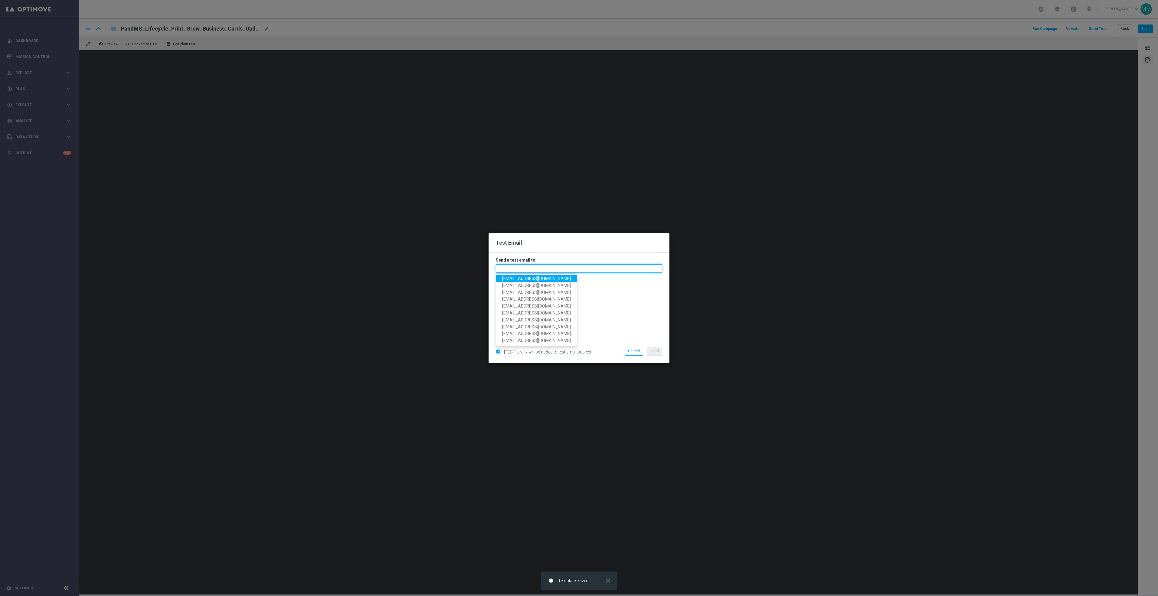
click at [614, 269] on input "text" at bounding box center [579, 268] width 166 height 8
paste input "[EMAIL_ADDRESS][DOMAIN_NAME]"
type input "[EMAIL_ADDRESS][DOMAIN_NAME]"
click at [657, 350] on span "Send" at bounding box center [655, 351] width 8 height 4
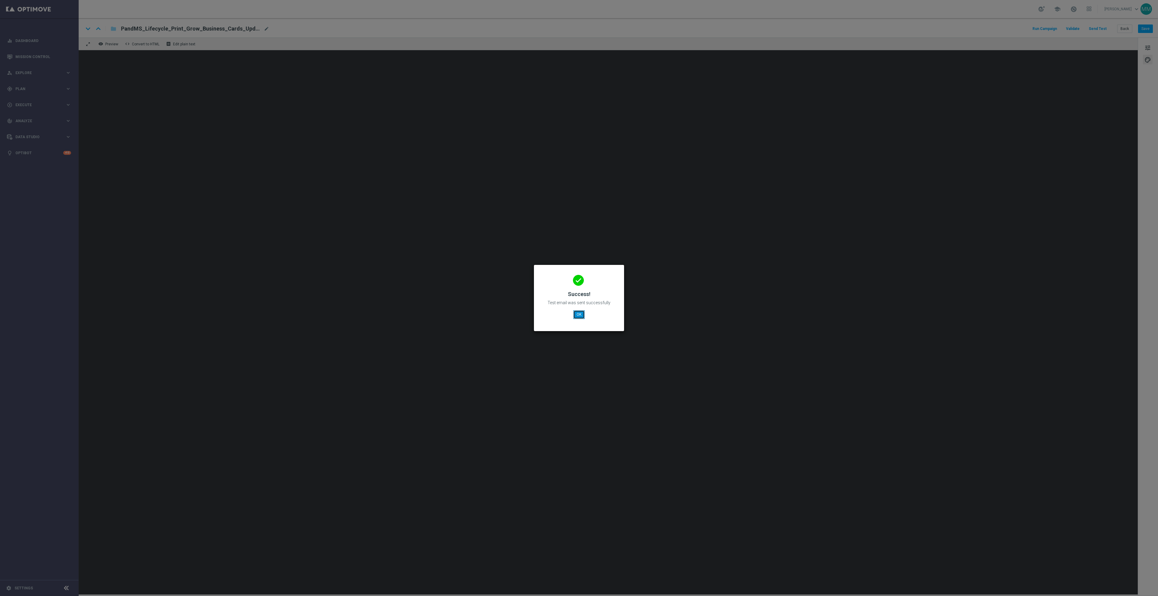
click at [582, 316] on button "OK" at bounding box center [578, 314] width 11 height 8
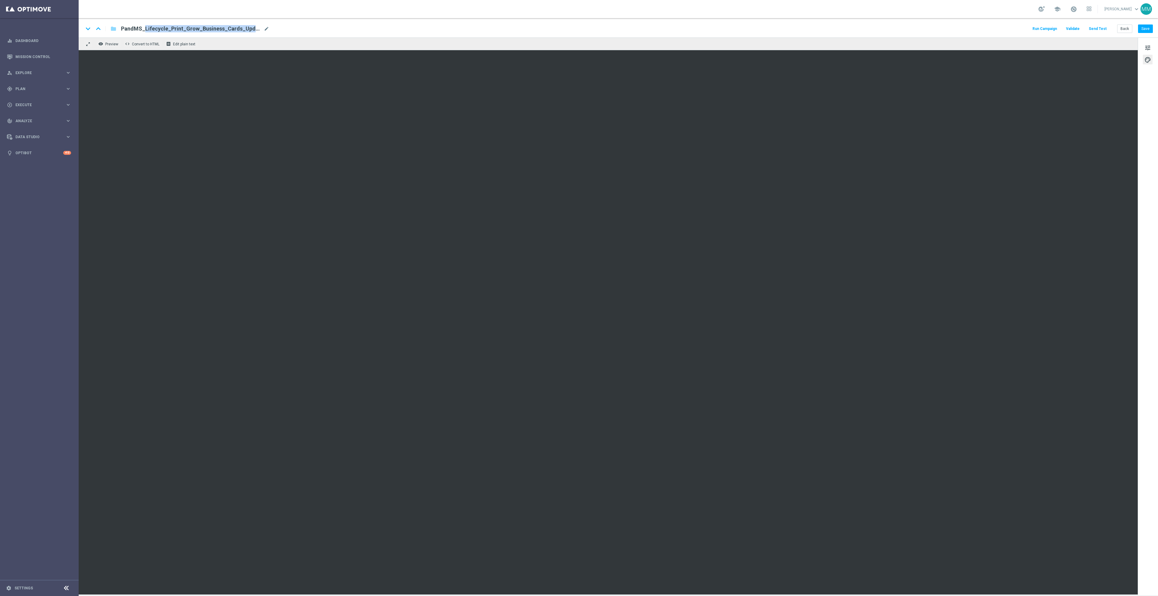
drag, startPoint x: 122, startPoint y: 28, endPoint x: 236, endPoint y: 27, distance: 114.4
click at [236, 27] on span "PandMS_Lifecycle_Print_Grow_Business_Cards_UpdatedOct2025" at bounding box center [191, 28] width 140 height 7
drag, startPoint x: 212, startPoint y: 28, endPoint x: 123, endPoint y: 26, distance: 88.4
click at [123, 26] on input "PandMS_Lifecycle_Print_Grow_Business_Cards_UpdatedOct2025" at bounding box center [196, 29] width 150 height 8
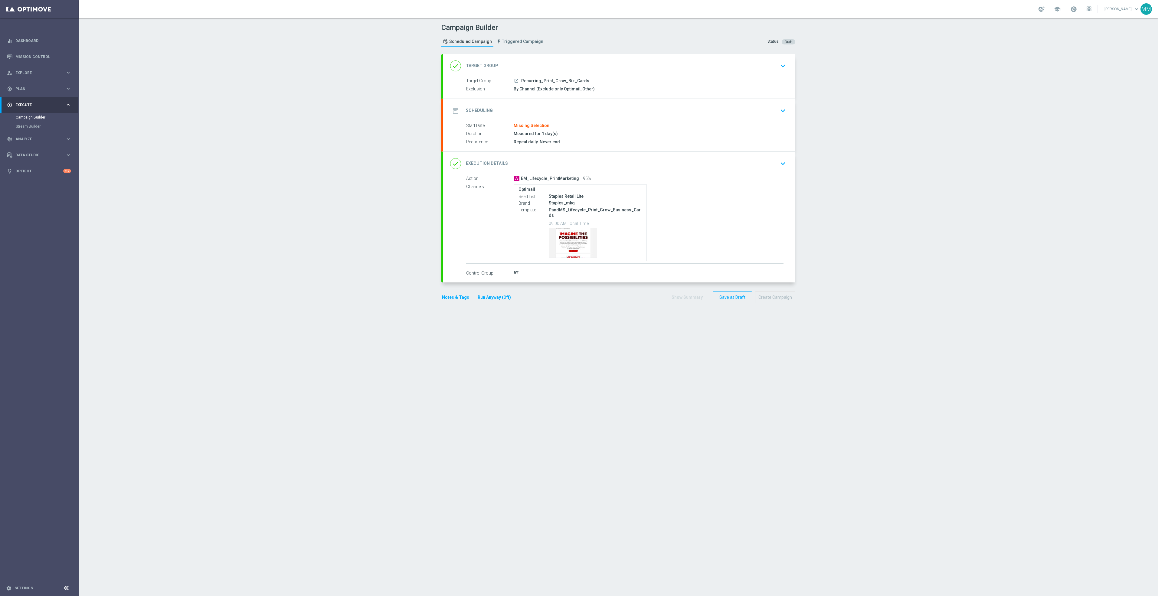
click at [641, 113] on div "date_range Scheduling keyboard_arrow_down" at bounding box center [619, 110] width 338 height 11
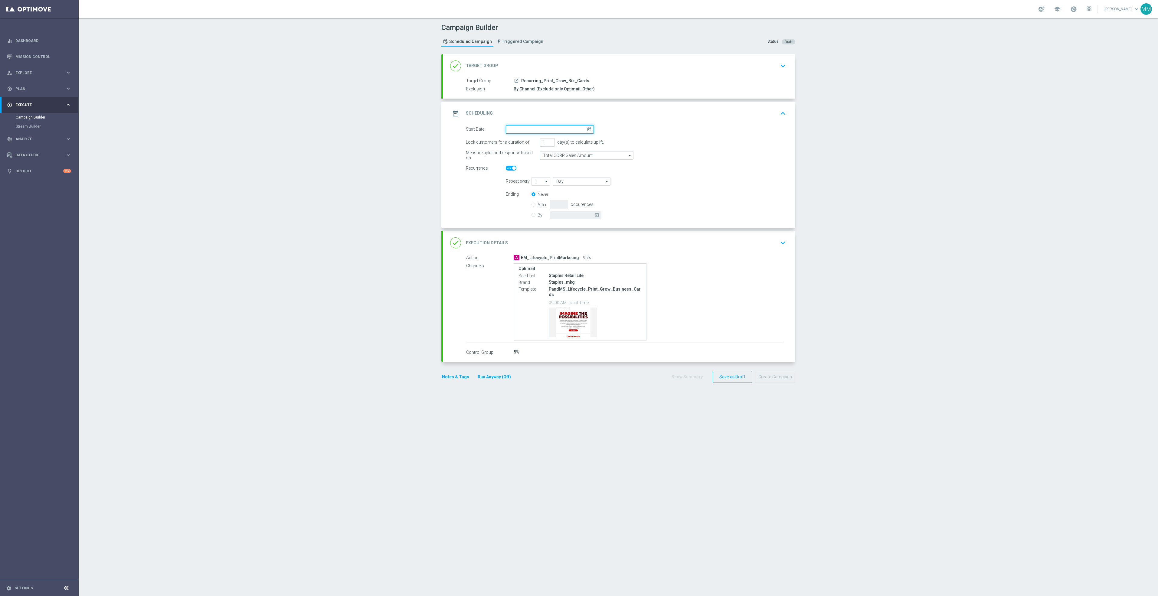
click at [510, 130] on input at bounding box center [550, 129] width 88 height 8
click at [537, 176] on span "8" at bounding box center [541, 173] width 10 height 10
type input "08 Oct 2025"
click at [677, 257] on div "A EM_Lifecycle_PrintMarketing 95%" at bounding box center [649, 258] width 270 height 6
click at [691, 249] on div "done Execution Details keyboard_arrow_down" at bounding box center [619, 243] width 338 height 11
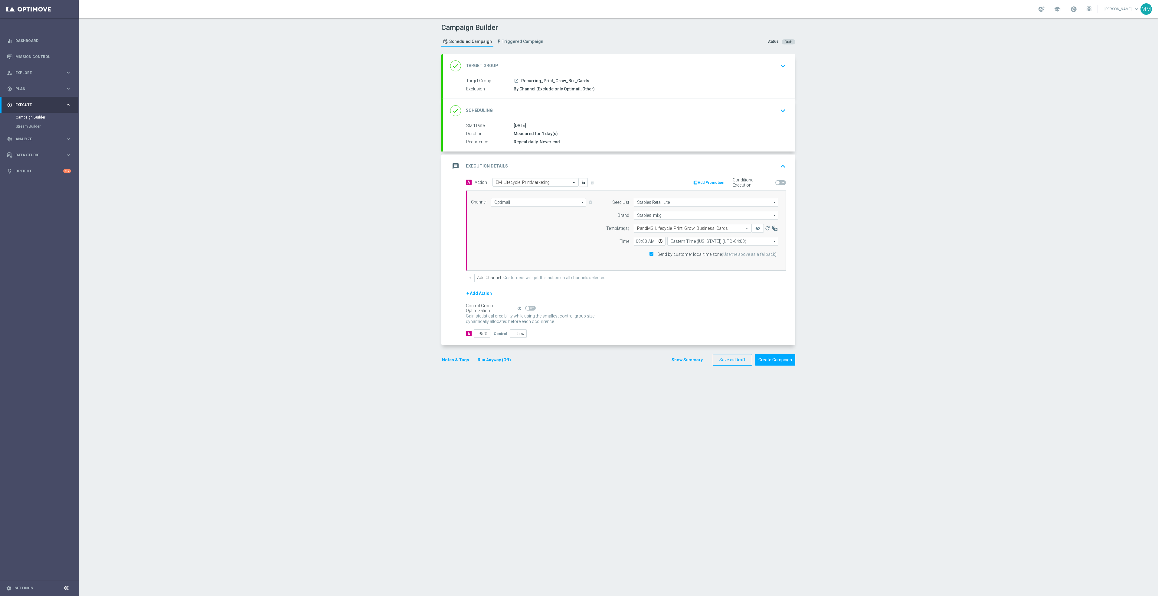
click at [483, 295] on button "+ Add Action" at bounding box center [479, 294] width 27 height 8
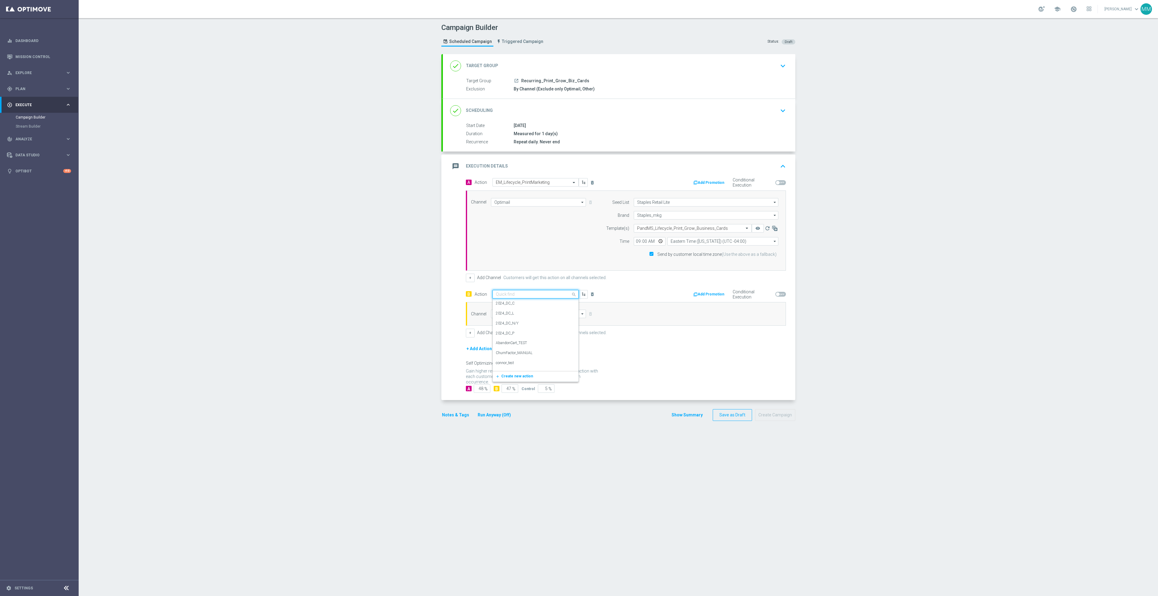
click at [504, 296] on input "text" at bounding box center [529, 294] width 67 height 5
type input "em_lif"
click at [512, 305] on label "EM_Lifecycle_PrintMarketing" at bounding box center [518, 305] width 45 height 5
click at [511, 317] on input at bounding box center [538, 314] width 95 height 8
click at [511, 328] on div "Optimail" at bounding box center [536, 323] width 90 height 9
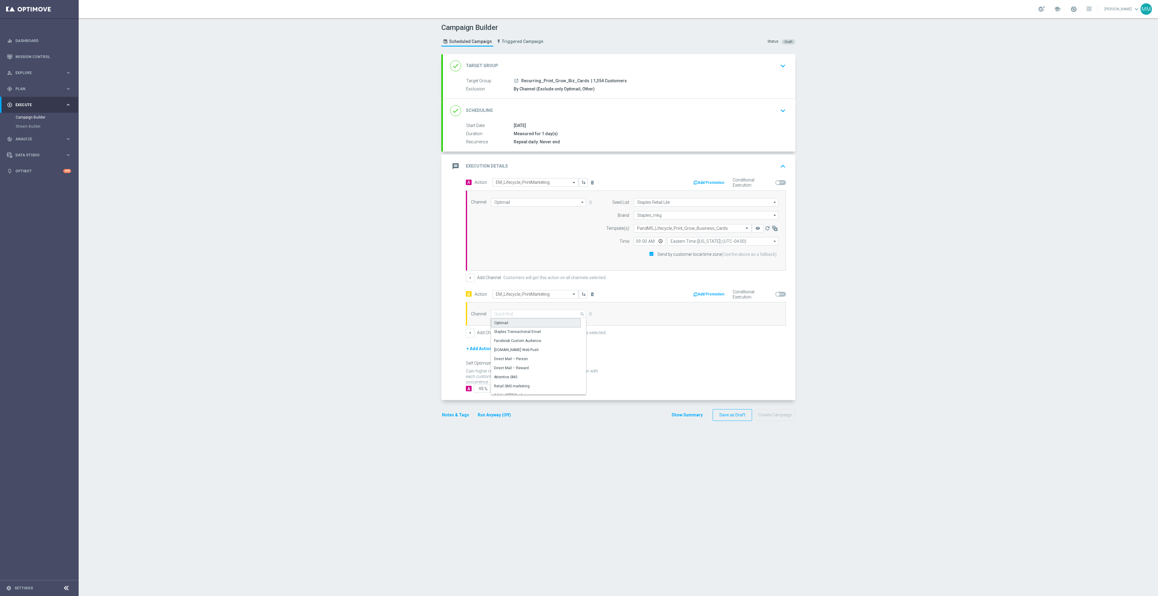
type input "Optimail"
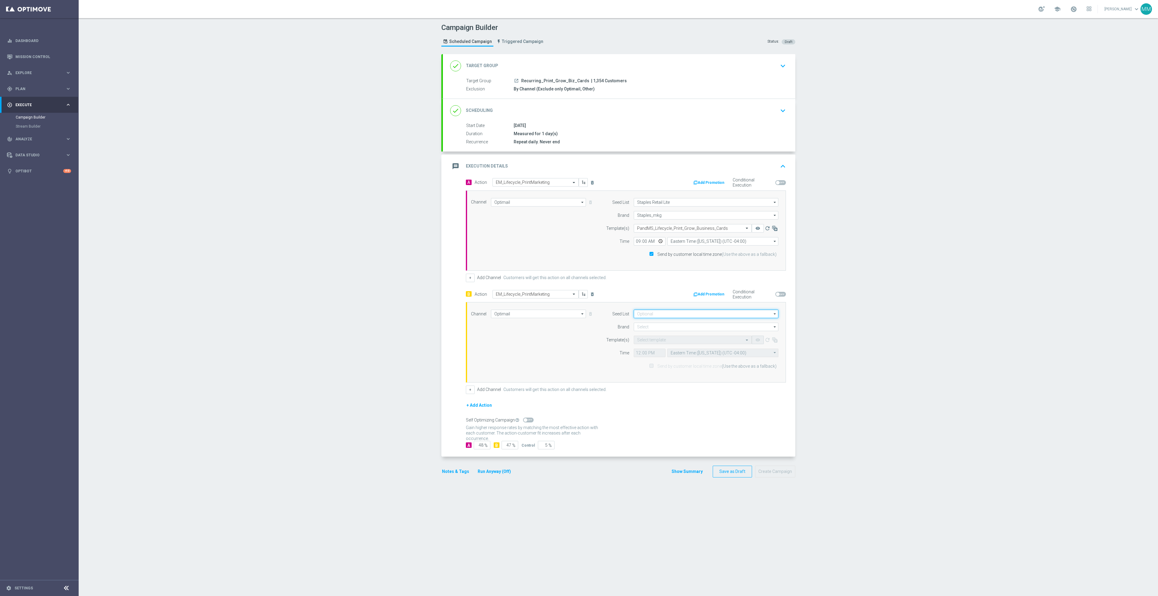
click at [653, 317] on input at bounding box center [706, 314] width 145 height 8
click at [679, 354] on div "Staples Retail Lite" at bounding box center [706, 354] width 145 height 9
click at [578, 348] on div "Channel Optimail Optimail arrow_drop_down Show Selected 0 of NaN Optimail" at bounding box center [625, 342] width 316 height 65
type input "Staples Retail Lite"
click at [636, 328] on input at bounding box center [706, 327] width 145 height 8
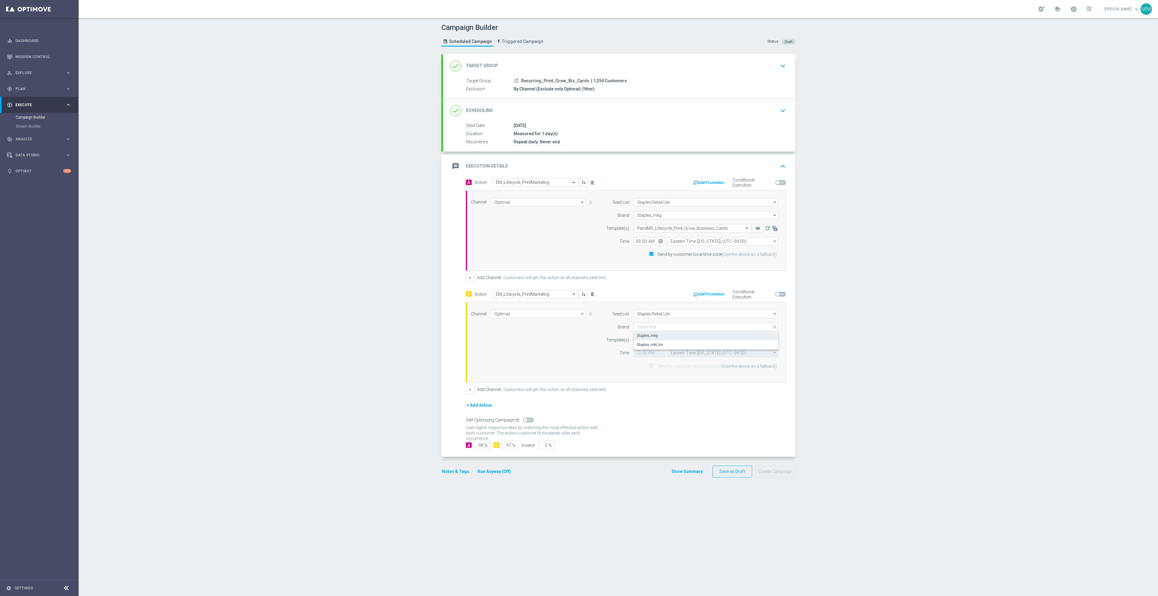
click at [650, 337] on div "Staples_mkg" at bounding box center [647, 335] width 21 height 5
type input "Staples_mkg"
click at [644, 343] on input "text" at bounding box center [686, 340] width 99 height 5
paste input "PandMS_Lifecycle_Print_Grow_Business_Cards"
click at [647, 360] on label "PandMS_Lifecycle_Print_Grow_Business_Cards_UpdatedOct2025" at bounding box center [688, 359] width 103 height 5
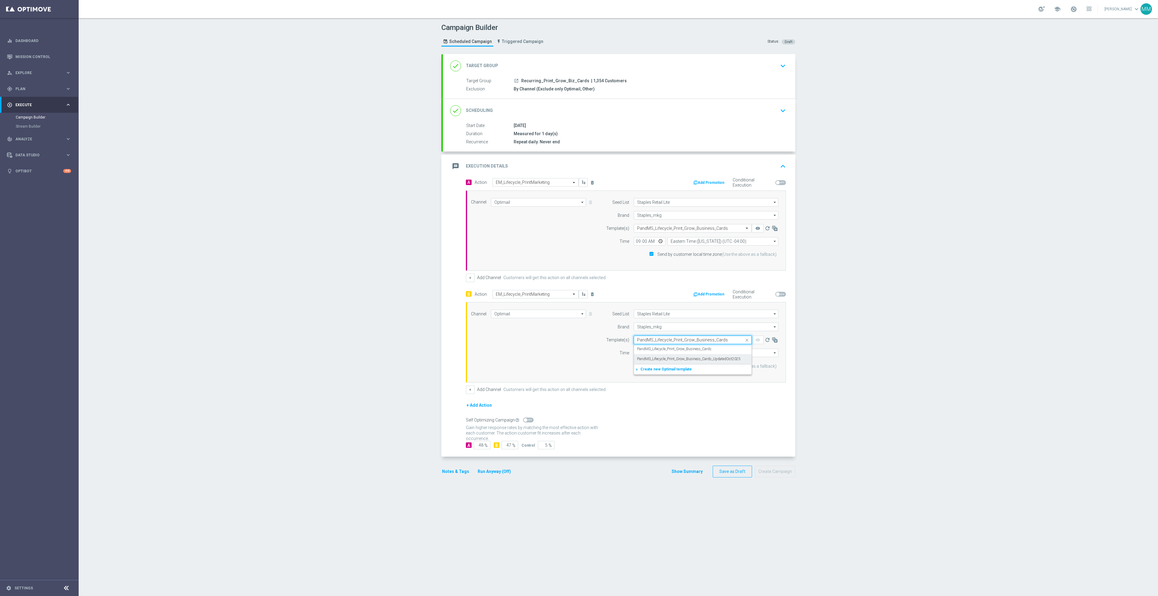
type input "PandMS_Lifecycle_Print_Grow_Business_Cards"
click at [653, 356] on input "12:00" at bounding box center [650, 353] width 32 height 8
click at [656, 353] on input "12:00" at bounding box center [650, 353] width 32 height 8
type input "09:00"
drag, startPoint x: 699, startPoint y: 368, endPoint x: 693, endPoint y: 370, distance: 7.1
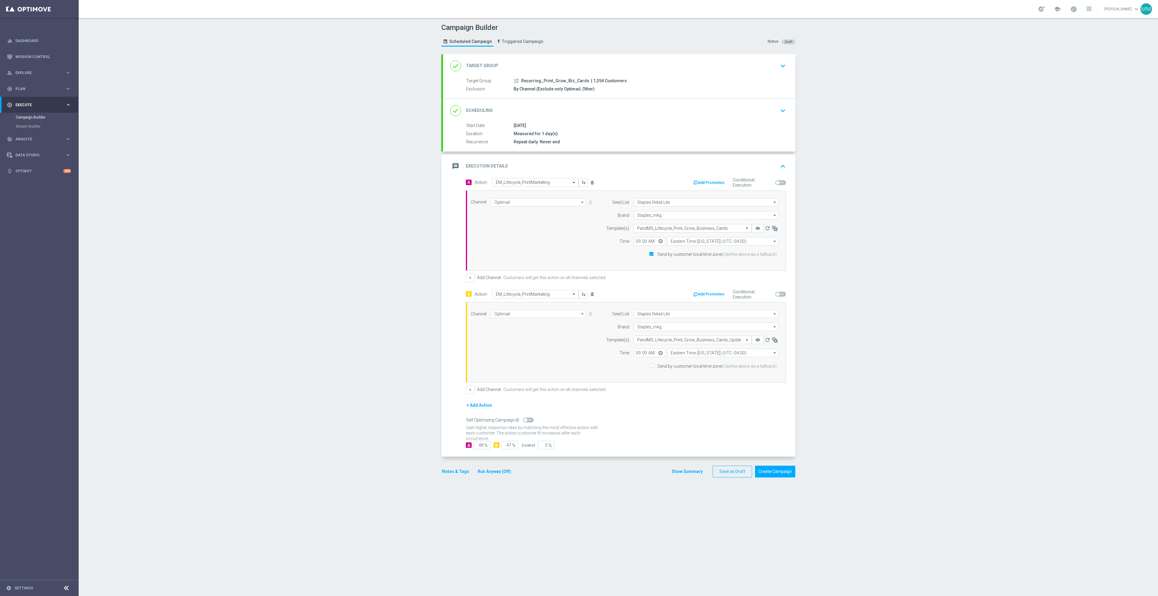
click at [699, 368] on label "Send by customer local time zone (Use the above as a fallback)" at bounding box center [715, 366] width 121 height 5
click at [653, 368] on input "Send by customer local time zone (Use the above as a fallback)" at bounding box center [651, 367] width 4 height 4
checkbox input "true"
click at [752, 340] on button "remove_red_eye" at bounding box center [758, 340] width 12 height 8
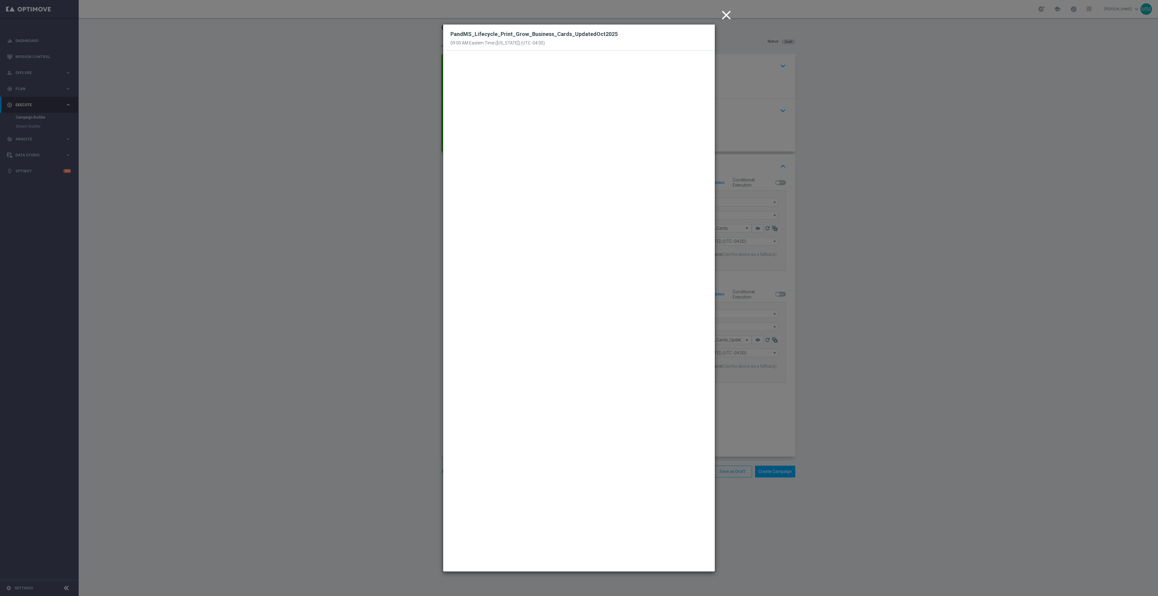
click at [729, 16] on icon "close" at bounding box center [726, 15] width 15 height 15
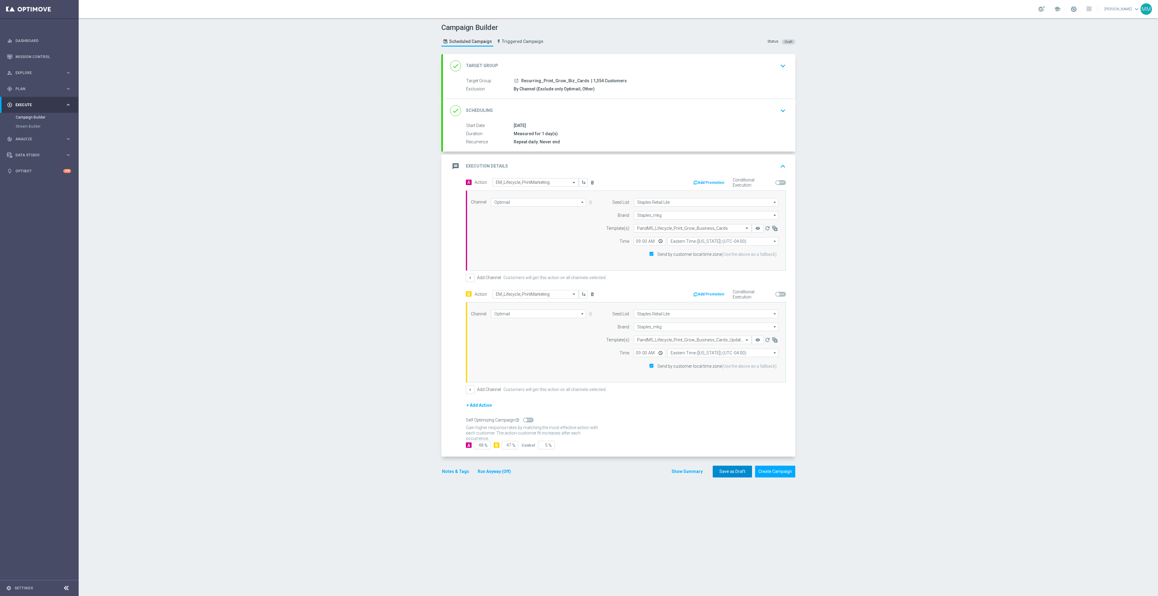
click at [736, 476] on button "Save as Draft" at bounding box center [732, 472] width 39 height 12
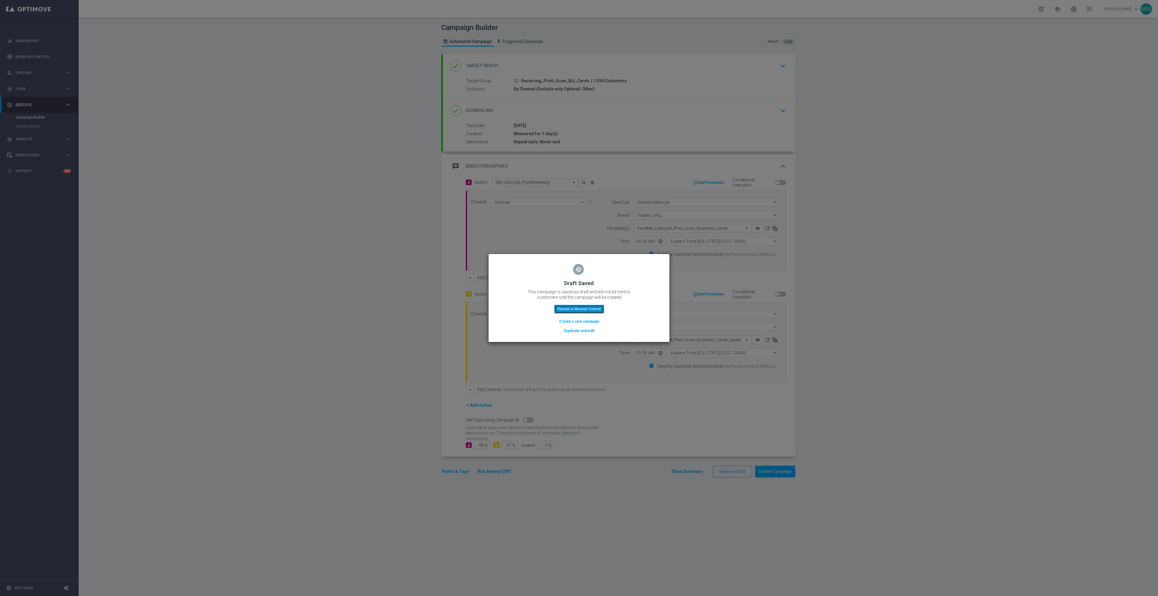
click at [578, 306] on button "Review in Mission Control" at bounding box center [579, 309] width 50 height 8
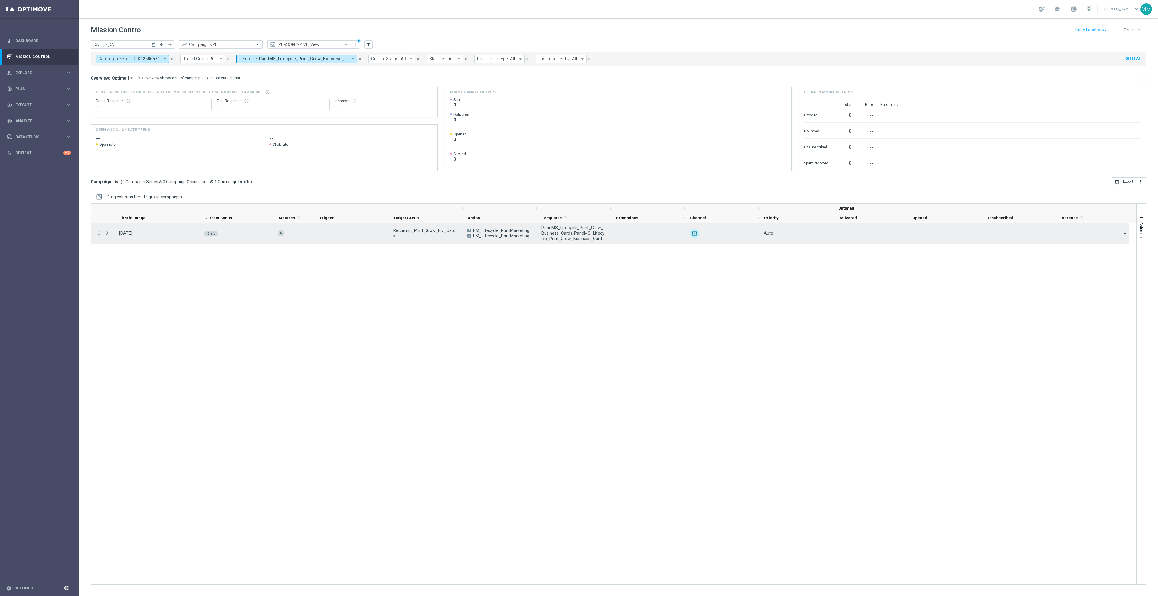
click at [97, 232] on icon "more_vert" at bounding box center [98, 233] width 5 height 5
click at [107, 260] on icon "edit" at bounding box center [106, 257] width 4 height 4
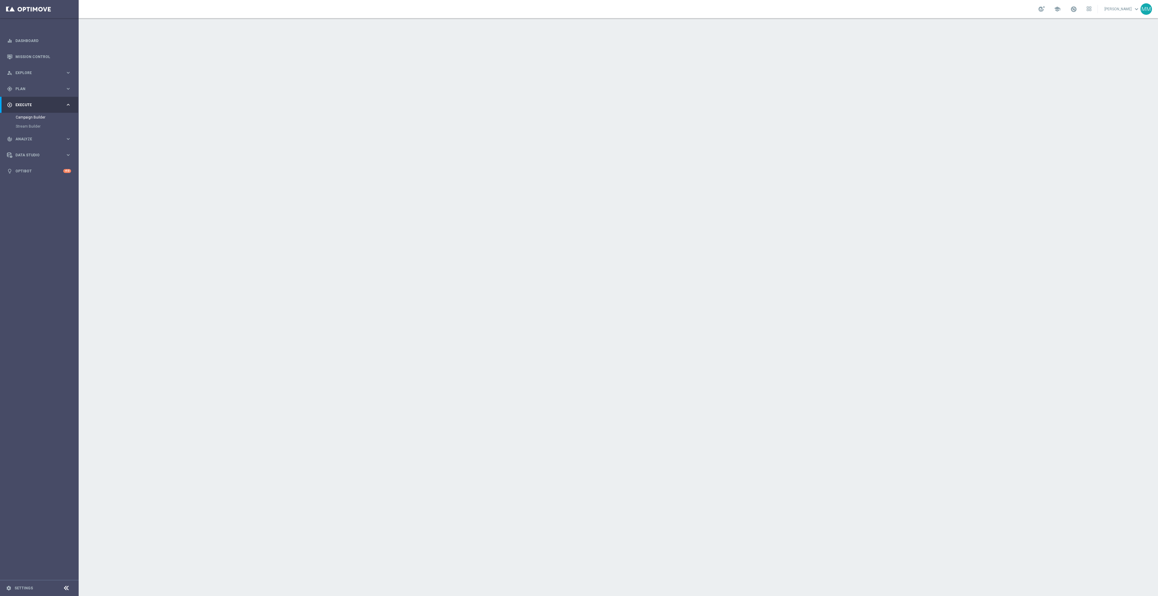
click at [779, 391] on button "Create Campaign" at bounding box center [775, 392] width 40 height 12
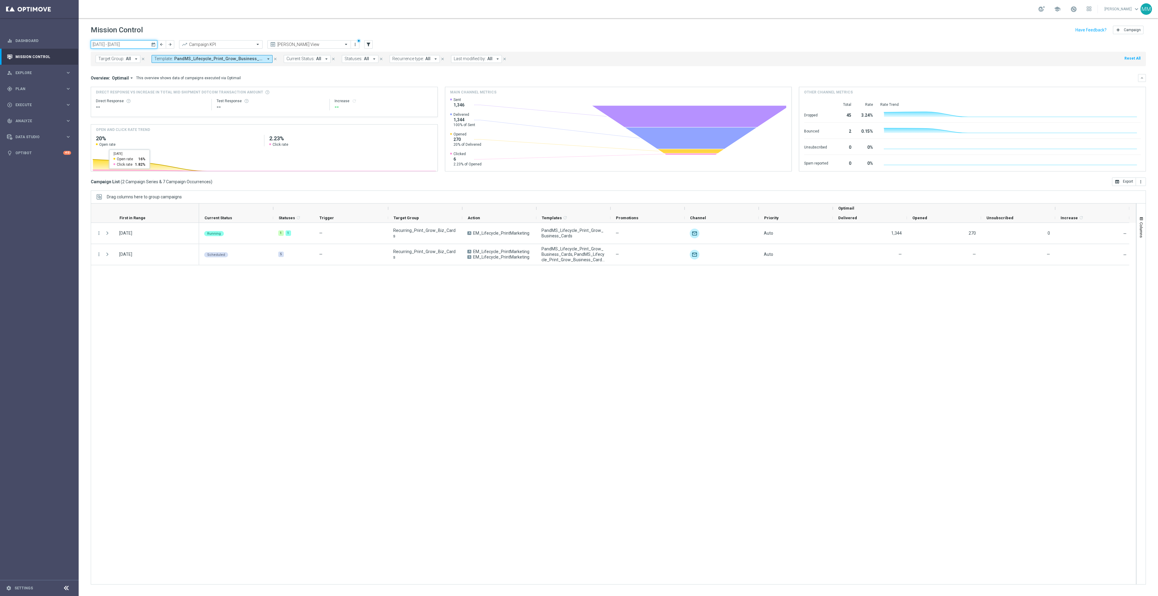
click at [132, 43] on input "[DATE] - [DATE]" at bounding box center [124, 44] width 67 height 8
click at [129, 87] on span "8" at bounding box center [126, 89] width 10 height 10
click at [172, 87] on span "12" at bounding box center [171, 89] width 10 height 10
type input "[DATE] - [DATE]"
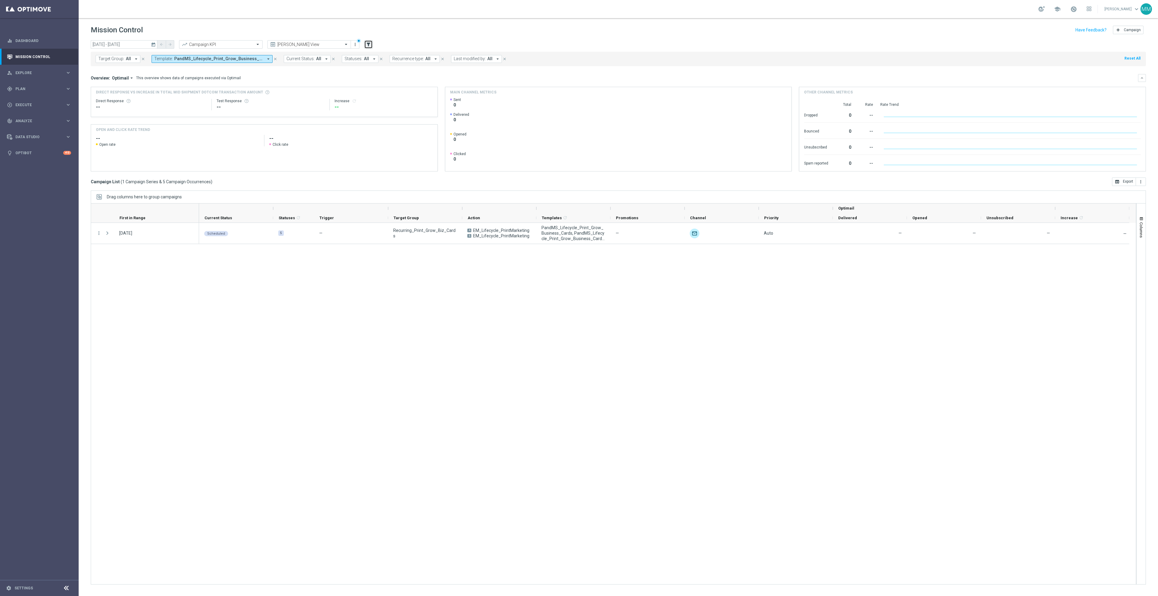
click at [369, 43] on icon "filter_alt" at bounding box center [368, 44] width 5 height 5
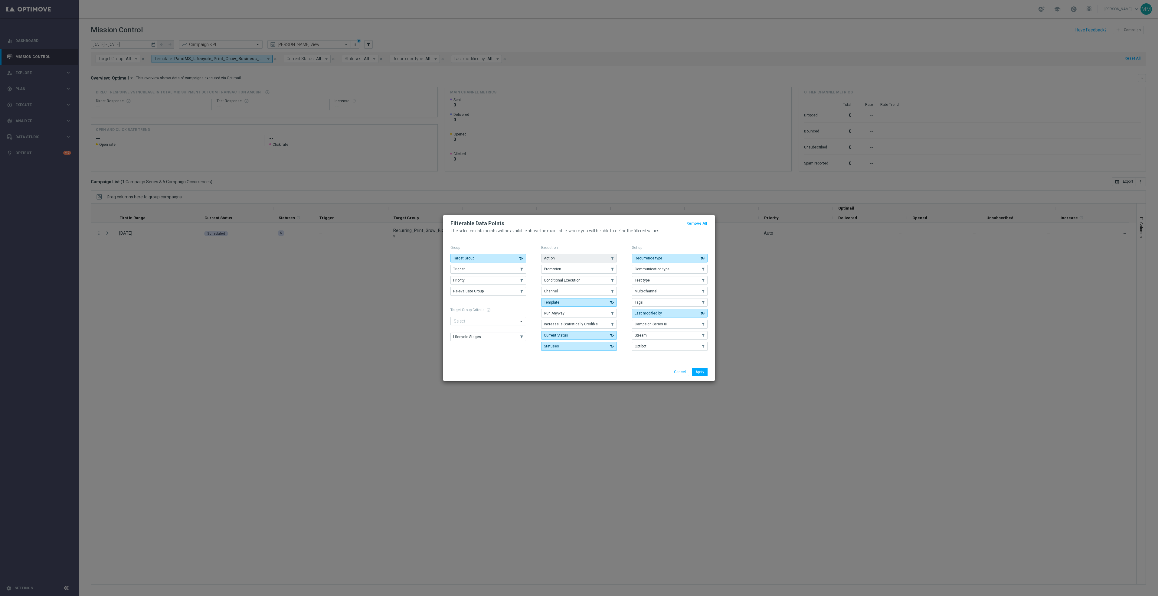
click at [562, 256] on button "Action" at bounding box center [579, 258] width 76 height 8
click at [701, 372] on button "Apply" at bounding box center [699, 372] width 15 height 8
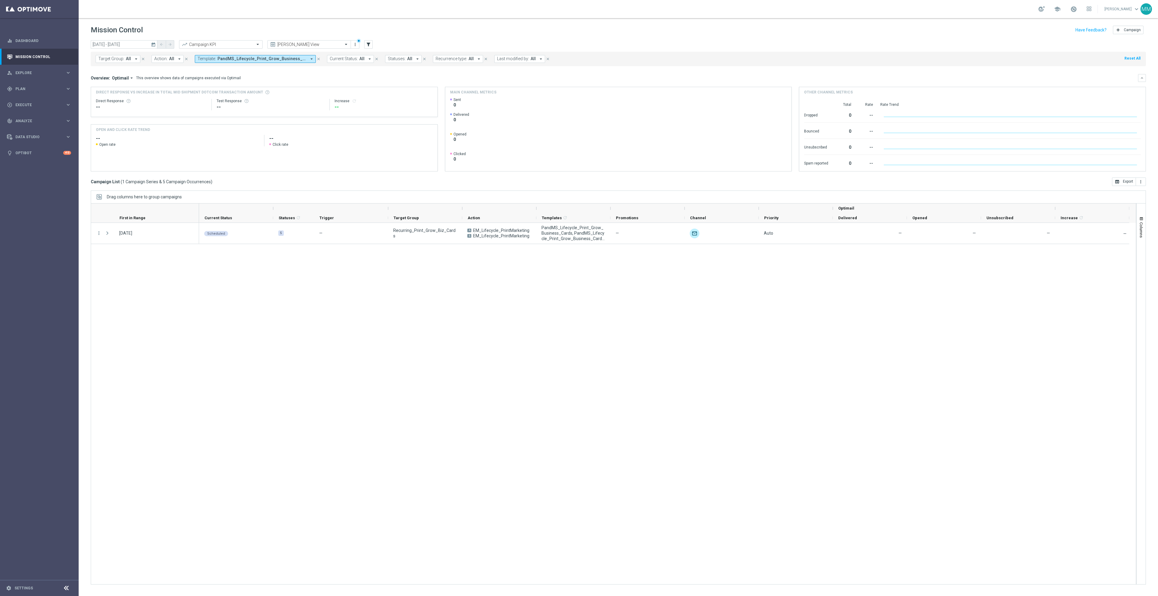
click at [162, 59] on span "Action:" at bounding box center [160, 58] width 13 height 5
click at [202, 96] on div "In-App_Inbox" at bounding box center [208, 98] width 94 height 4
type input "inbox"
click at [313, 81] on div "Overview: Optimail arrow_drop_down This overview shows data of campaigns execut…" at bounding box center [618, 78] width 1055 height 8
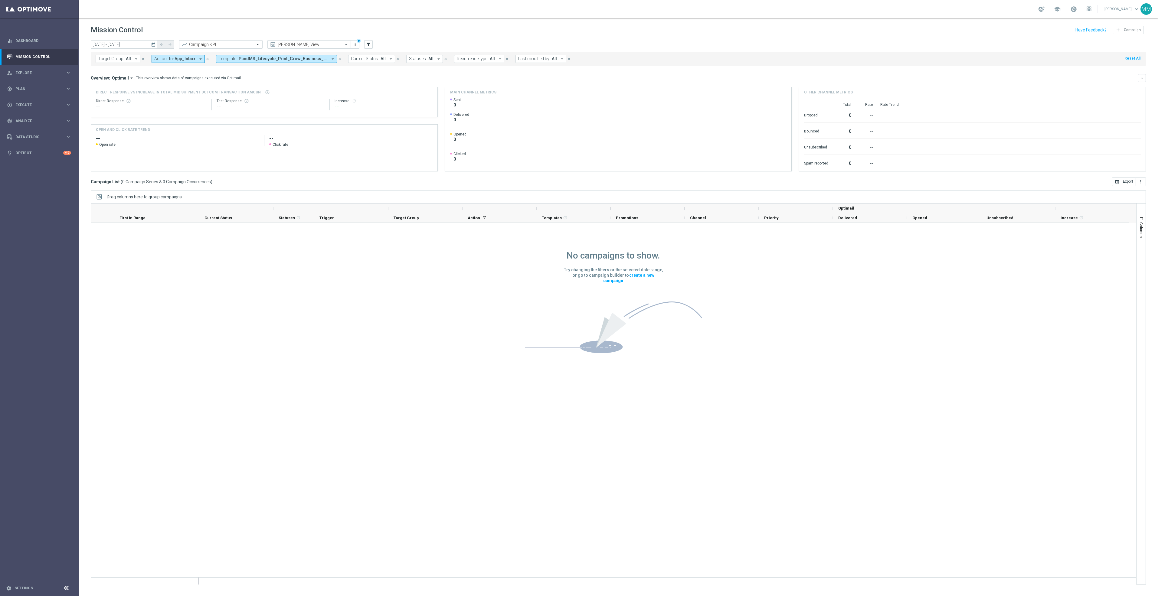
click at [338, 58] on icon "close" at bounding box center [340, 59] width 4 height 4
click at [120, 39] on header "Mission Control add Campaign" at bounding box center [619, 29] width 1080 height 22
click at [137, 47] on input "08 Oct 2025 - 12 Oct 2025" at bounding box center [124, 44] width 67 height 8
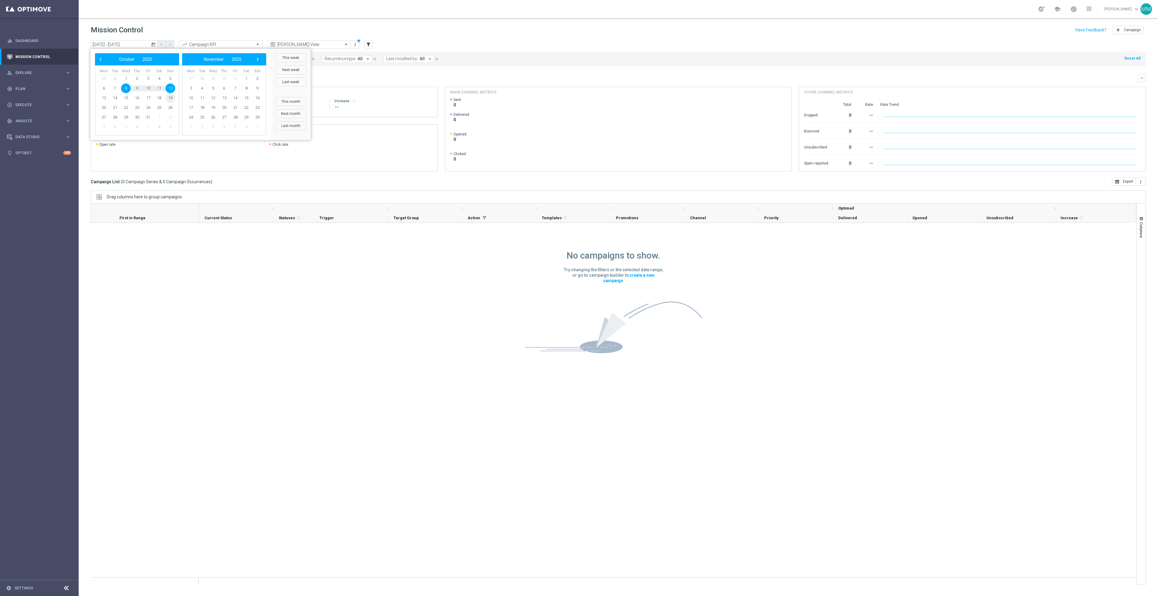
click at [171, 97] on span "19" at bounding box center [171, 98] width 10 height 10
type input "19 Oct 2025 - 19 Oct 2025"
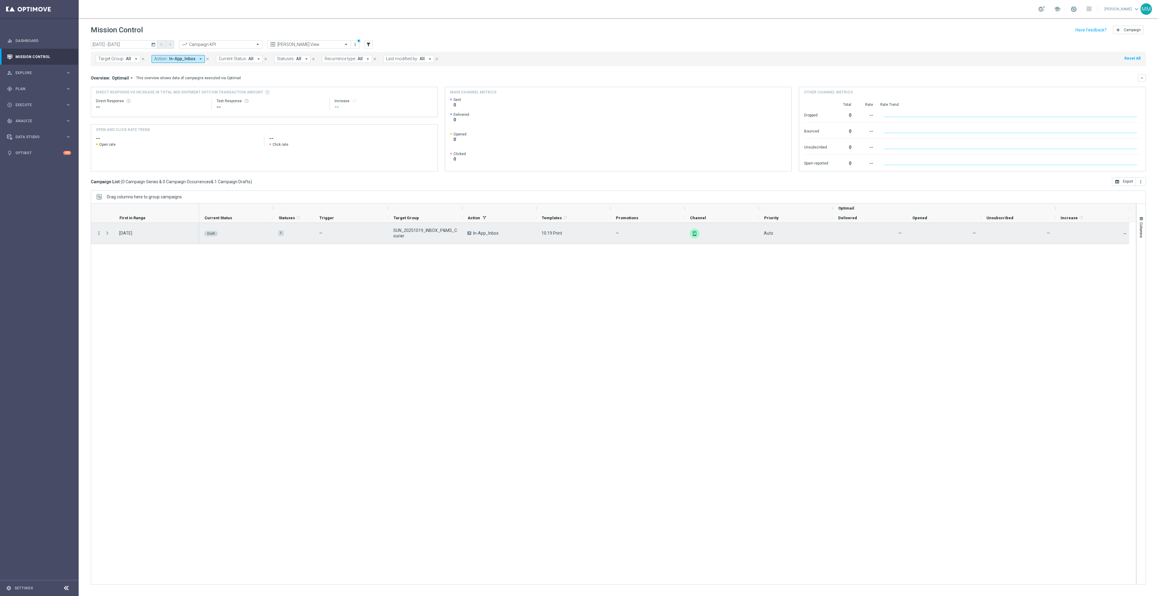
click at [97, 234] on icon "more_vert" at bounding box center [98, 233] width 5 height 5
click at [106, 254] on div "edit Edit" at bounding box center [136, 257] width 68 height 8
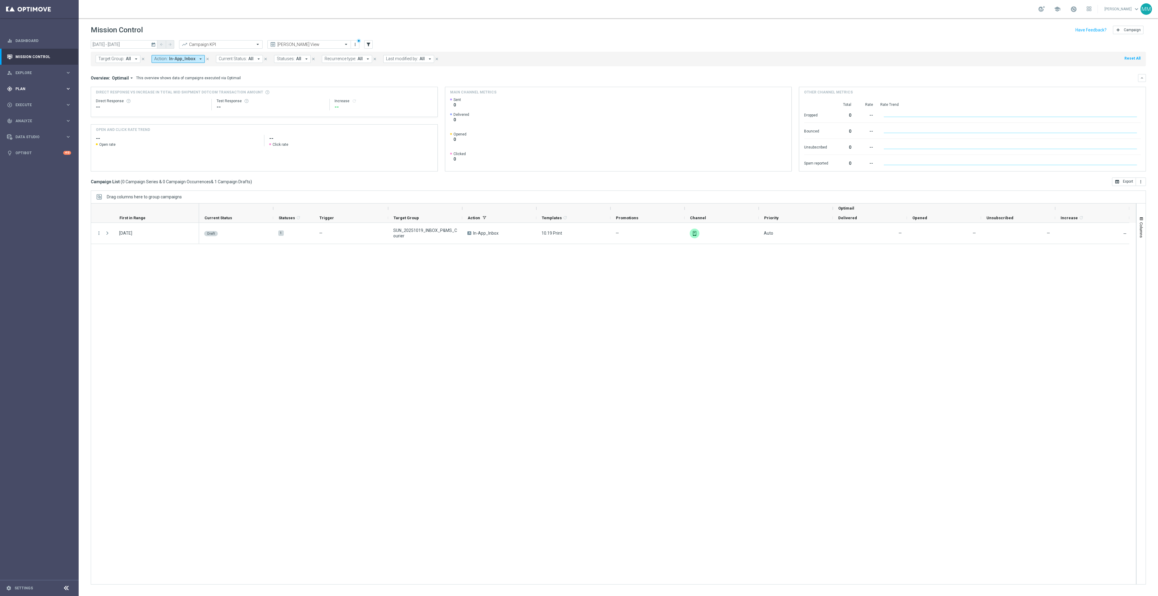
click at [37, 90] on span "Plan" at bounding box center [40, 89] width 50 height 4
drag, startPoint x: 26, startPoint y: 123, endPoint x: 30, endPoint y: 118, distance: 6.5
click at [26, 123] on accordion "Templates keyboard_arrow_right Optimail OptiMobile In-App OptiMobile Push Web P…" at bounding box center [47, 119] width 62 height 9
click at [30, 118] on span "Templates" at bounding box center [37, 120] width 43 height 4
click at [42, 136] on link "OptiMobile In-App" at bounding box center [41, 137] width 44 height 5
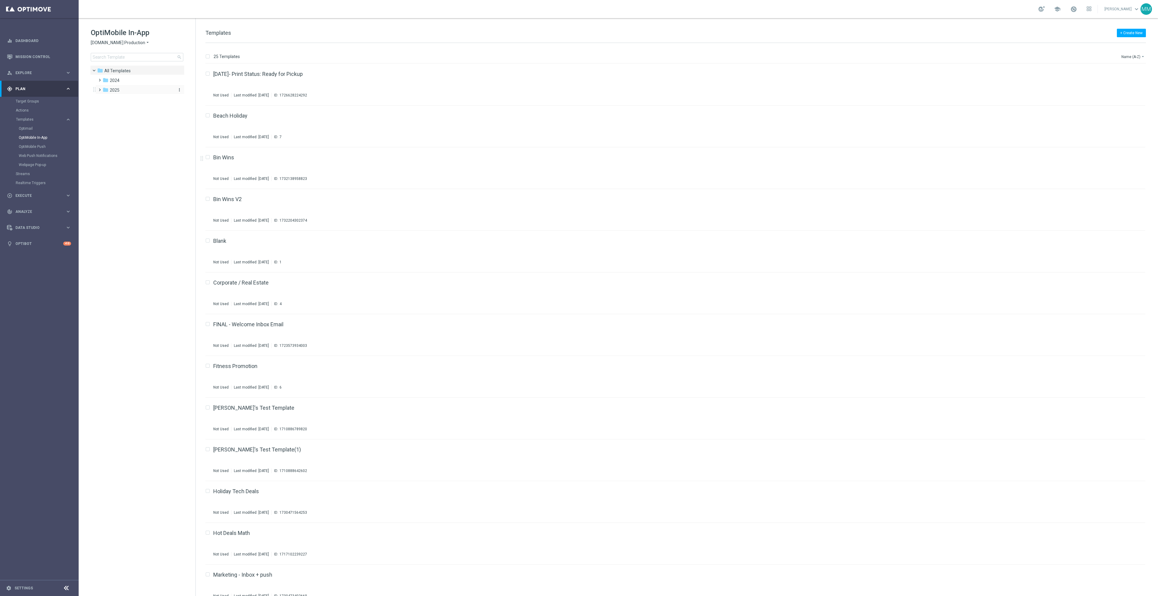
click at [128, 89] on div "folder 2025" at bounding box center [138, 90] width 70 height 7
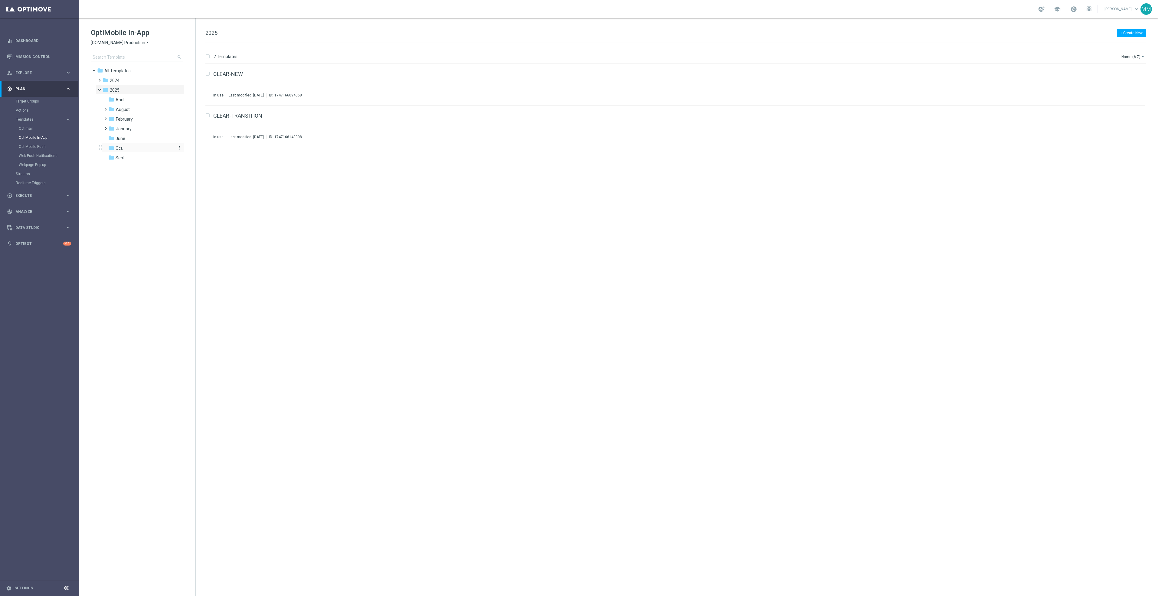
click at [122, 148] on span "Oct." at bounding box center [120, 148] width 8 height 5
click at [226, 74] on link "10.19 Print" at bounding box center [226, 73] width 26 height 5
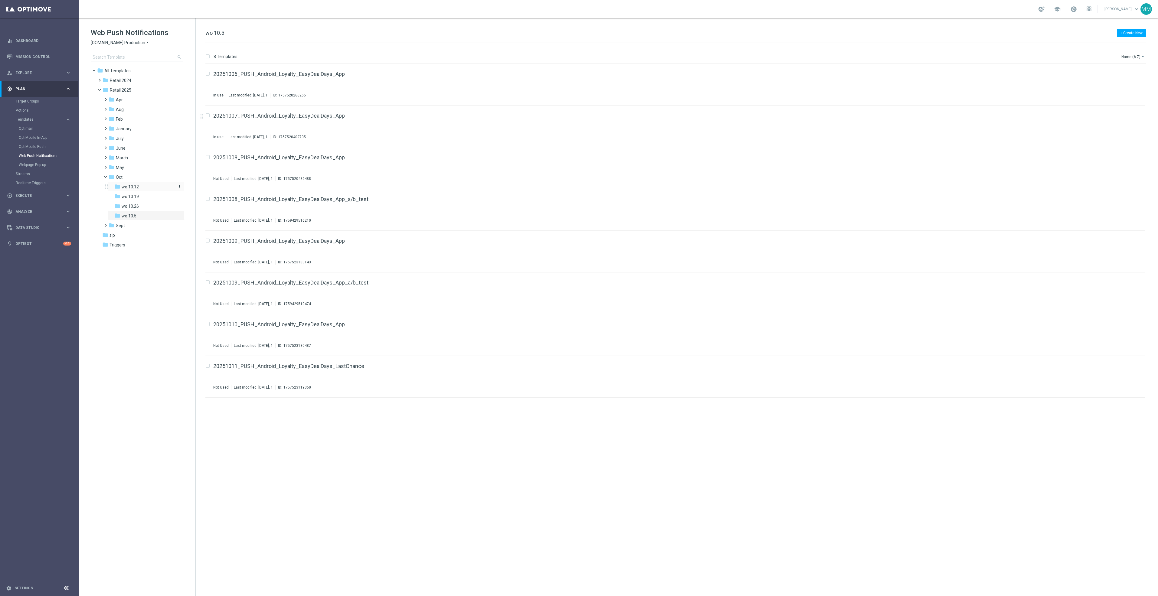
click at [148, 187] on div "folder wo 10.12" at bounding box center [144, 187] width 60 height 7
drag, startPoint x: 287, startPoint y: 75, endPoint x: 272, endPoint y: 116, distance: 43.7
drag, startPoint x: 245, startPoint y: 370, endPoint x: 245, endPoint y: 365, distance: 5.2
click at [21, 590] on link "Settings" at bounding box center [24, 589] width 18 height 4
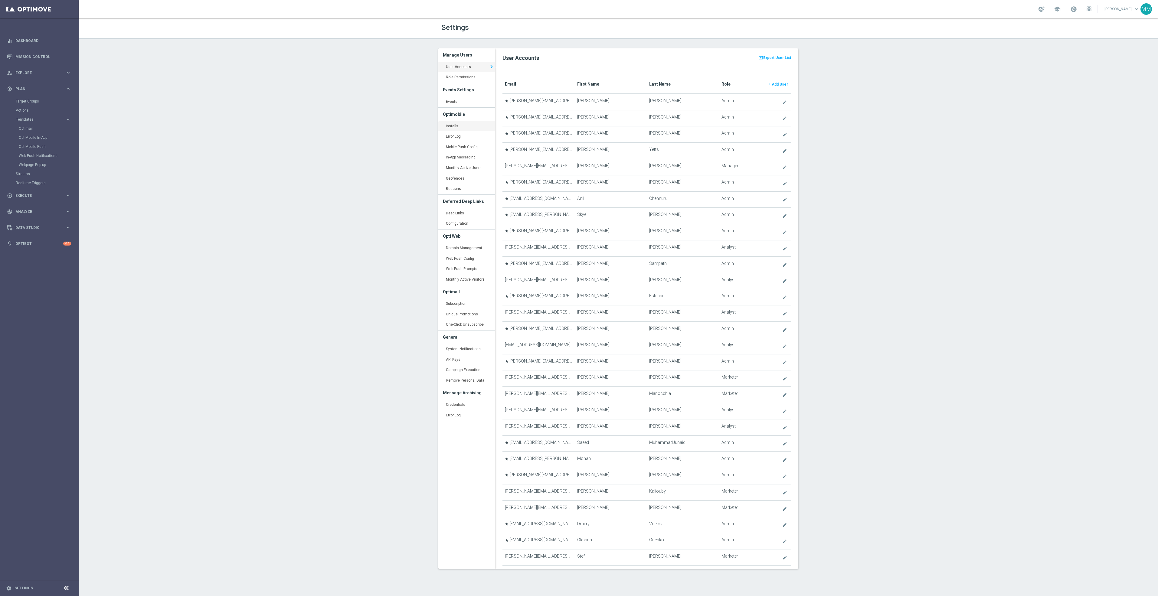
click at [455, 120] on h3 "Optimobile" at bounding box center [467, 114] width 48 height 13
click at [461, 122] on link "Installs keyboard_arrow_right" at bounding box center [466, 126] width 57 height 11
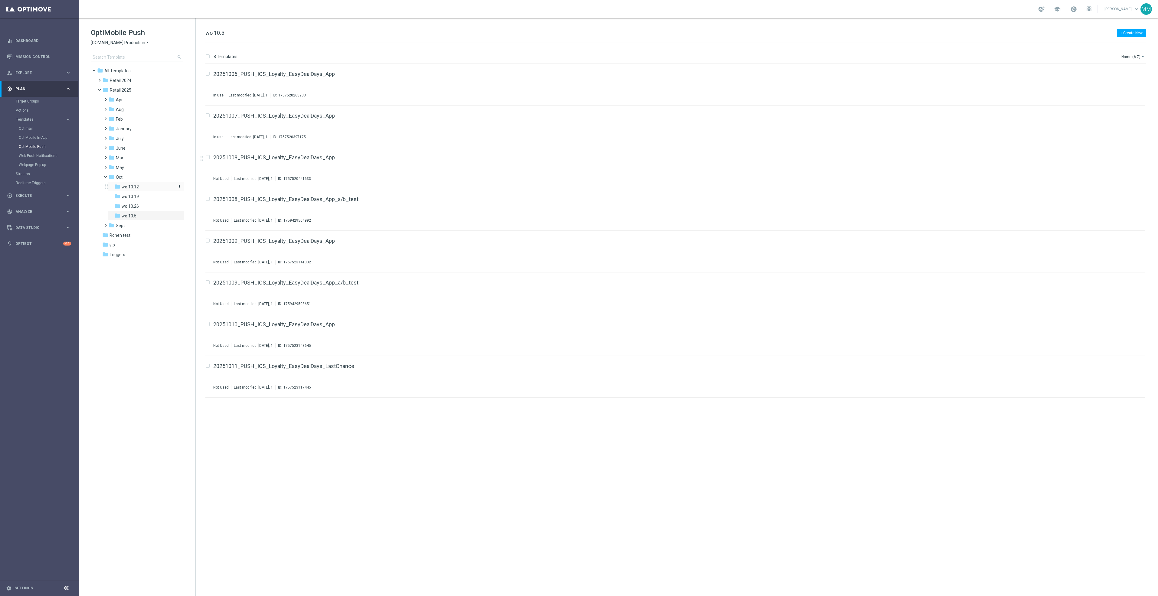
click at [116, 186] on icon "folder" at bounding box center [117, 187] width 6 height 6
drag, startPoint x: 262, startPoint y: 328, endPoint x: 259, endPoint y: 323, distance: 6.2
click at [1140, 113] on icon "more_vert" at bounding box center [1139, 114] width 5 height 5
click at [1132, 130] on div "Delete" at bounding box center [1115, 129] width 37 height 4
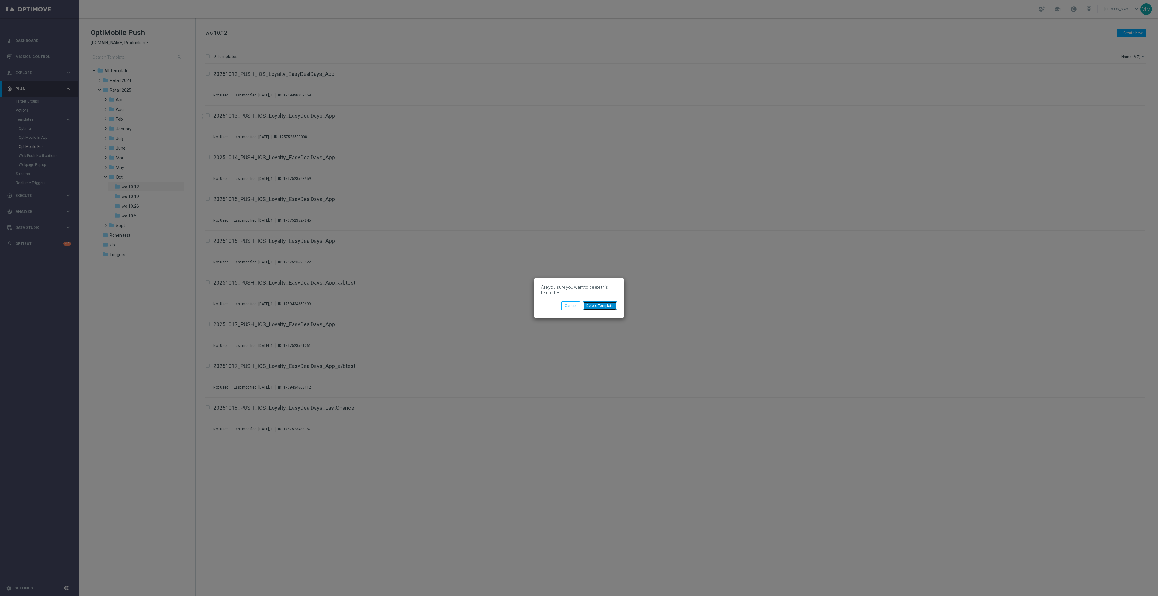
click at [612, 308] on button "Delete Template" at bounding box center [600, 306] width 34 height 8
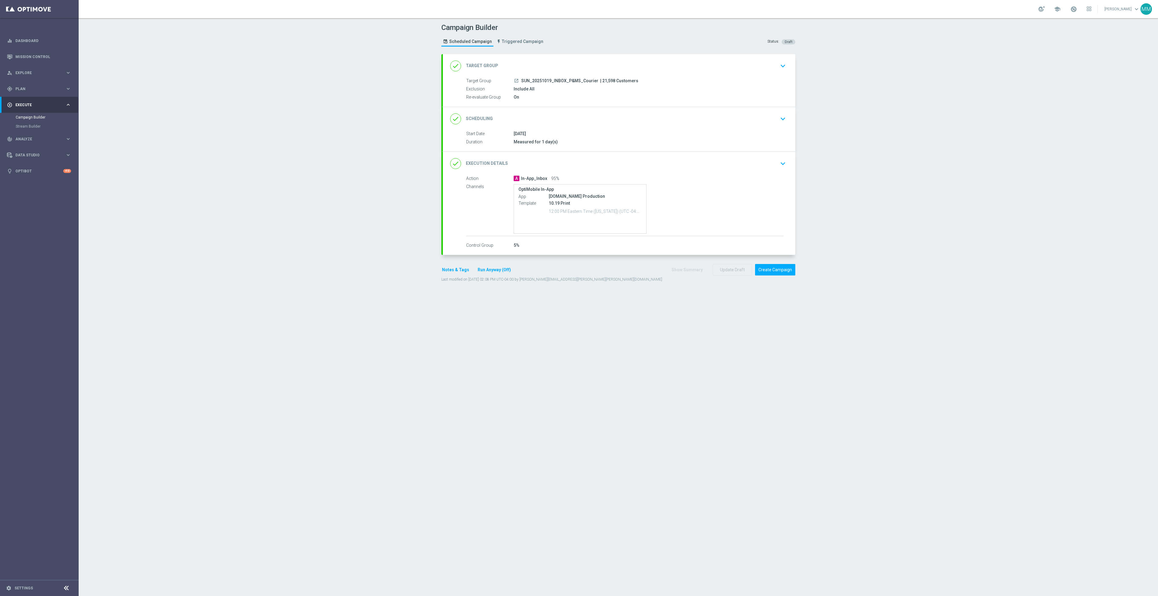
click at [696, 167] on div "done Execution Details keyboard_arrow_down" at bounding box center [619, 163] width 338 height 11
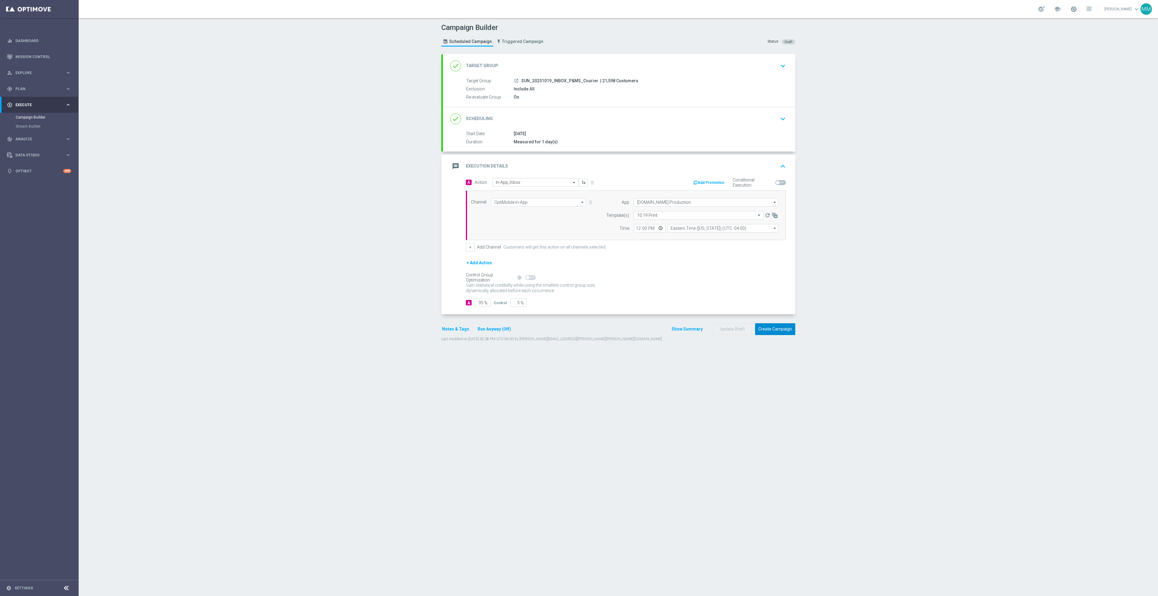
click at [776, 332] on button "Create Campaign" at bounding box center [775, 329] width 40 height 12
